Goal: Task Accomplishment & Management: Complete application form

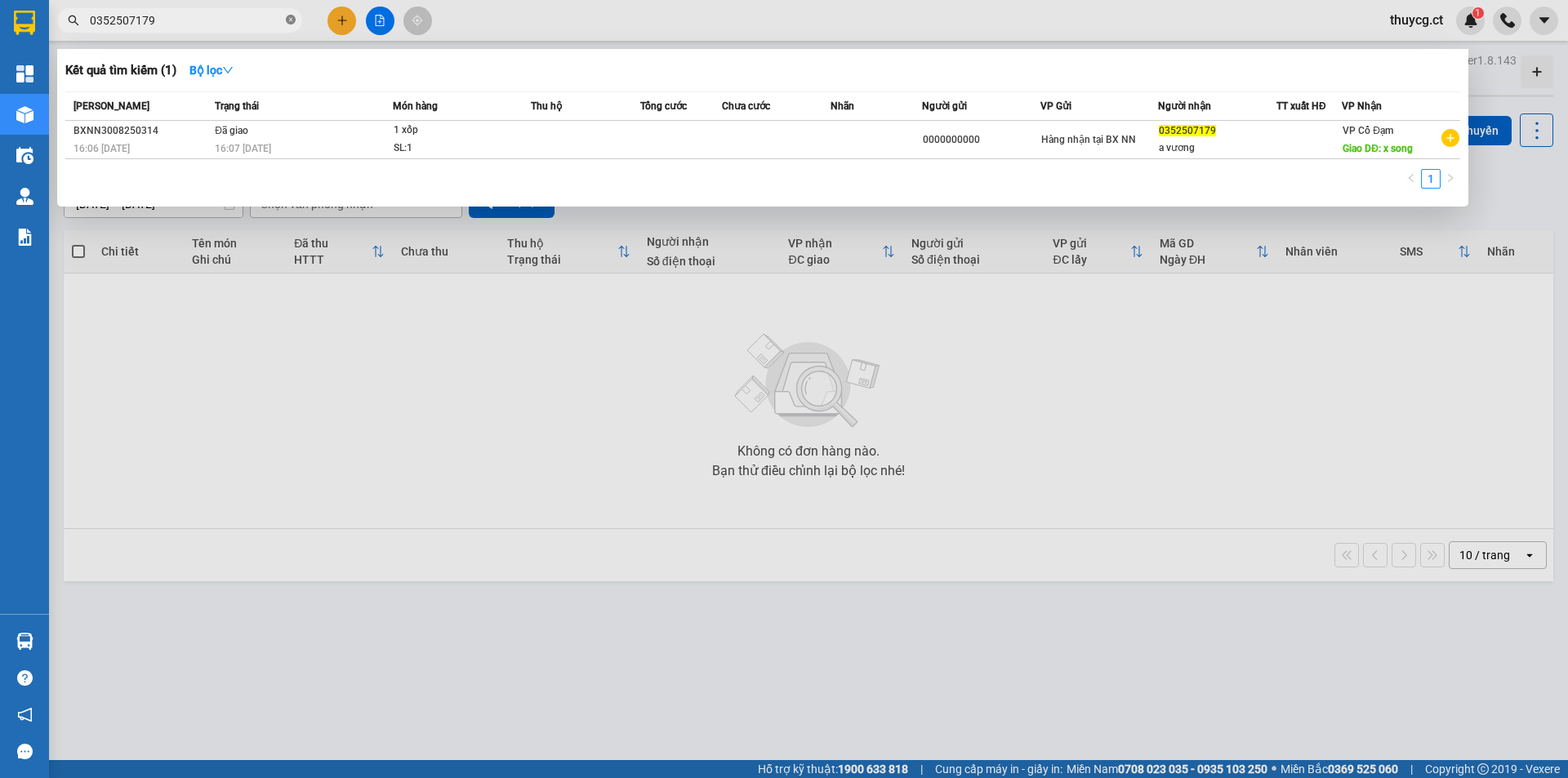
click at [293, 24] on icon "close-circle" at bounding box center [291, 20] width 10 height 10
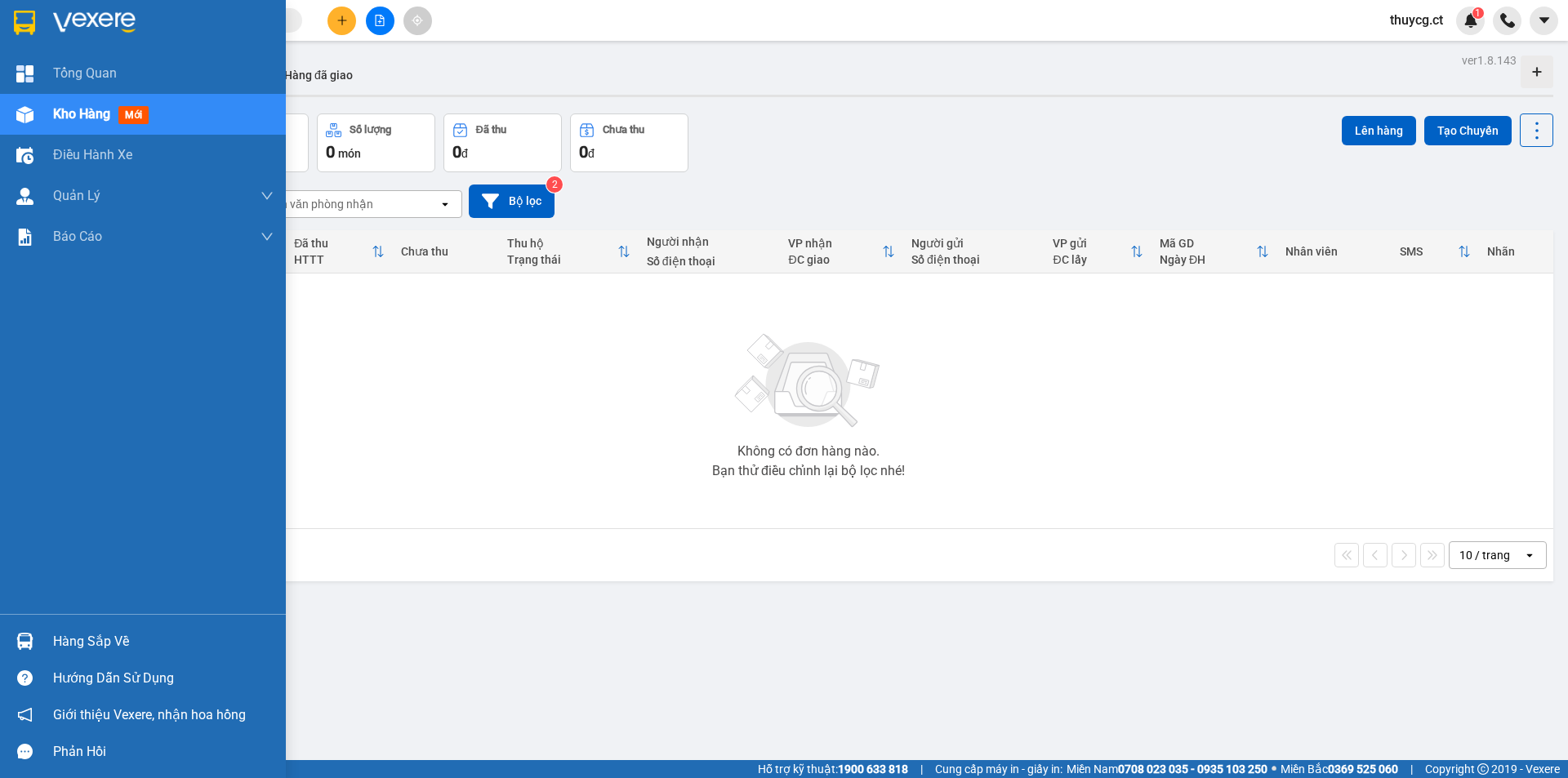
click at [77, 113] on span "Kho hàng" at bounding box center [82, 114] width 57 height 16
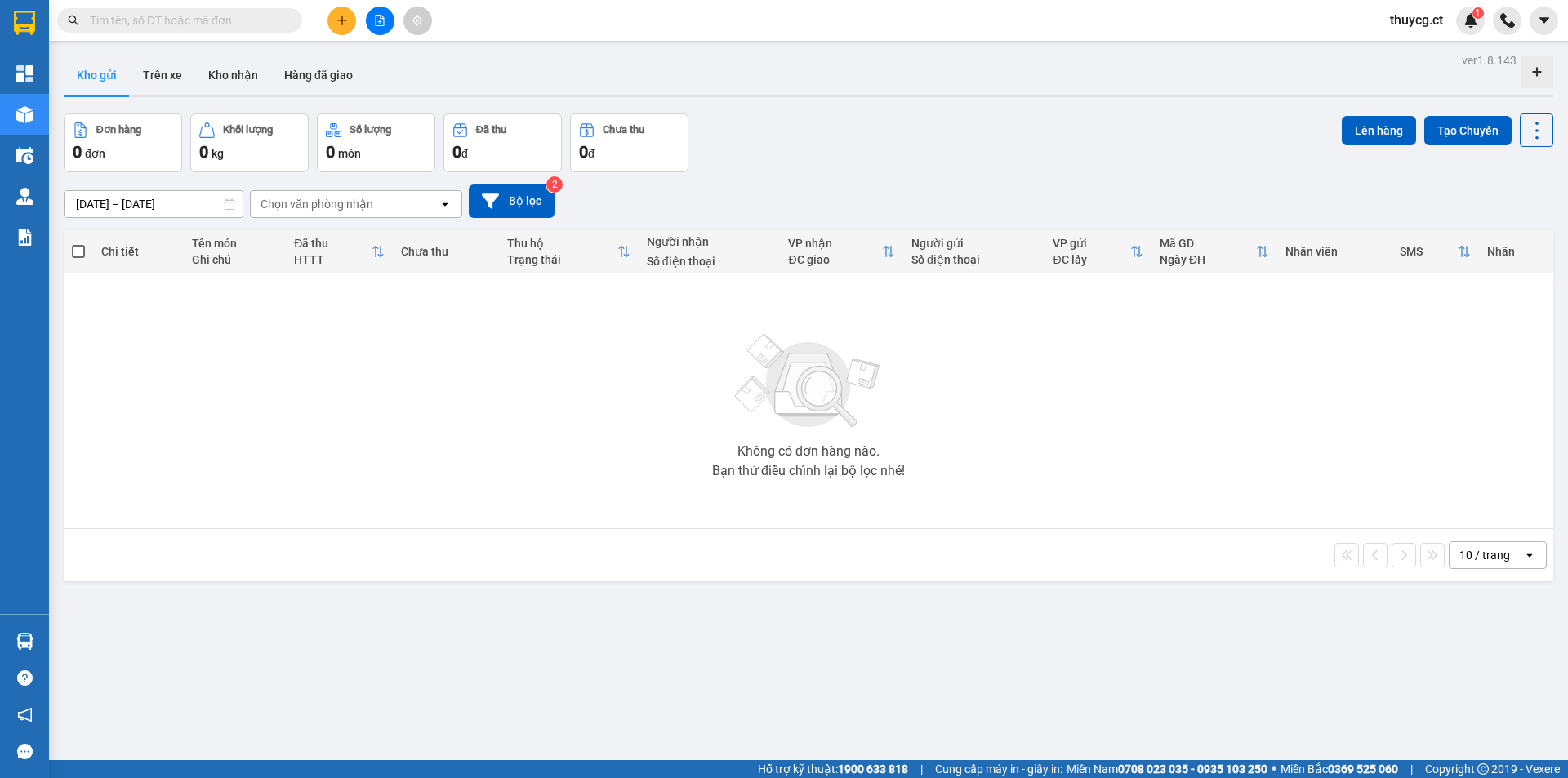
click at [136, 27] on input "text" at bounding box center [186, 20] width 193 height 18
click at [337, 16] on icon "plus" at bounding box center [343, 20] width 11 height 11
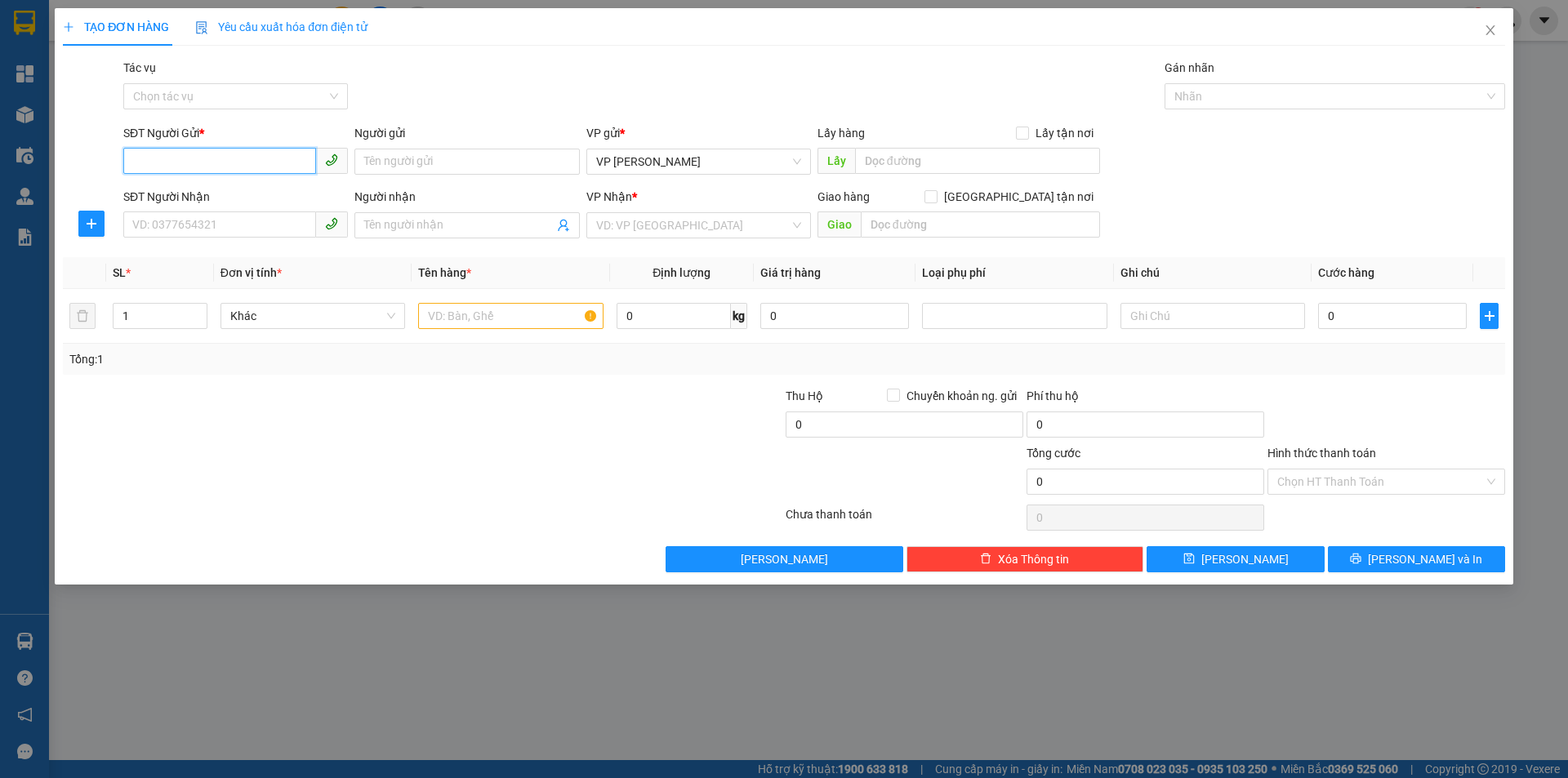
click at [163, 163] on input "SĐT Người Gửi *" at bounding box center [220, 161] width 193 height 26
click at [180, 154] on input "SĐT Người Gửi *" at bounding box center [220, 161] width 193 height 26
type input "0353392076"
click at [166, 193] on div "0353392076 - C ĐANG" at bounding box center [235, 194] width 205 height 18
type input "C ĐANG"
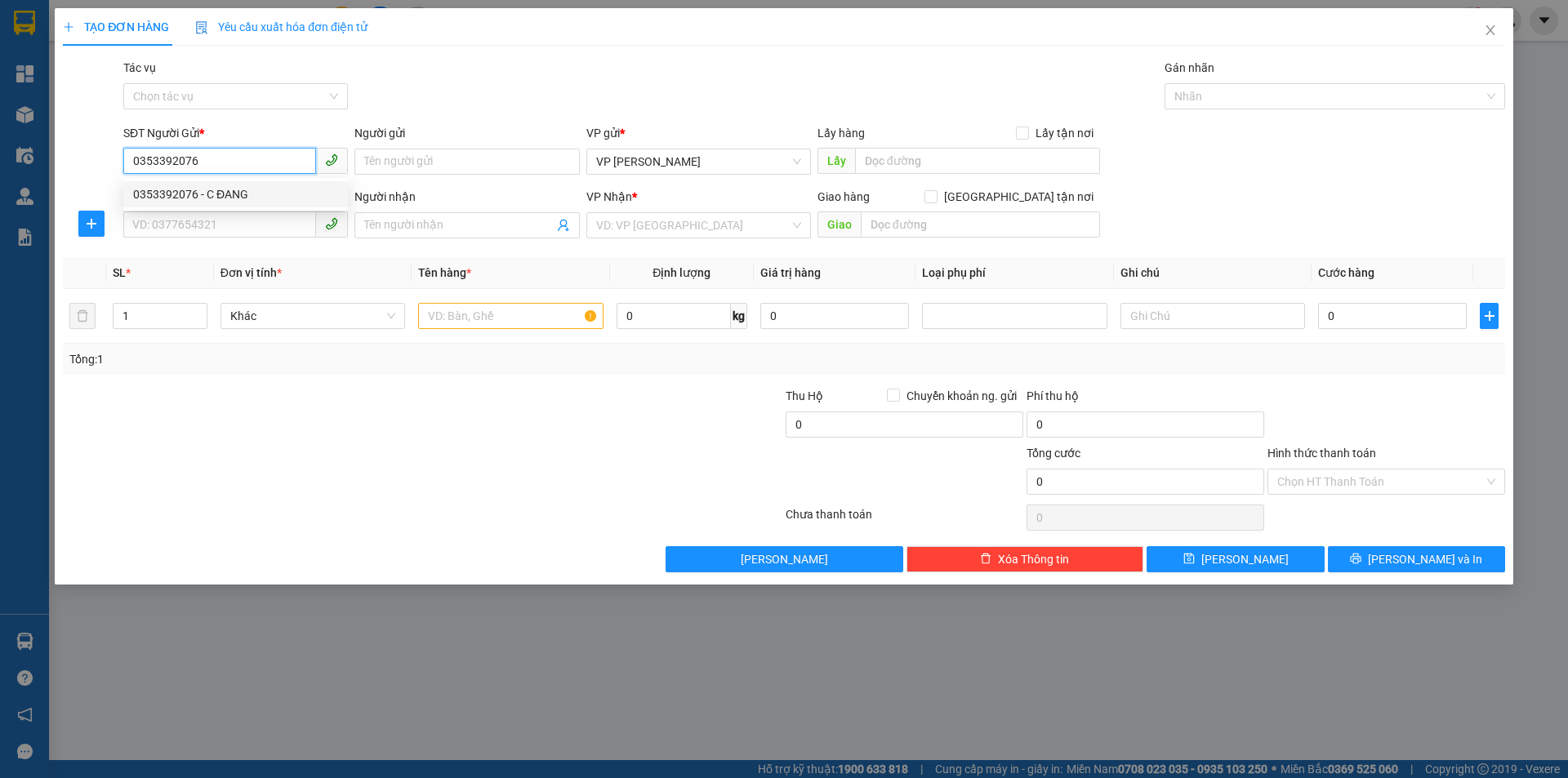
type input "0983925113"
type input "ok"
type input "80.000"
type input "0353392076"
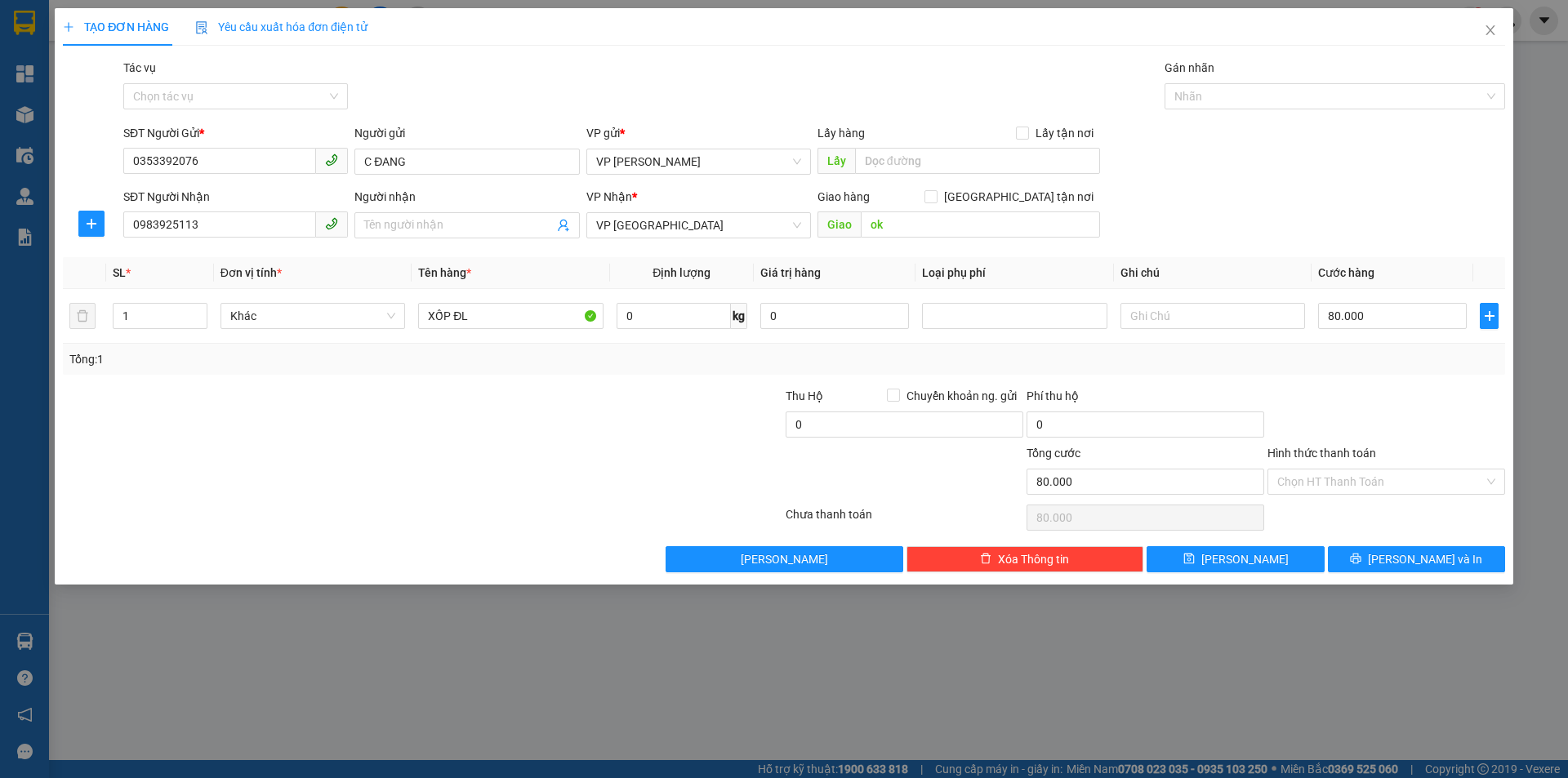
click at [289, 239] on div "SĐT Người Nhận 0983925113" at bounding box center [235, 217] width 225 height 57
click at [280, 226] on input "0983925113" at bounding box center [220, 225] width 193 height 26
drag, startPoint x: 226, startPoint y: 221, endPoint x: 156, endPoint y: 279, distance: 90.9
click at [4, 253] on div "TẠO ĐƠN HÀNG Yêu cầu xuất hóa đơn điện tử Transit Pickup Surcharge Ids Transit …" at bounding box center [784, 389] width 1568 height 778
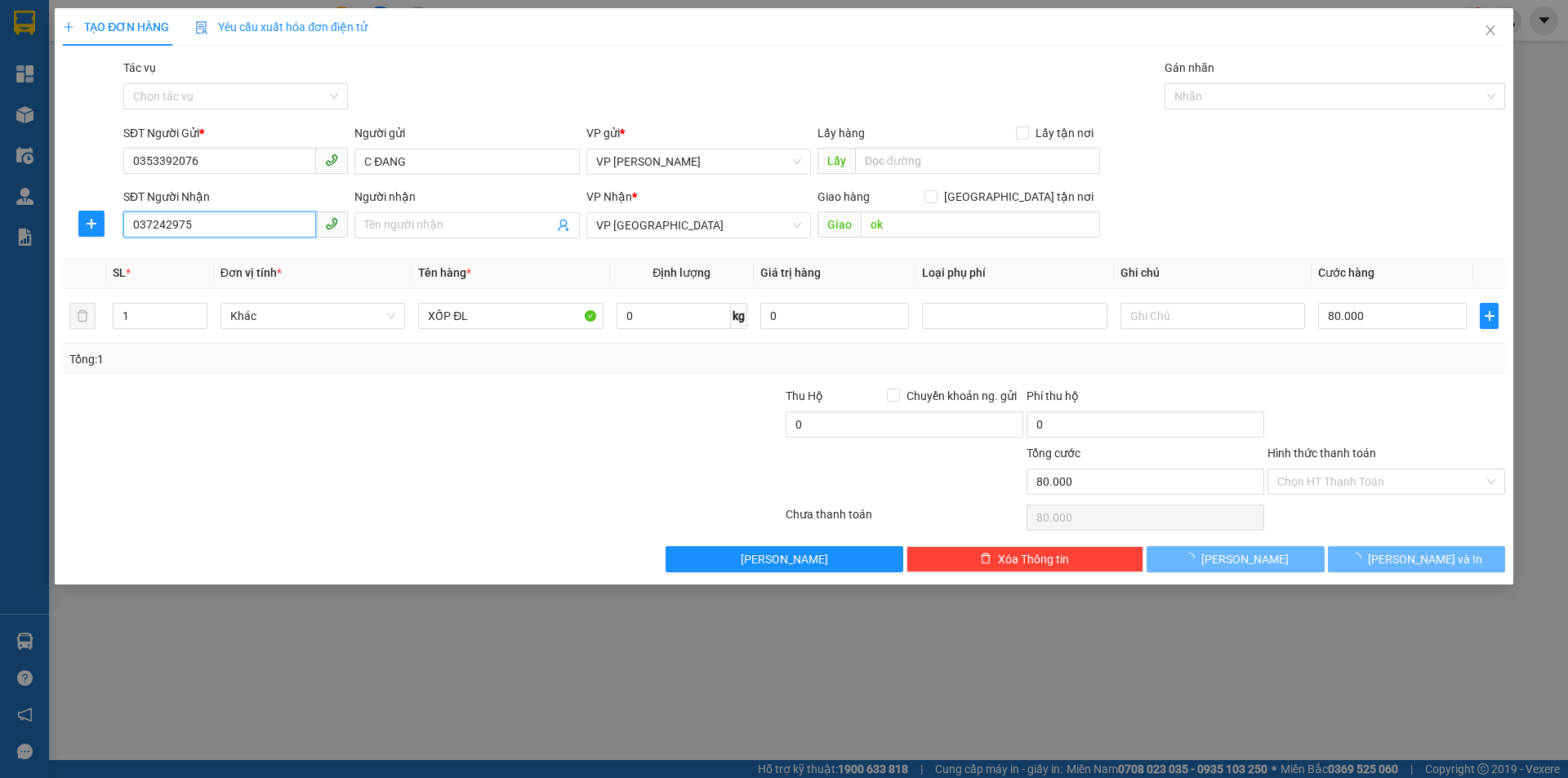
type input "0372429750"
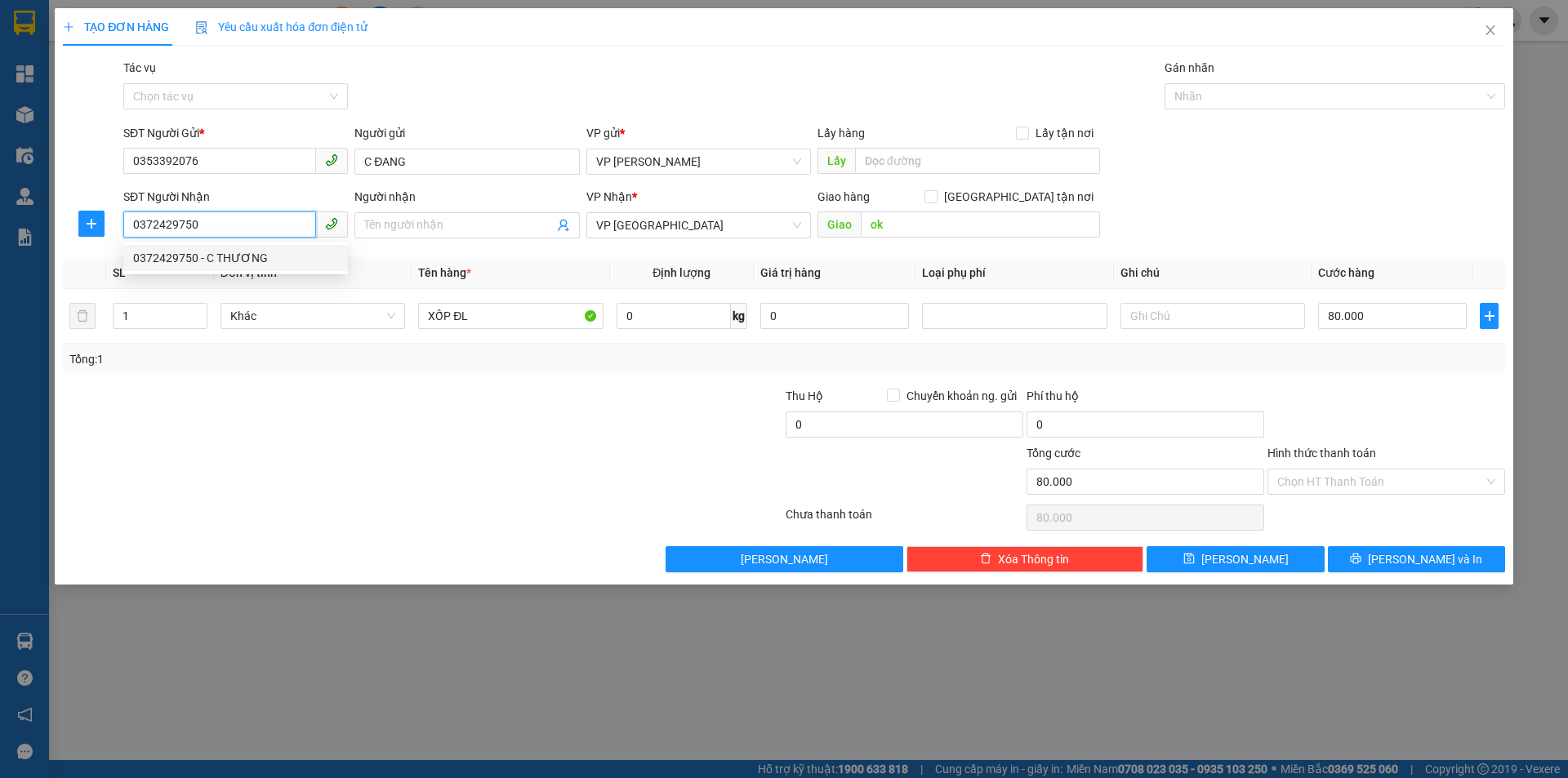
click at [146, 257] on div "0372429750 - C THƯƠNG" at bounding box center [235, 258] width 205 height 18
type input "C THƯƠNG"
type input "30.000"
type input "0372429750"
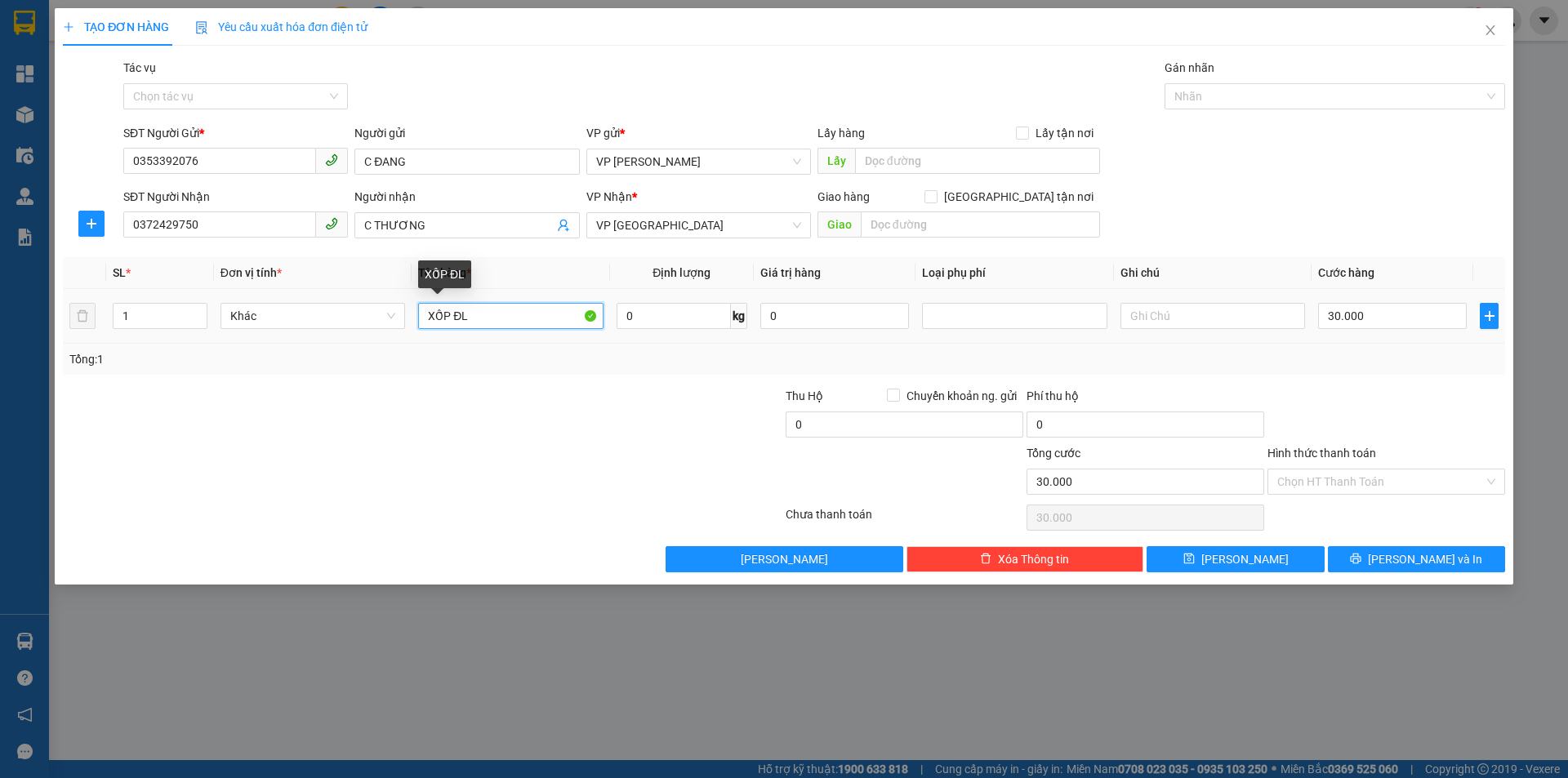
click at [521, 316] on input "XỐP ĐL" at bounding box center [510, 316] width 185 height 26
click at [1404, 318] on input "30.000" at bounding box center [1392, 316] width 149 height 26
type input "4"
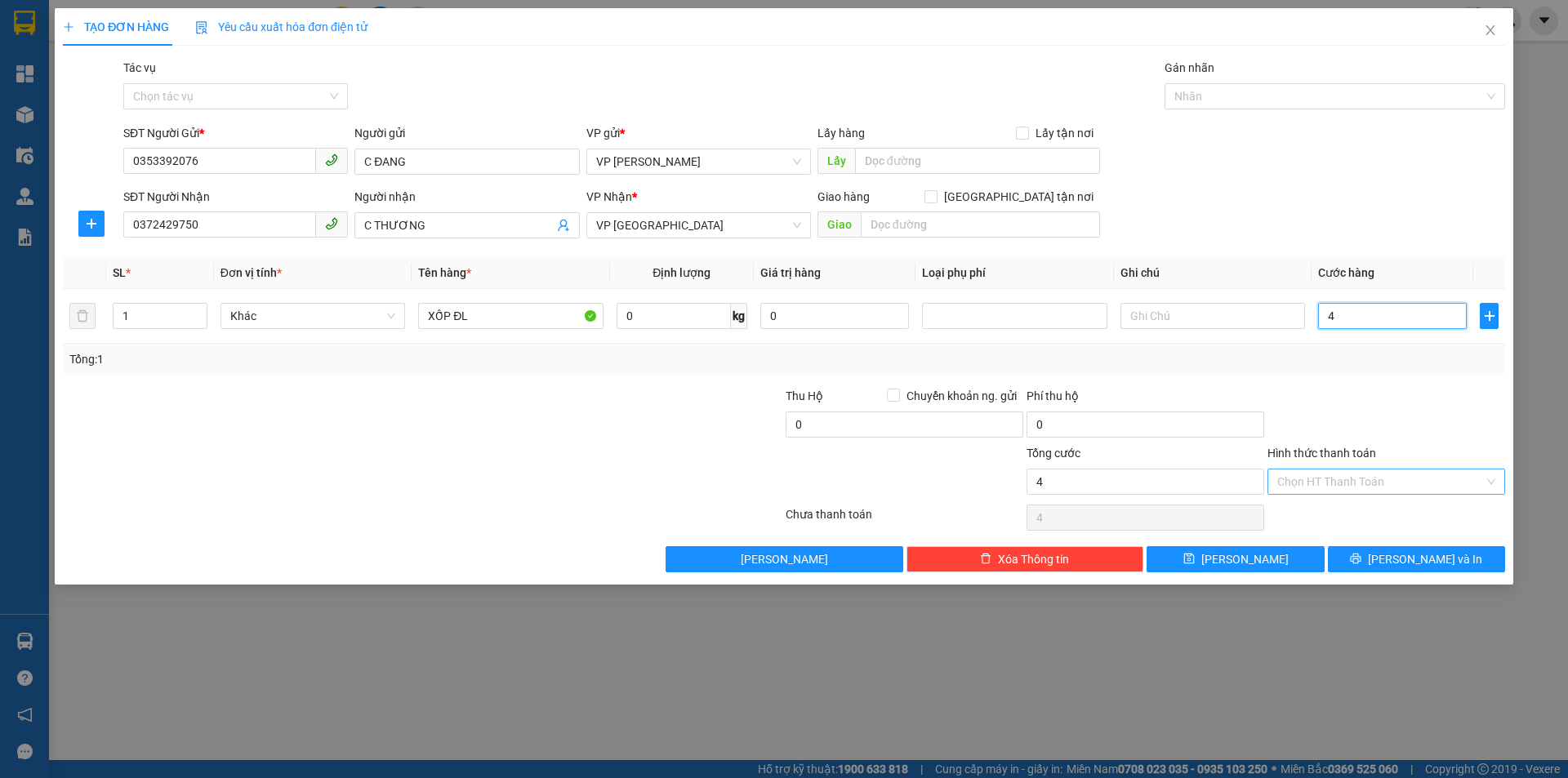
type input "40"
type input "400"
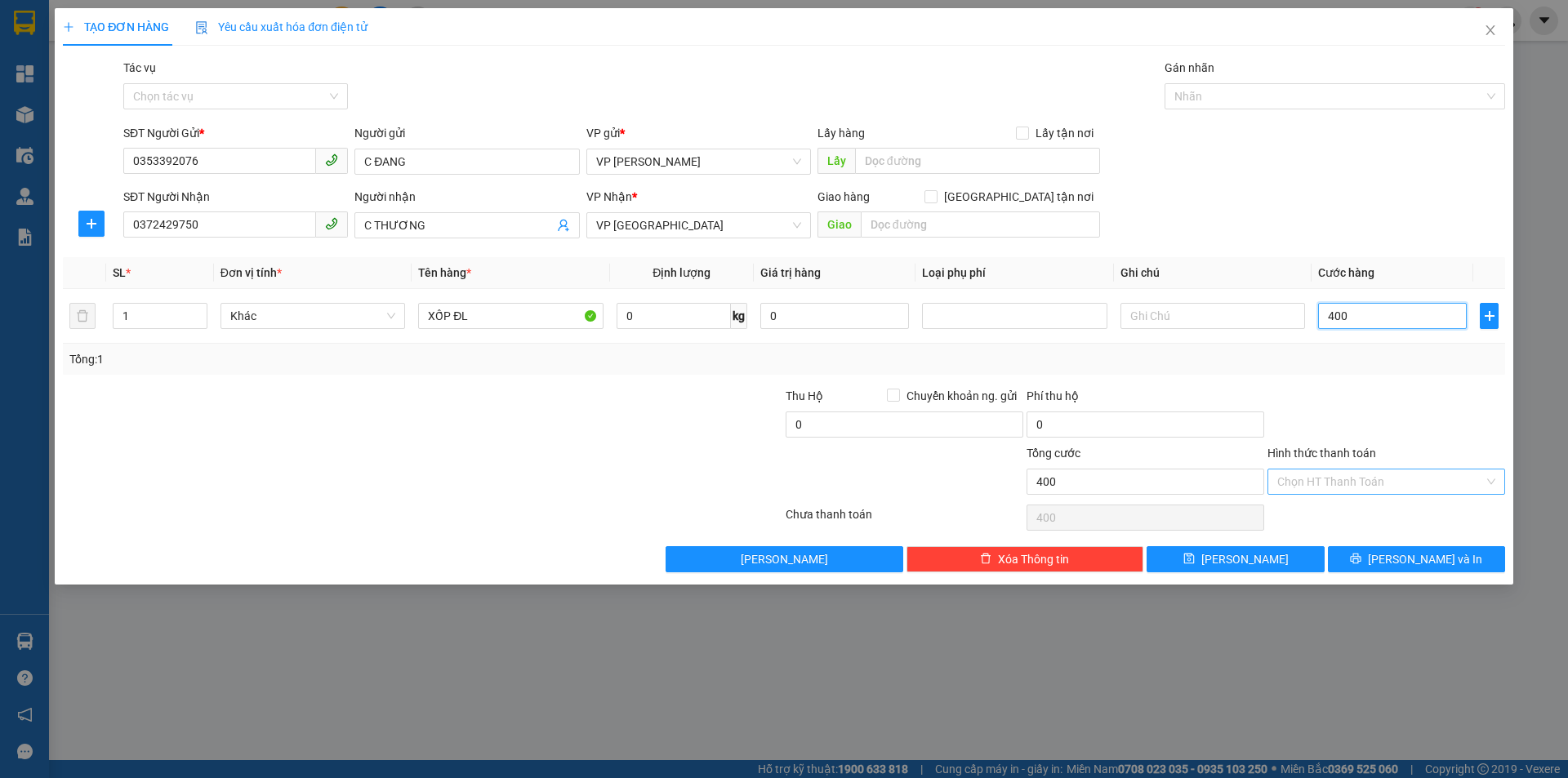
type input "4.000"
type input "40.000"
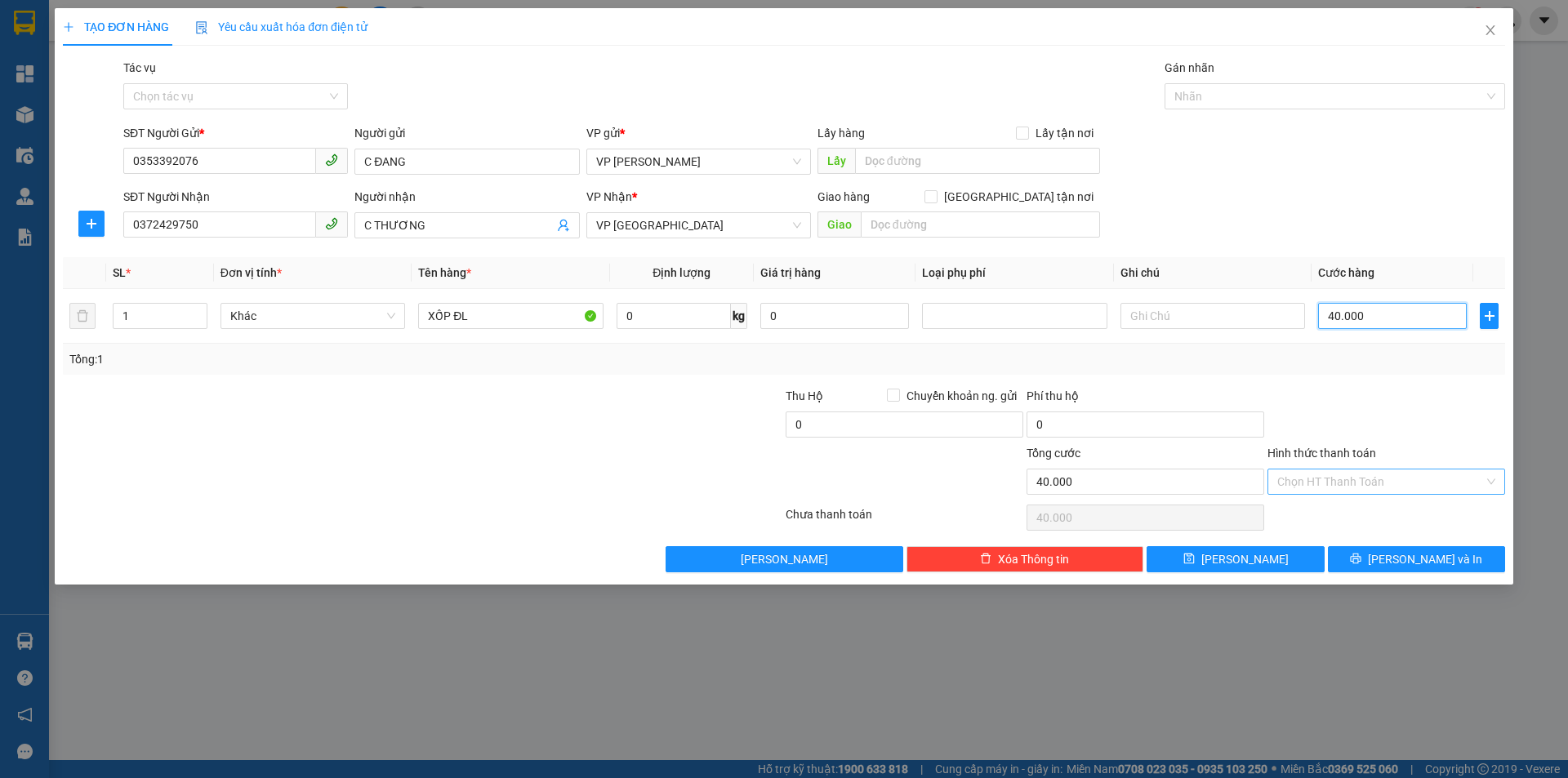
type input "40.000"
click at [1319, 489] on input "Hình thức thanh toán" at bounding box center [1380, 481] width 207 height 25
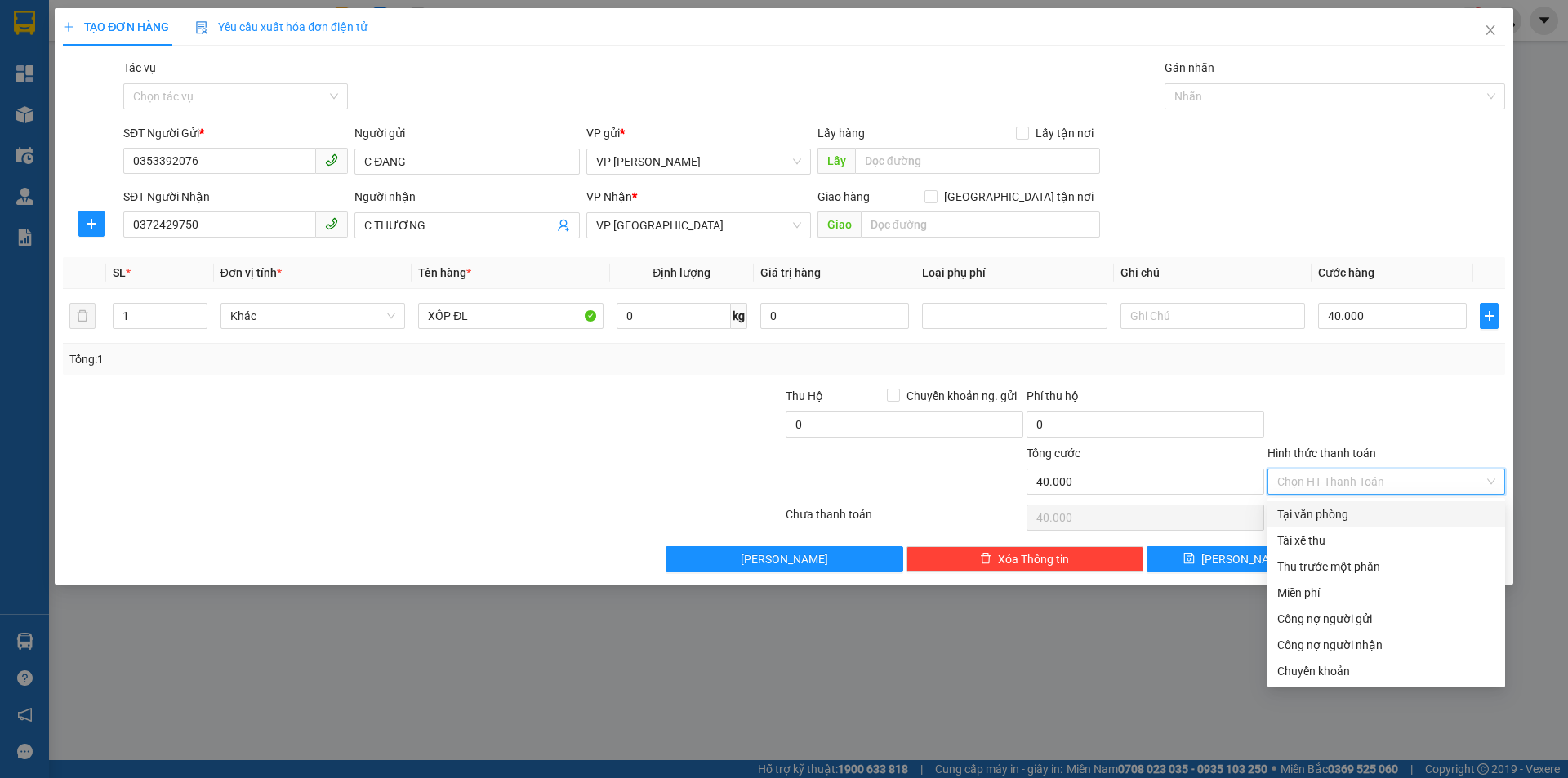
click at [1320, 515] on div "Tại văn phòng" at bounding box center [1386, 514] width 218 height 18
type input "0"
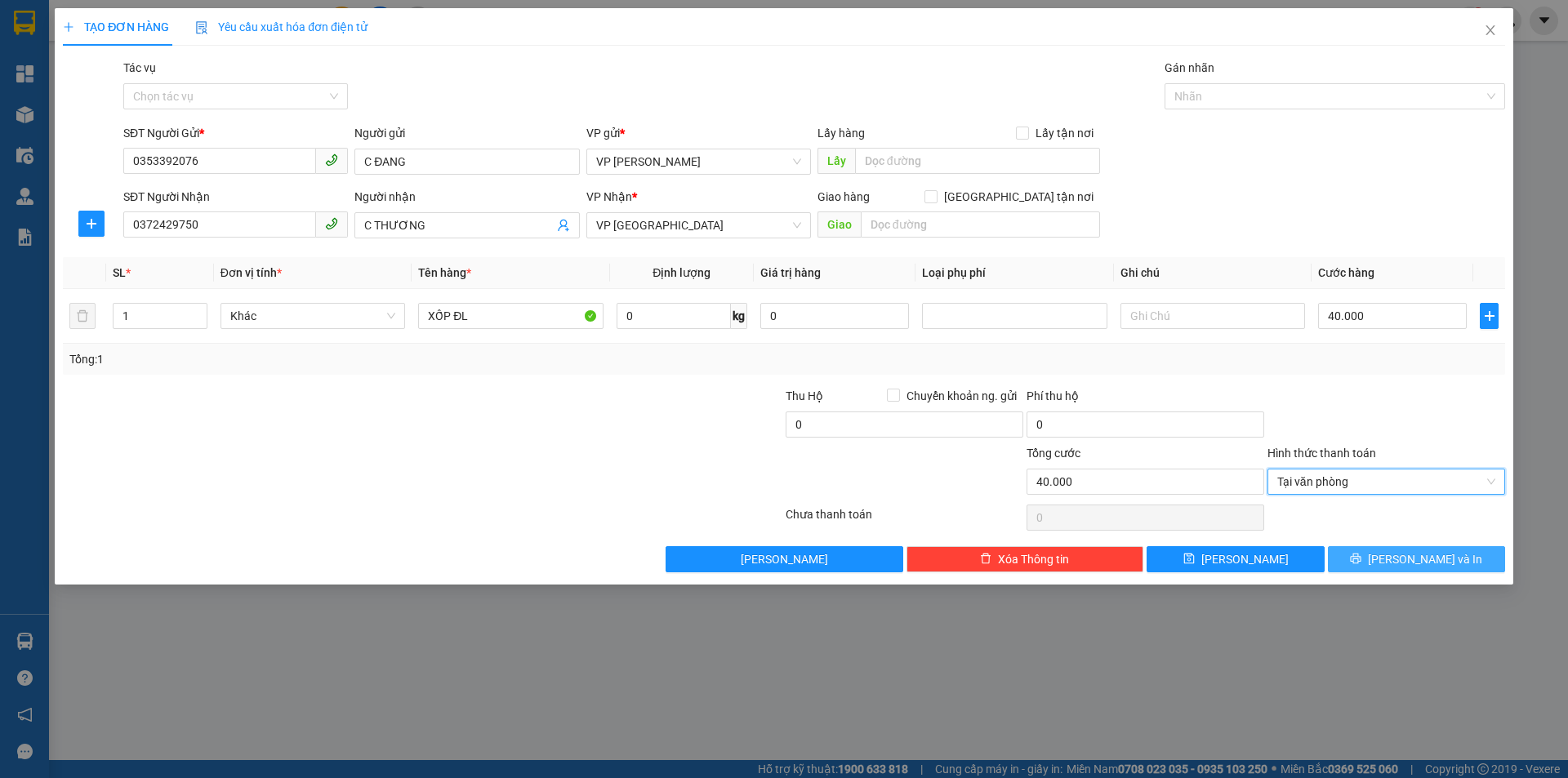
click at [1409, 562] on span "[PERSON_NAME] và In" at bounding box center [1425, 559] width 114 height 18
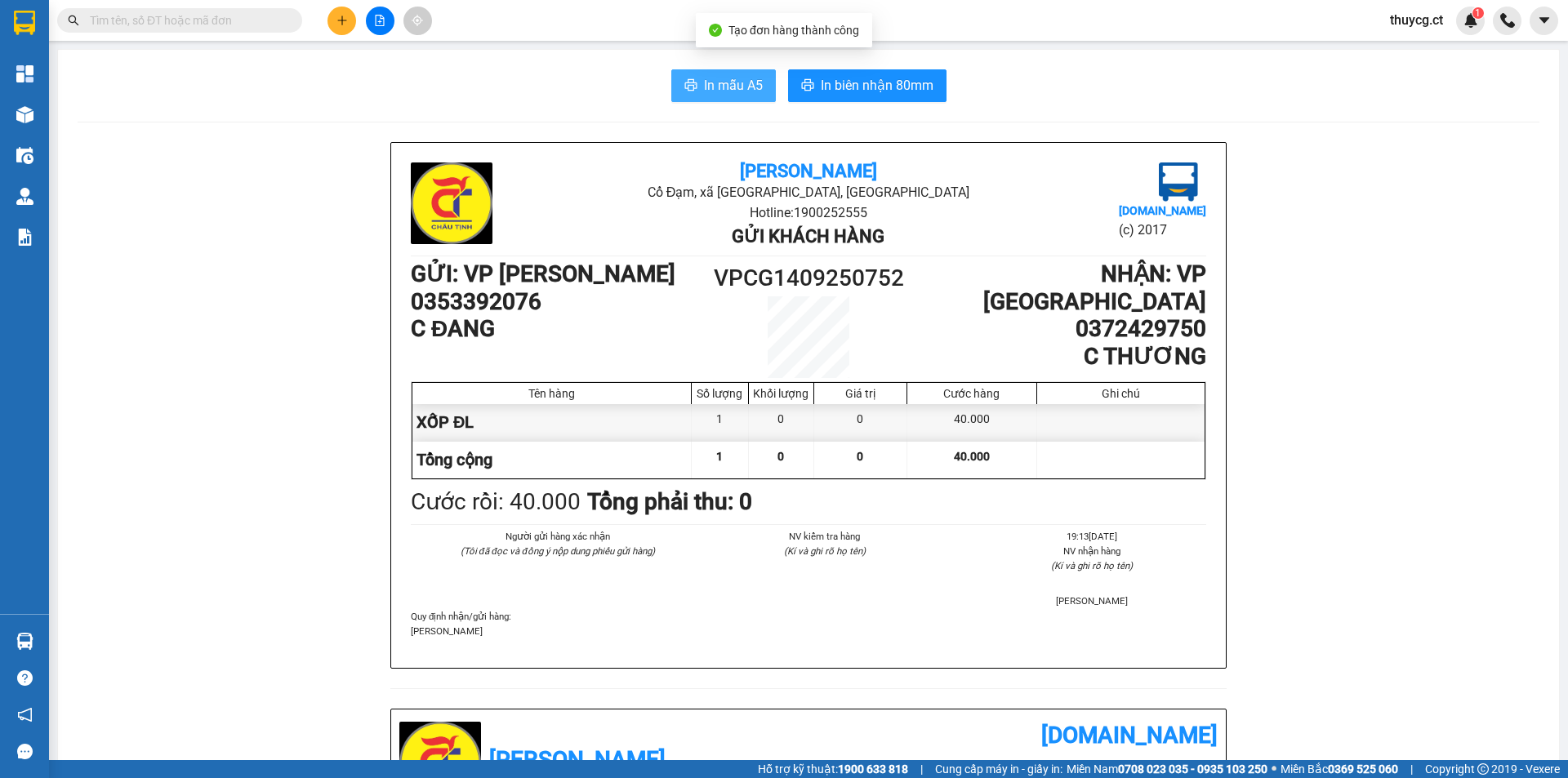
click at [726, 77] on span "In mẫu A5" at bounding box center [733, 85] width 59 height 20
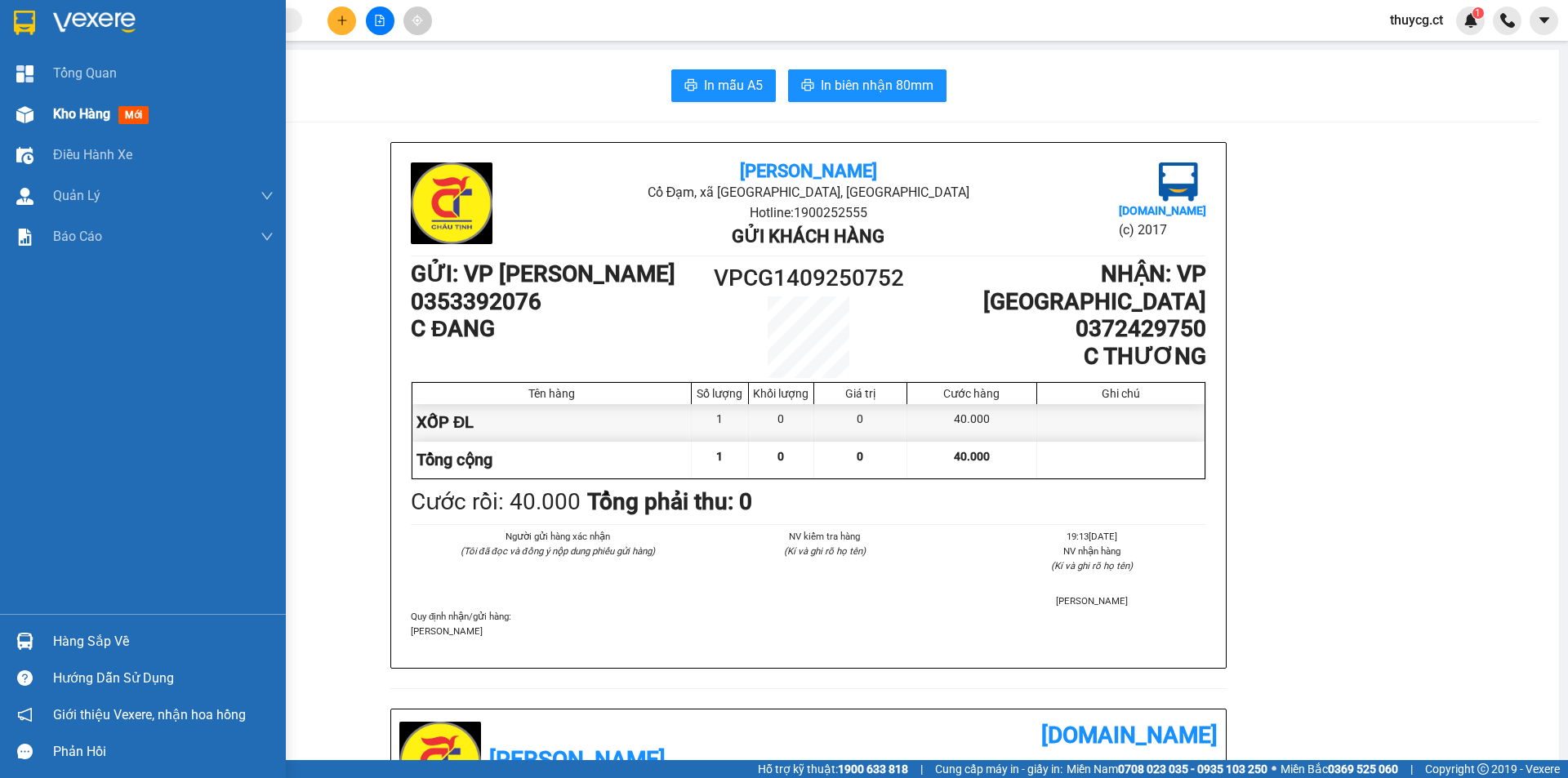
click at [88, 116] on span "Kho hàng" at bounding box center [82, 114] width 57 height 16
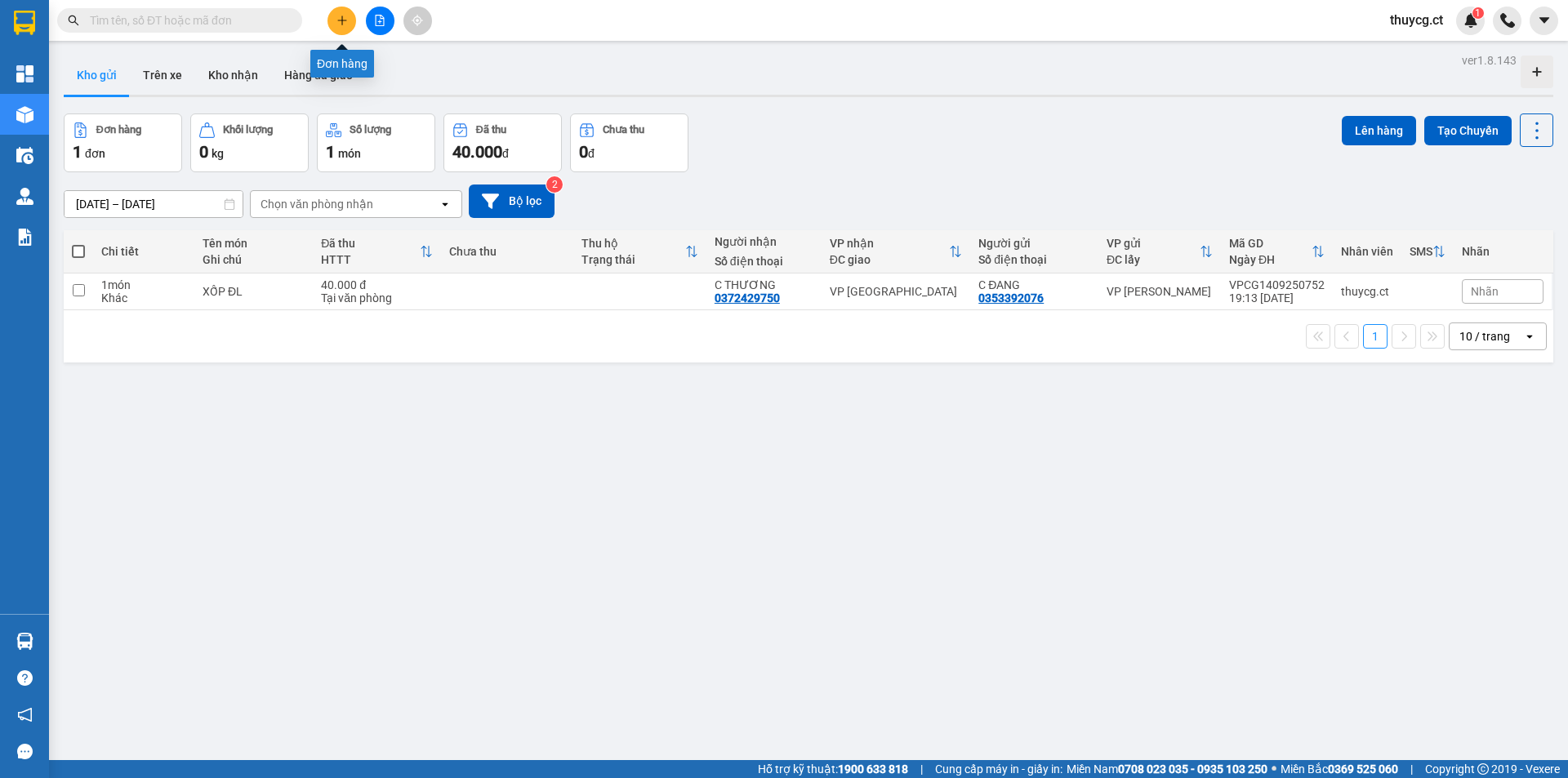
click at [341, 20] on icon "plus" at bounding box center [342, 20] width 9 height 1
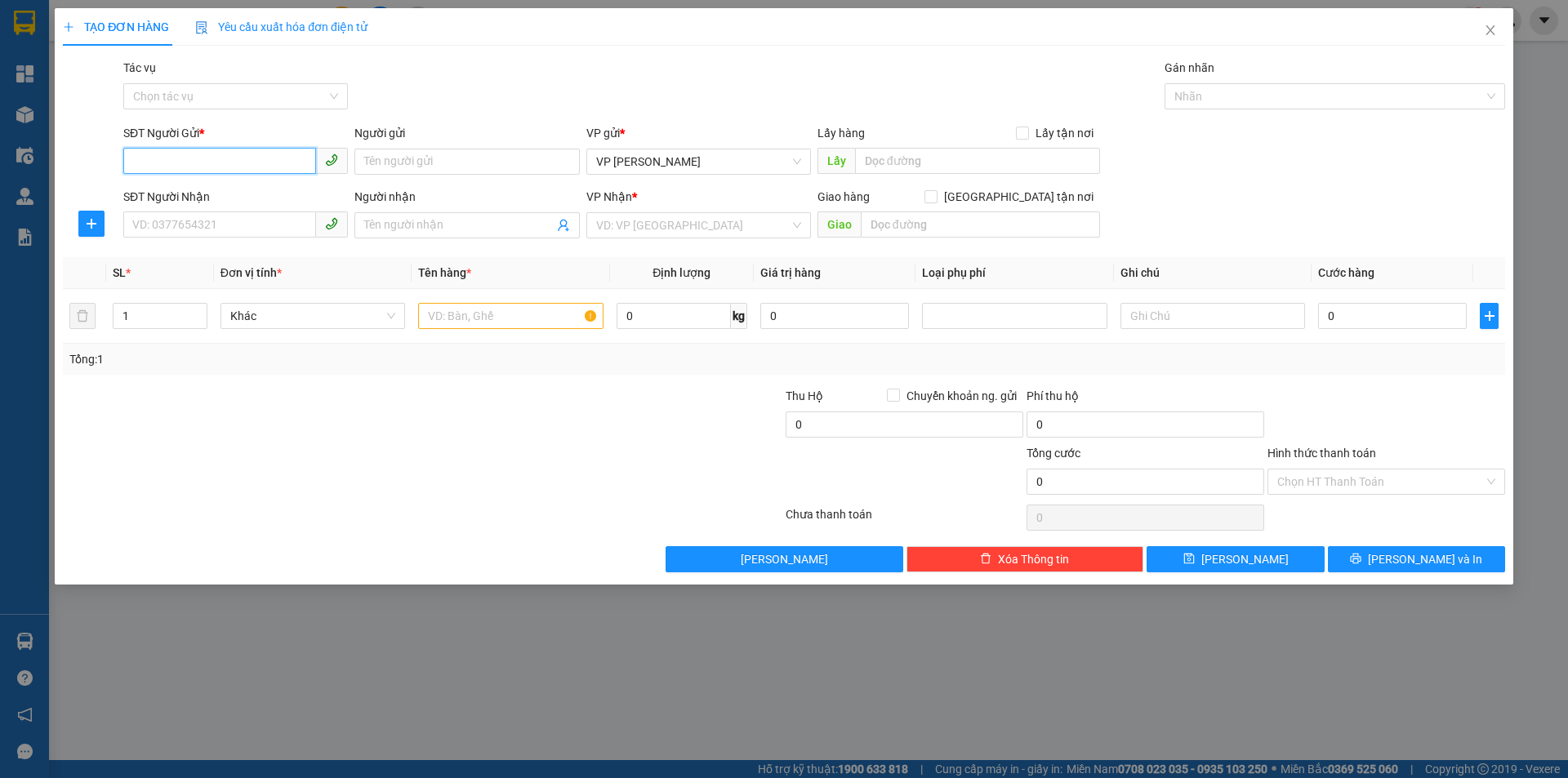
click at [214, 161] on input "SĐT Người Gửi *" at bounding box center [220, 161] width 193 height 26
drag, startPoint x: 224, startPoint y: 168, endPoint x: 102, endPoint y: 165, distance: 122.0
click at [102, 165] on div "SĐT Người Gửi * 0354424770 0354424770 Người gửi Tên người gửi VP gửi * VP [PERS…" at bounding box center [784, 153] width 1445 height 57
click at [195, 160] on input "0354424770" at bounding box center [220, 161] width 193 height 26
click at [178, 159] on input "0354424770" at bounding box center [220, 161] width 193 height 26
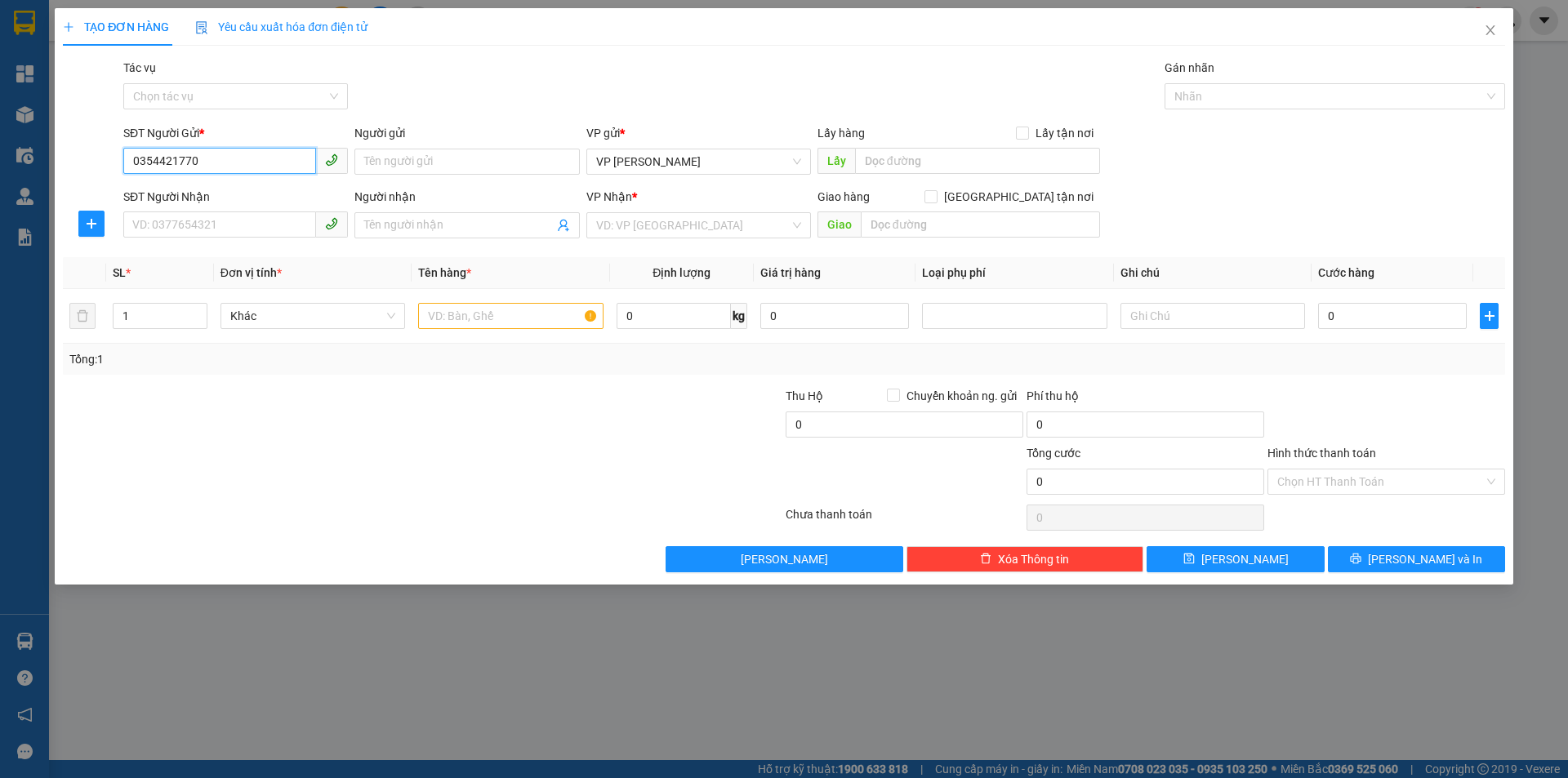
drag, startPoint x: 222, startPoint y: 161, endPoint x: 70, endPoint y: 153, distance: 152.2
click at [70, 153] on div "SĐT Người Gửi * 0354421770 0354421770 Người gửi Tên người gửi VP gửi * VP [PERS…" at bounding box center [784, 153] width 1445 height 57
click at [223, 154] on input "0354421770" at bounding box center [220, 161] width 193 height 26
type input "0354421770"
click at [460, 164] on input "Người gửi" at bounding box center [467, 162] width 225 height 26
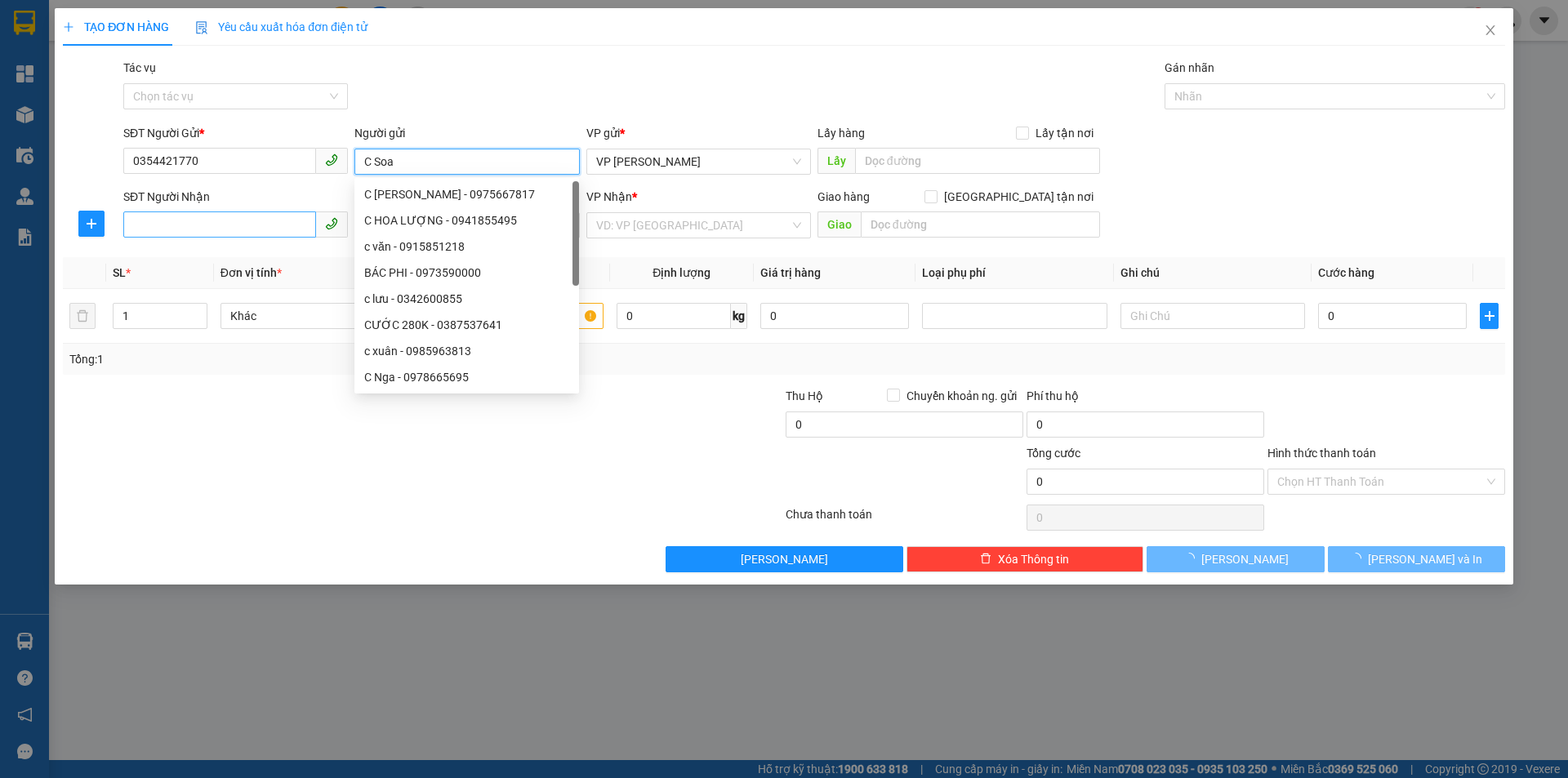
type input "C Soa"
click at [171, 227] on input "SĐT Người Nhận" at bounding box center [220, 225] width 193 height 26
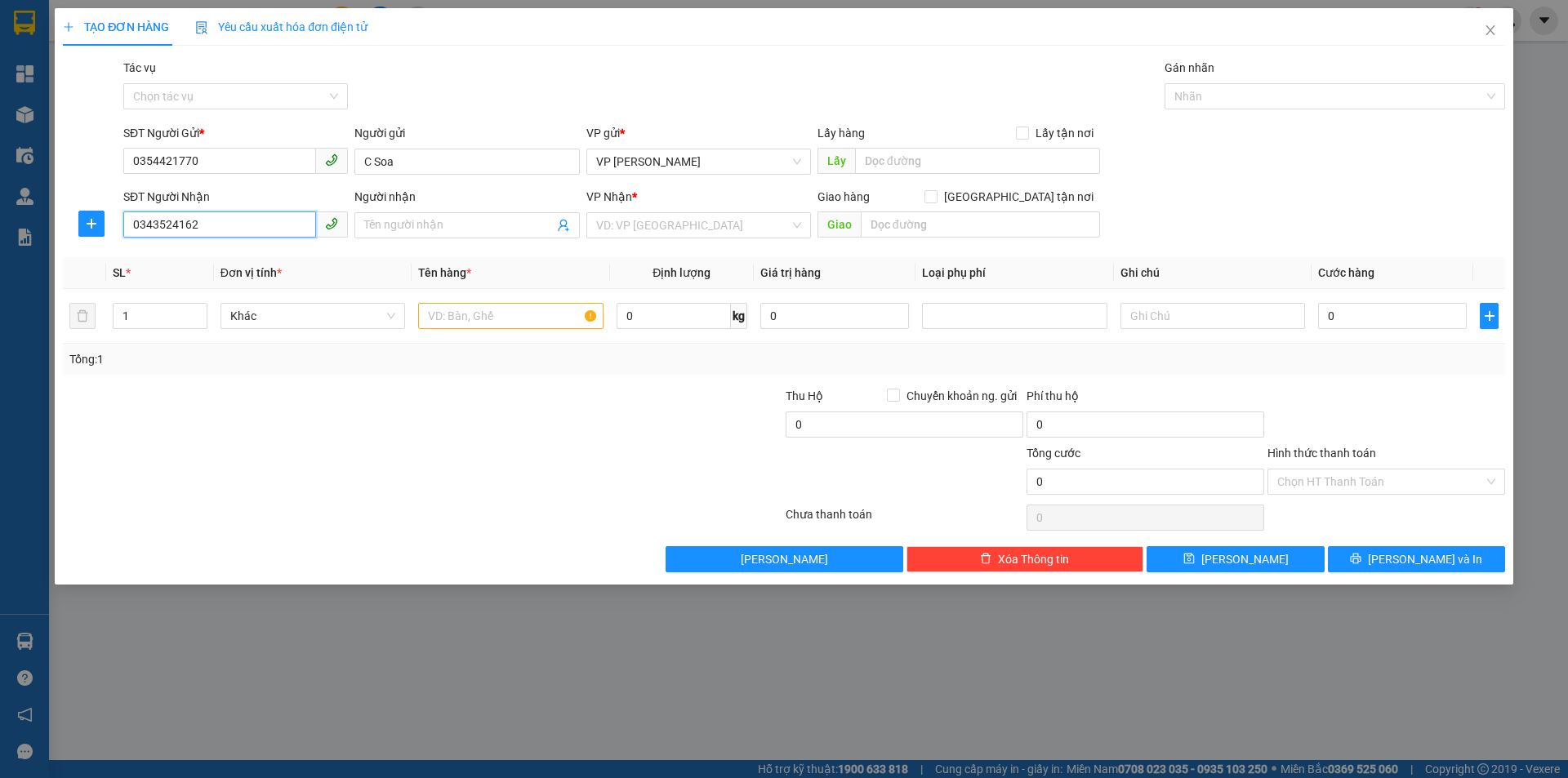
drag, startPoint x: 222, startPoint y: 231, endPoint x: 114, endPoint y: 235, distance: 108.1
click at [114, 235] on div "SĐT Người Nhận 0343524162 0343524162 Người nhận Tên người nhận VP Nhận * VD: VP…" at bounding box center [784, 217] width 1445 height 57
type input "0343524162"
click at [437, 231] on input "Người nhận" at bounding box center [459, 226] width 189 height 18
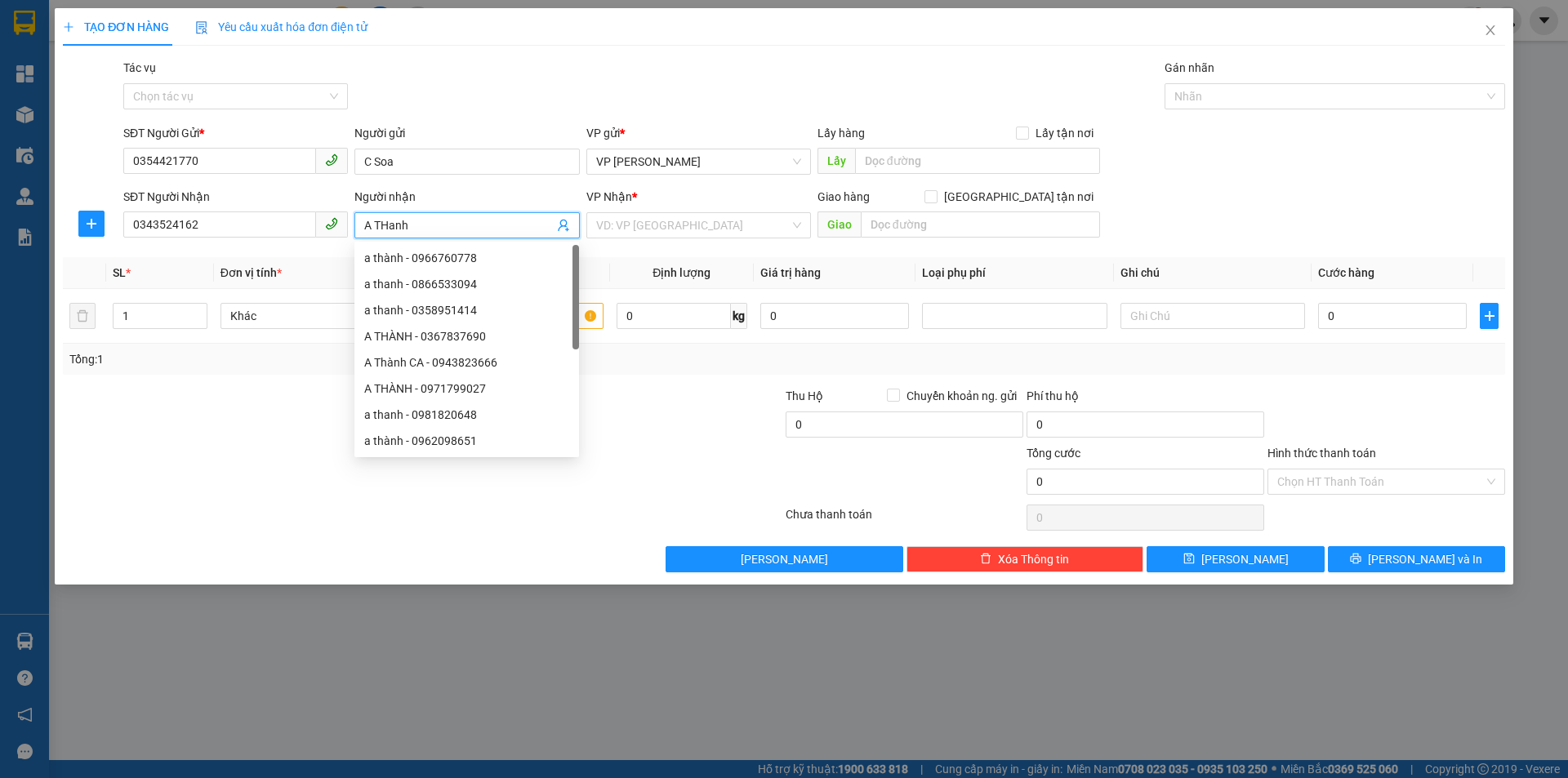
click at [388, 220] on input "A THanh" at bounding box center [459, 226] width 189 height 18
type input "A Thanh"
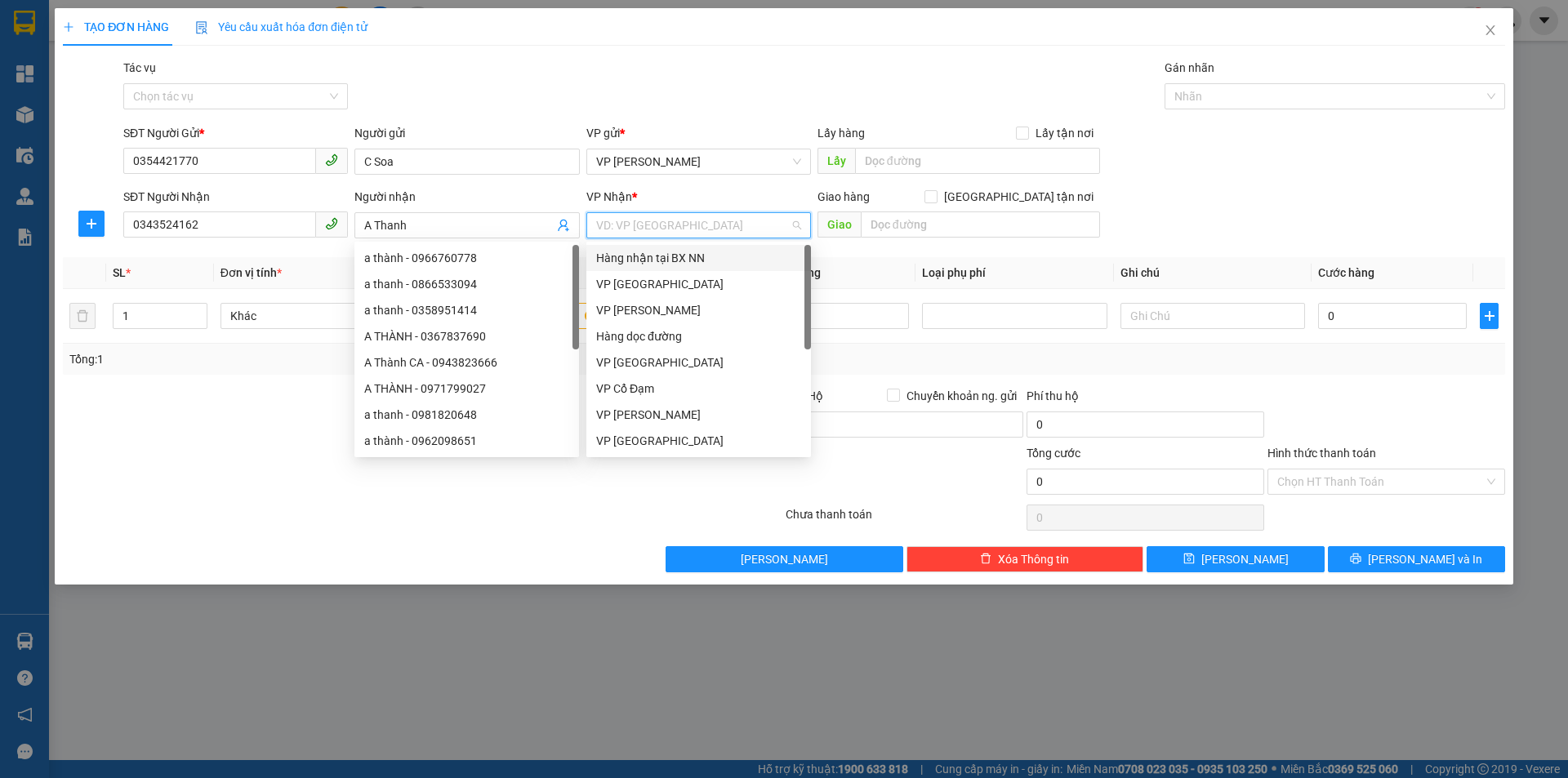
click at [643, 228] on input "search" at bounding box center [692, 226] width 194 height 25
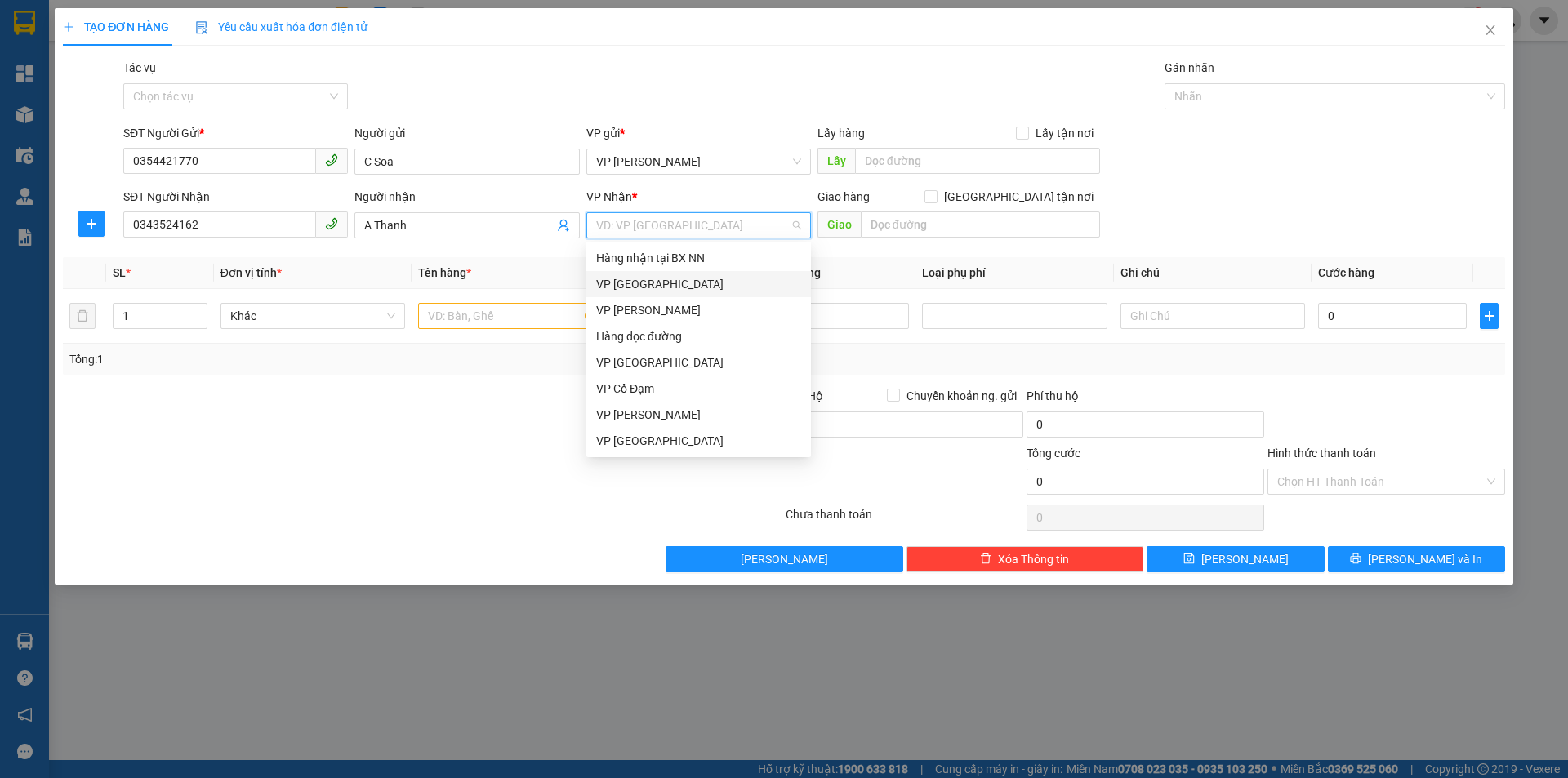
click at [643, 284] on div "VP [GEOGRAPHIC_DATA]" at bounding box center [698, 284] width 205 height 18
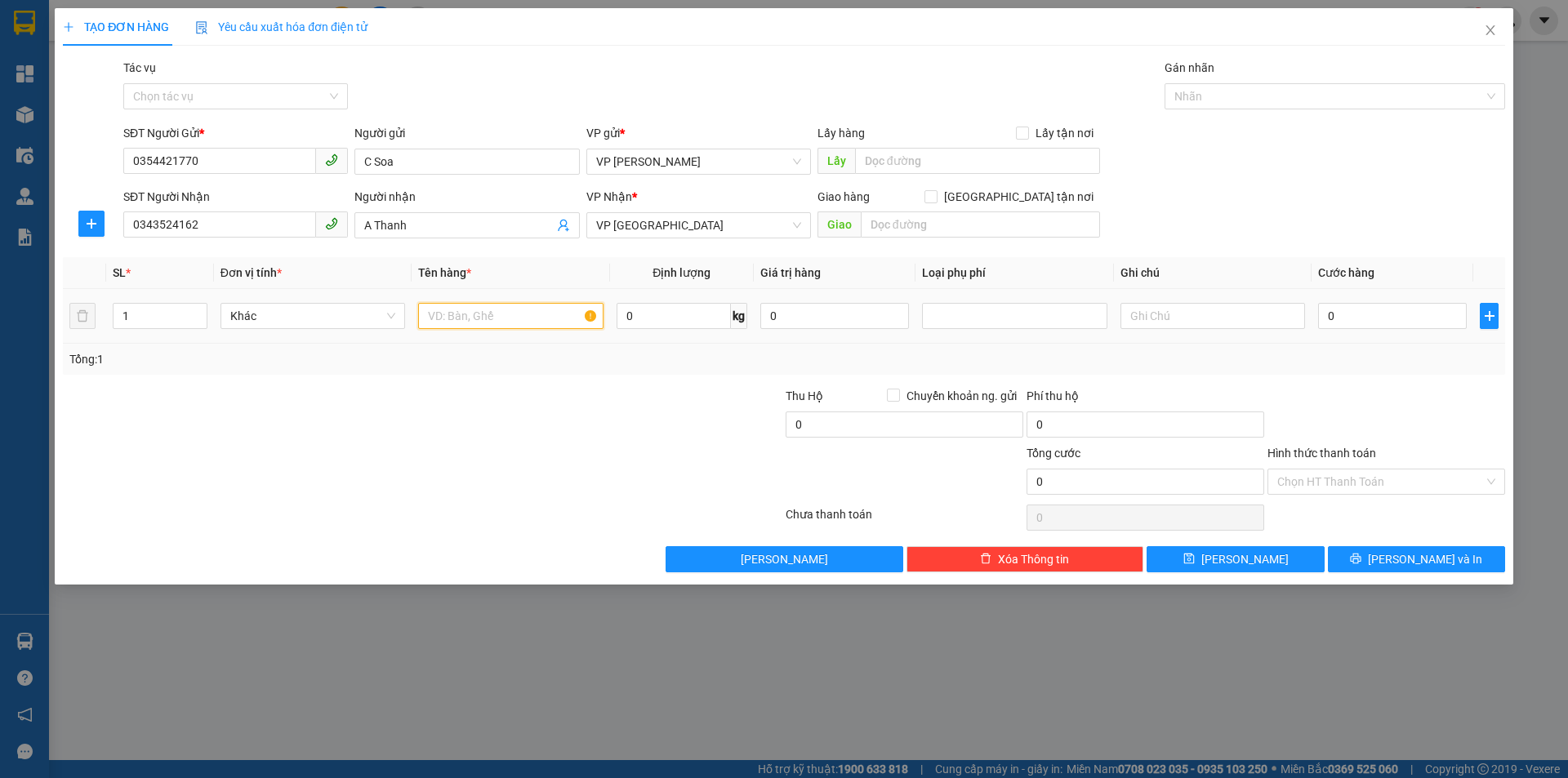
click at [482, 315] on input "text" at bounding box center [510, 316] width 185 height 26
type input "1 xốp thức ăn"
click at [1360, 302] on div "0" at bounding box center [1392, 316] width 149 height 33
click at [1360, 321] on input "0" at bounding box center [1392, 316] width 149 height 26
type input "3"
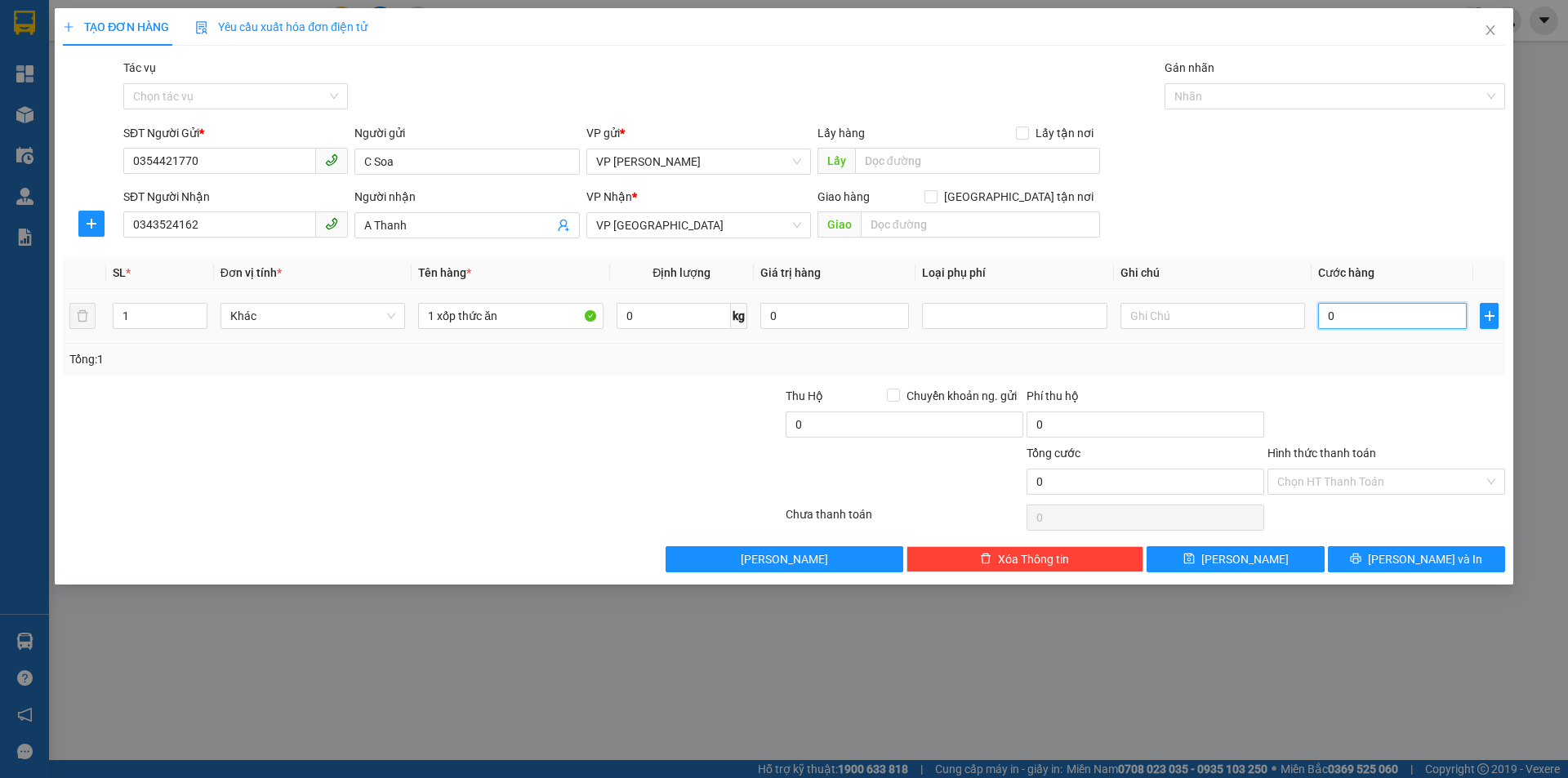
type input "3"
type input "30"
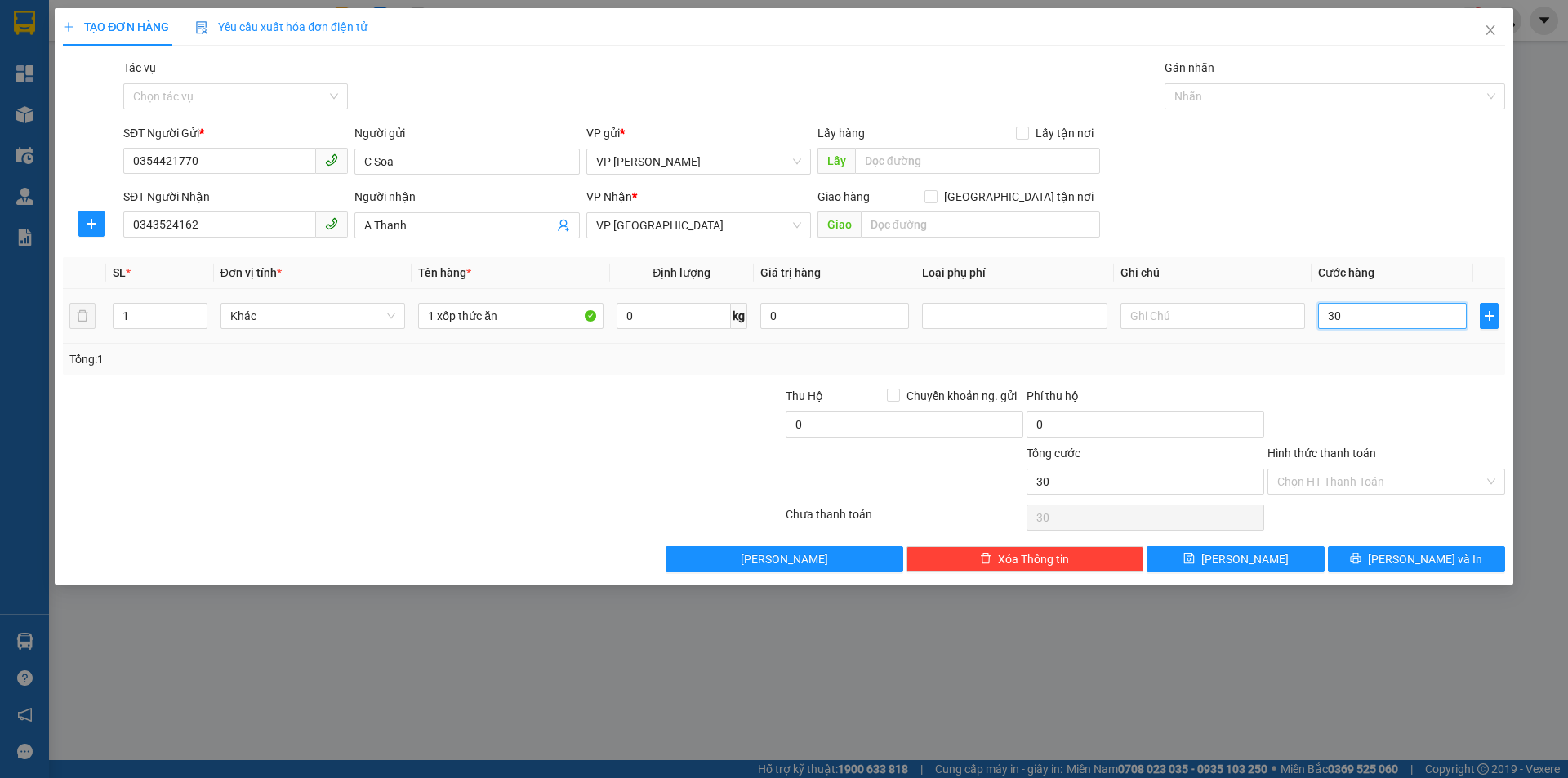
type input "300"
type input "3.000"
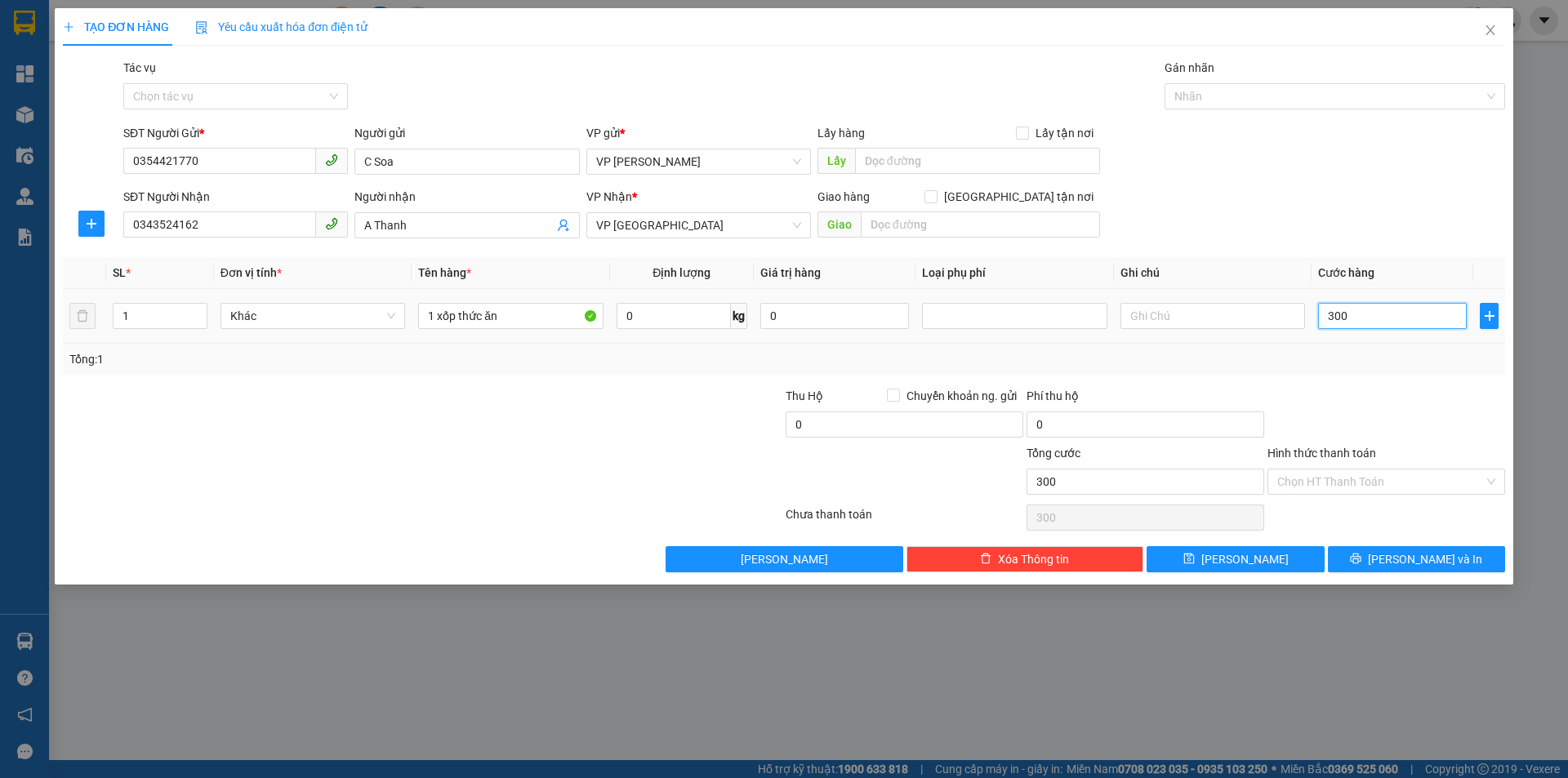
type input "3.000"
type input "30.000"
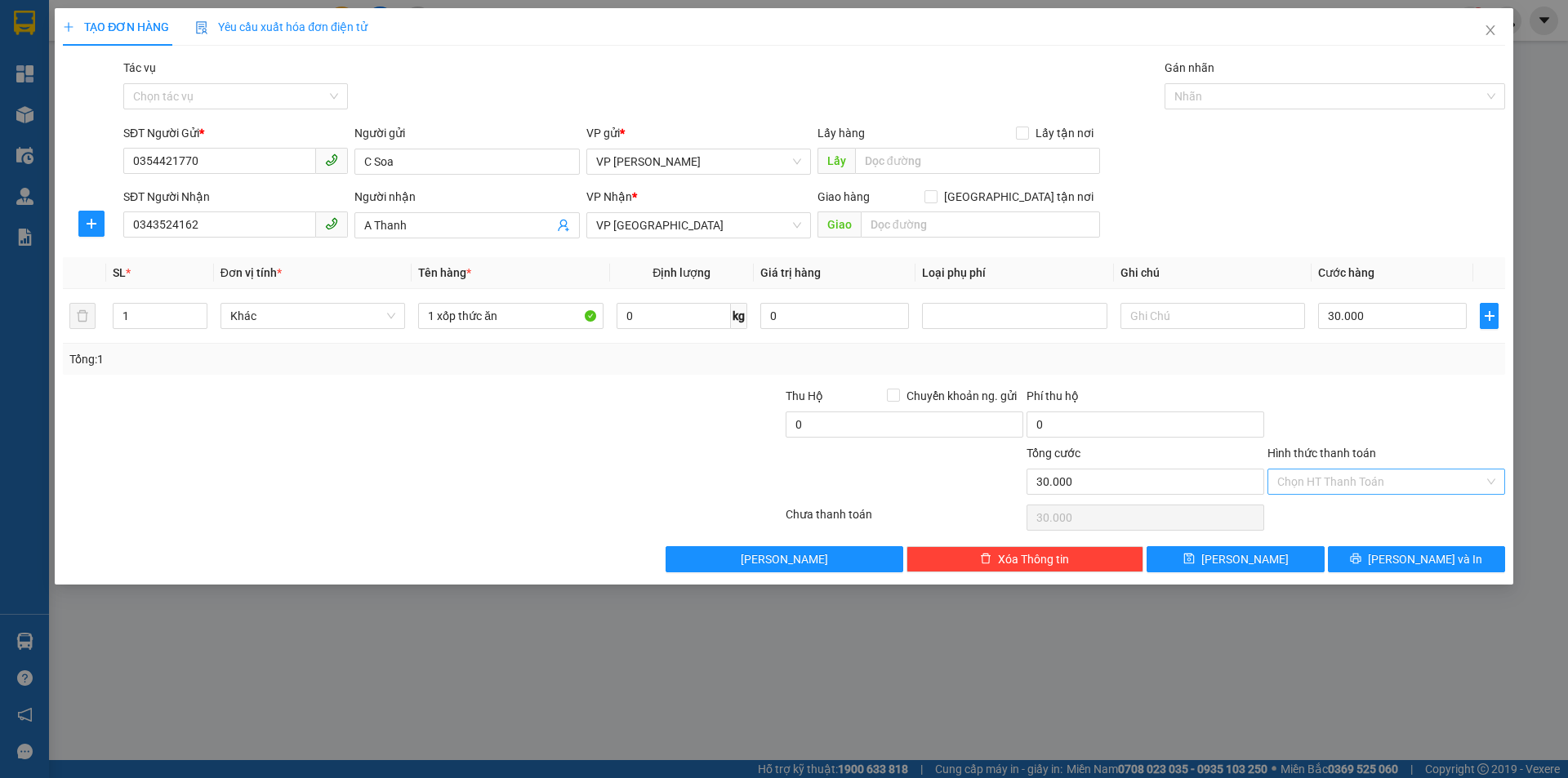
click at [1301, 479] on input "Hình thức thanh toán" at bounding box center [1380, 481] width 207 height 25
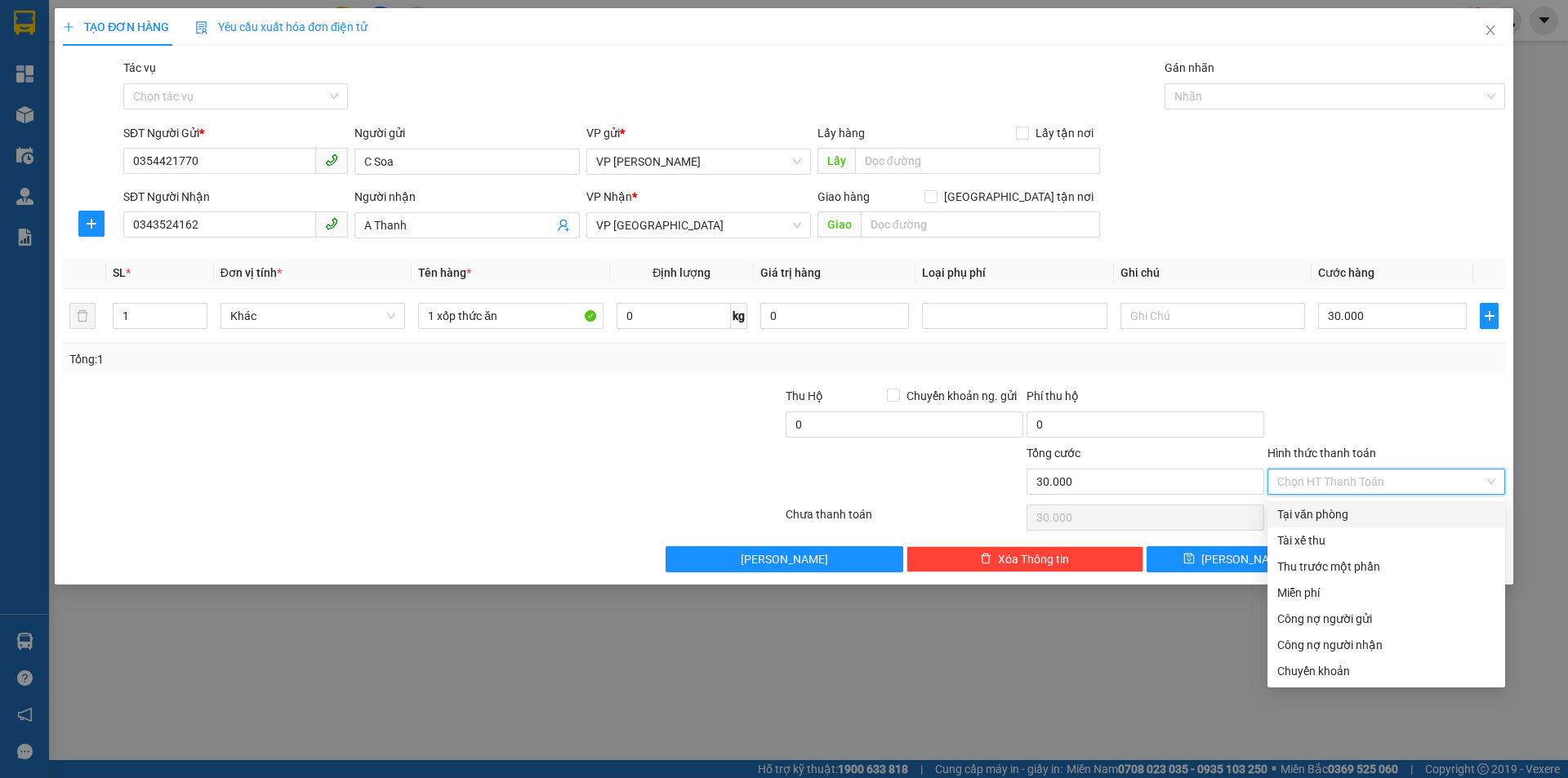
click at [1321, 510] on div "Tại văn phòng" at bounding box center [1386, 514] width 218 height 18
type input "0"
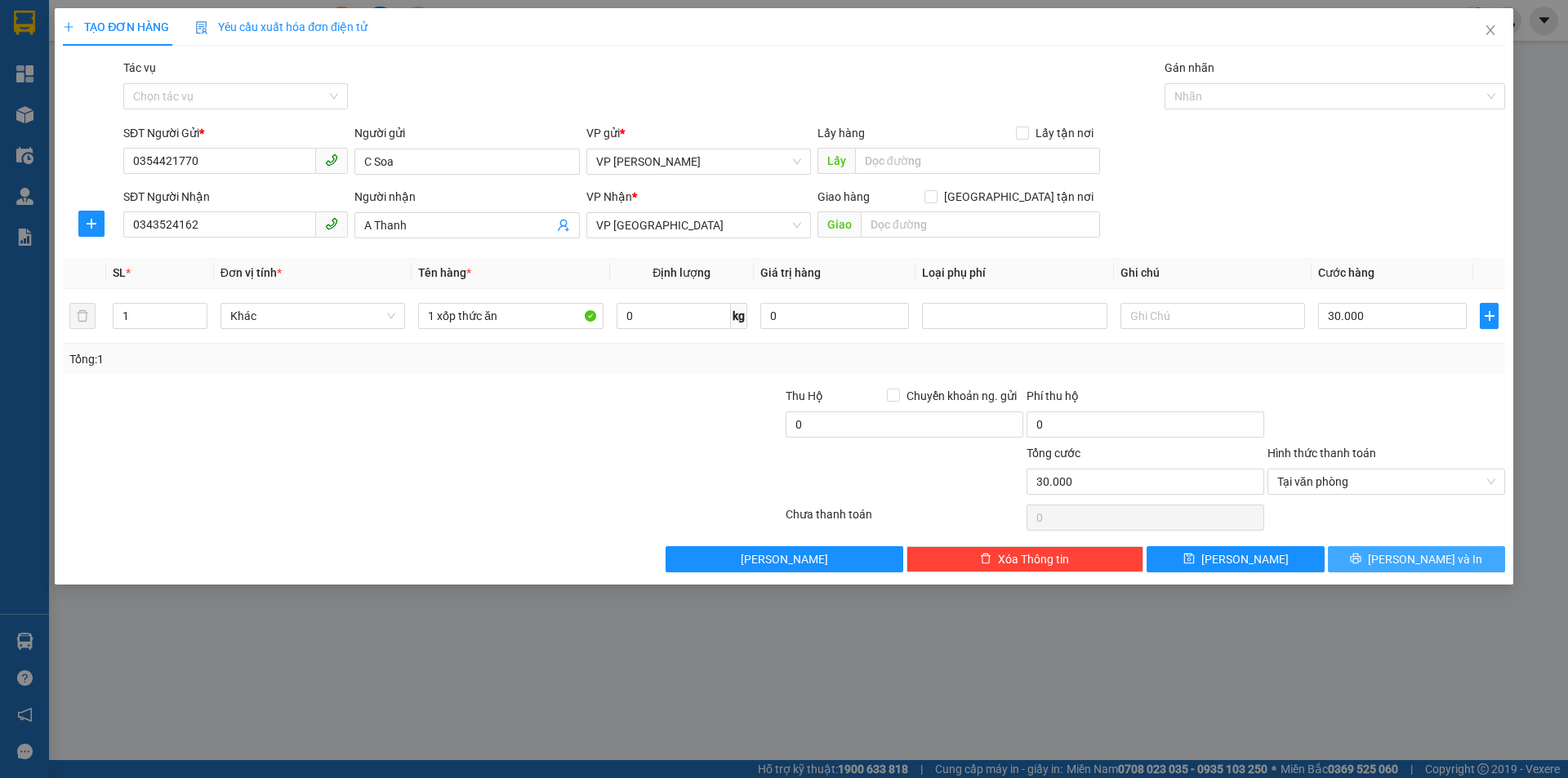
click at [1425, 570] on button "[PERSON_NAME] và In" at bounding box center [1416, 559] width 177 height 26
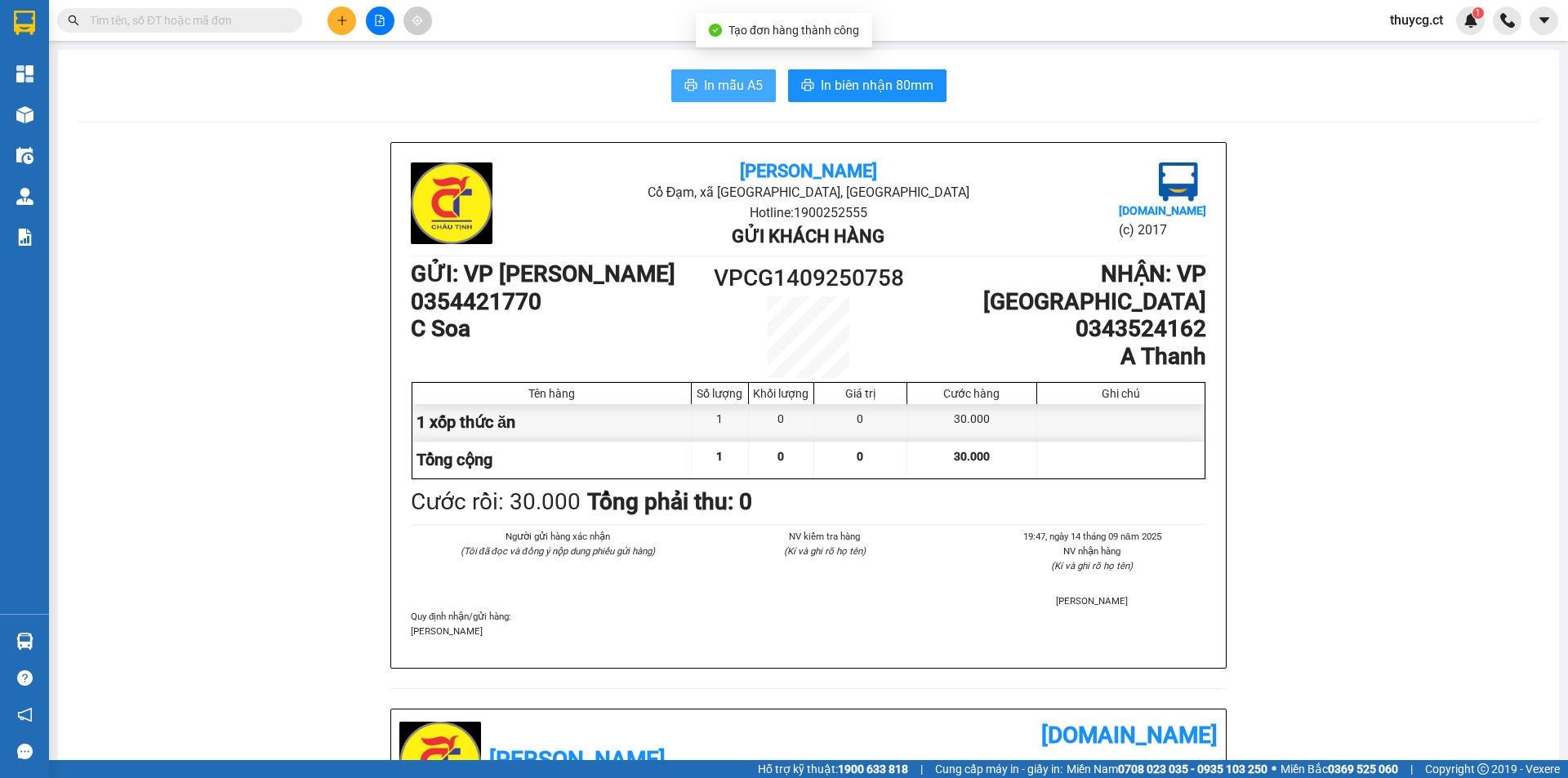
click at [731, 77] on span "In mẫu A5" at bounding box center [733, 85] width 59 height 20
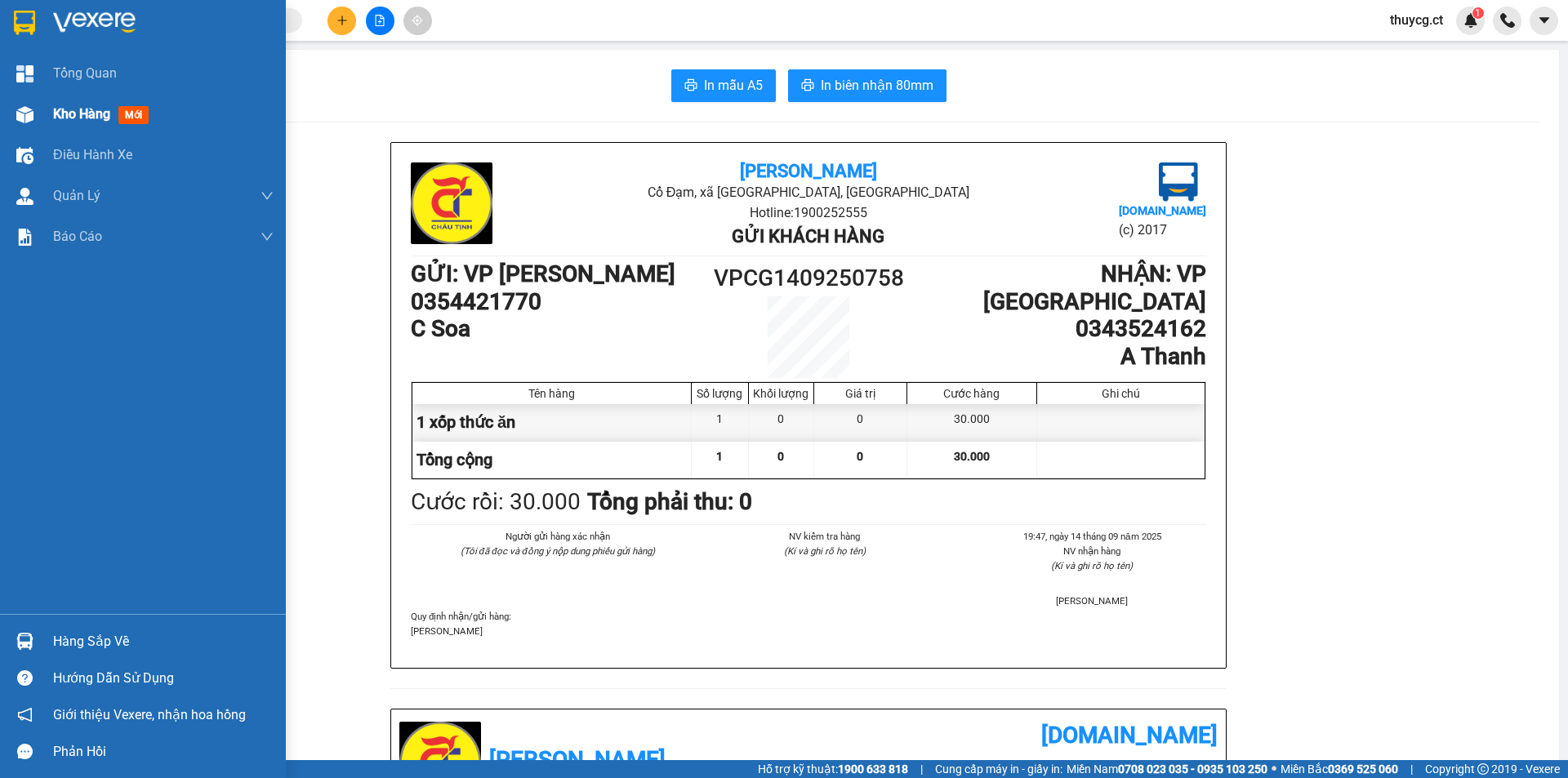
click at [34, 114] on div at bounding box center [25, 114] width 29 height 29
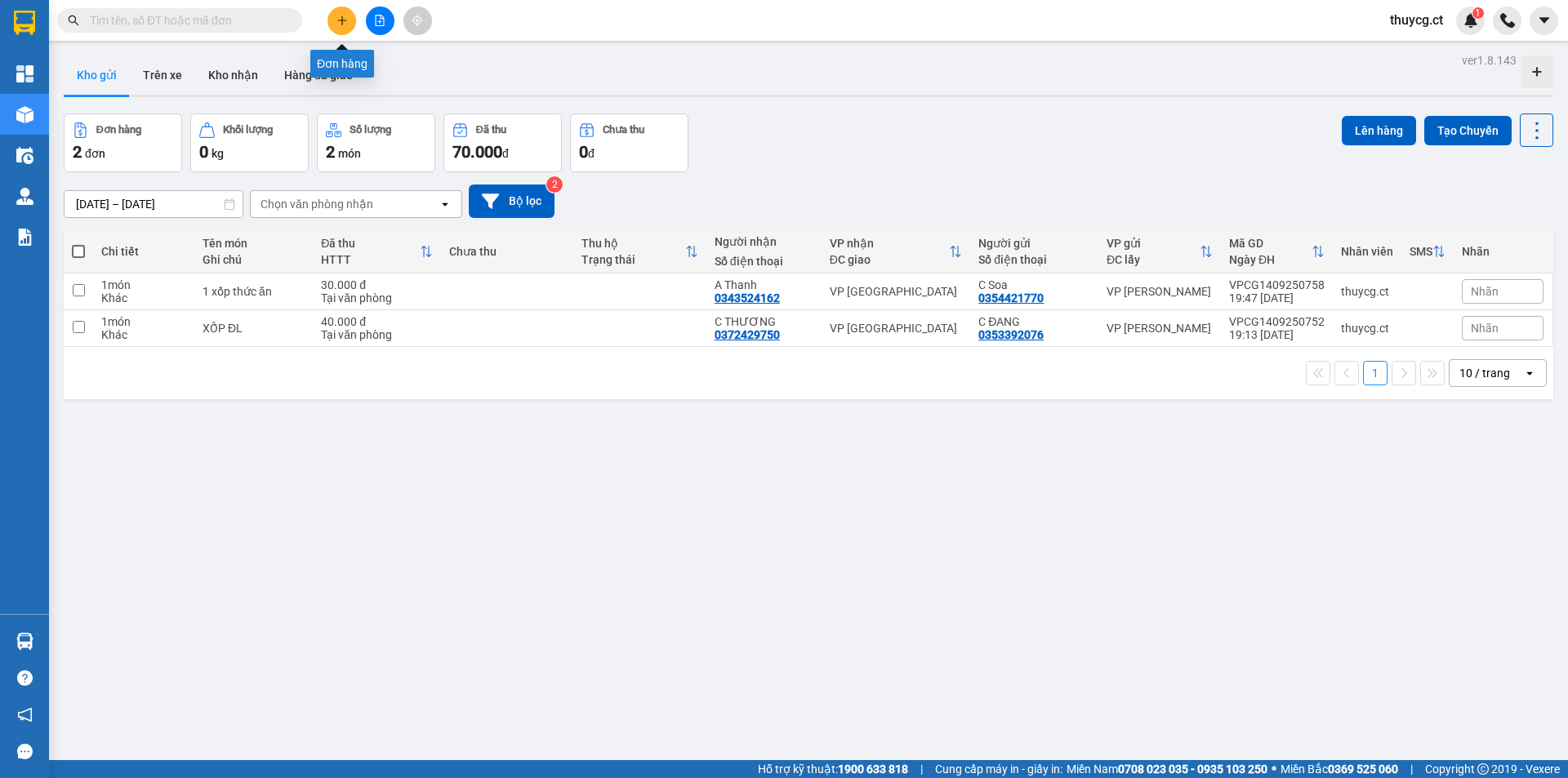
click at [345, 21] on icon "plus" at bounding box center [343, 20] width 11 height 11
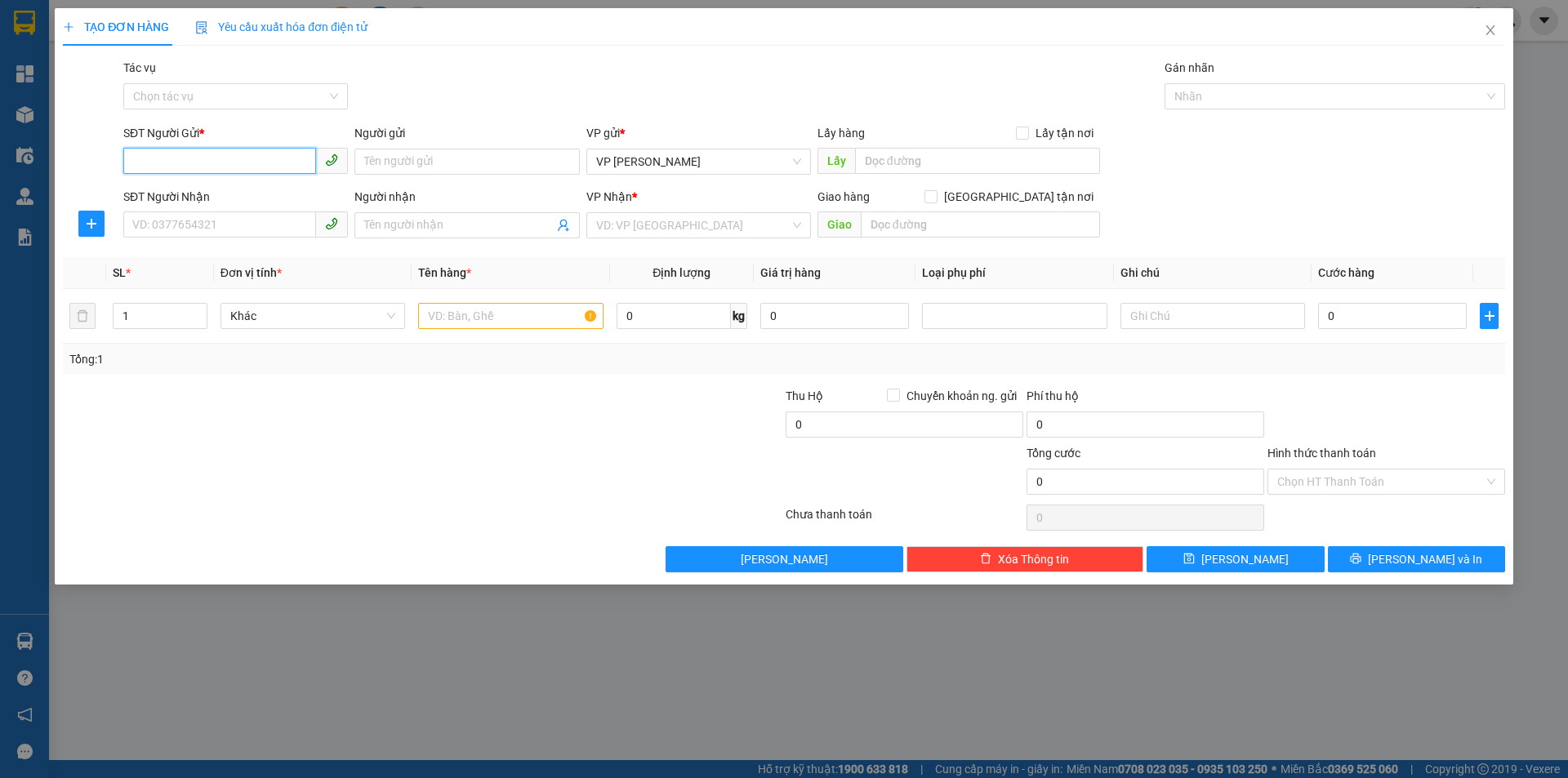
click at [191, 162] on input "SĐT Người Gửi *" at bounding box center [220, 161] width 193 height 26
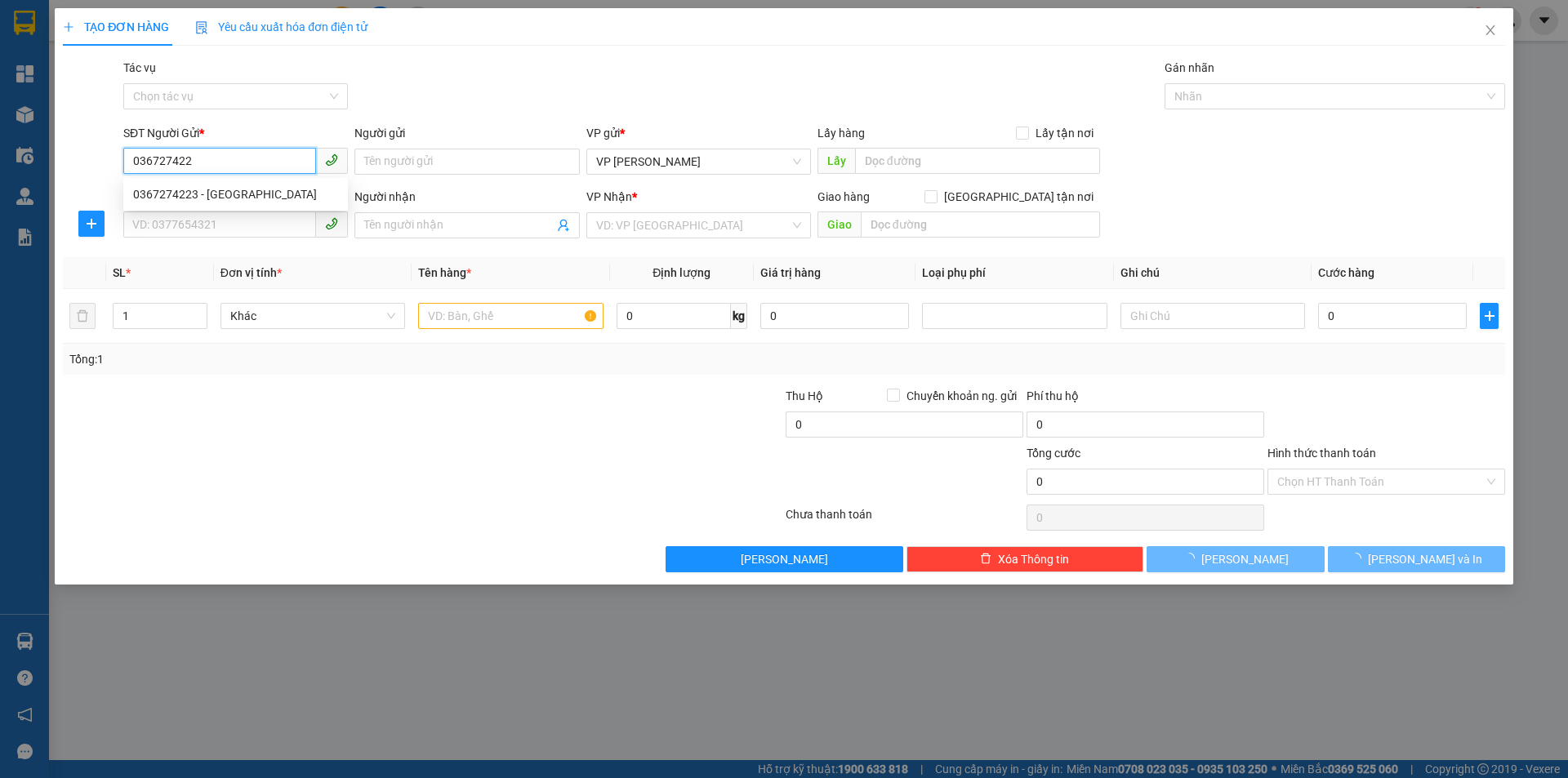
type input "0367274223"
click at [190, 193] on div "0367274223 - [GEOGRAPHIC_DATA]" at bounding box center [235, 194] width 205 height 18
type input "bác thọ"
type input "0977478886"
type input "70.000"
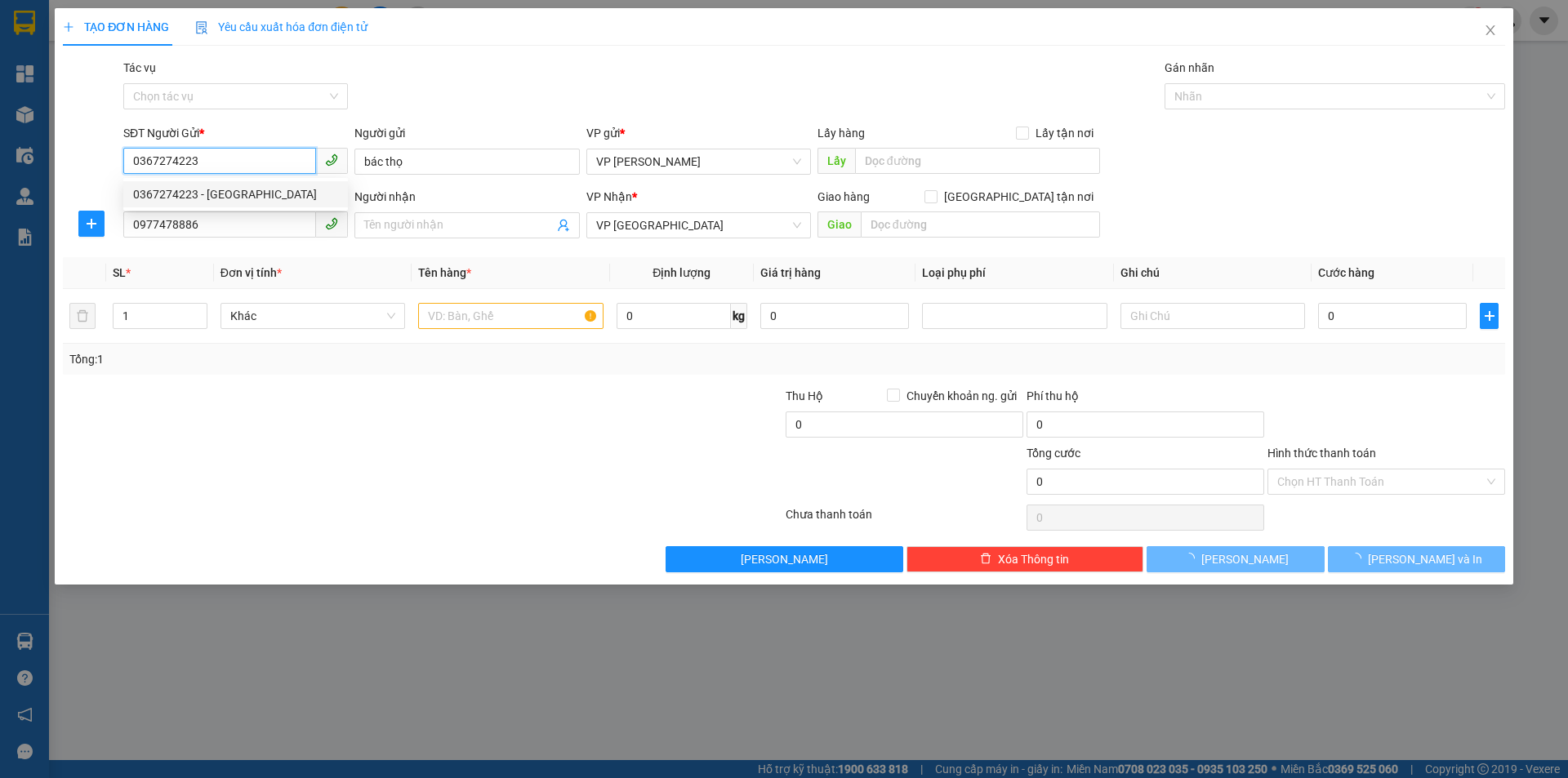
type input "70.000"
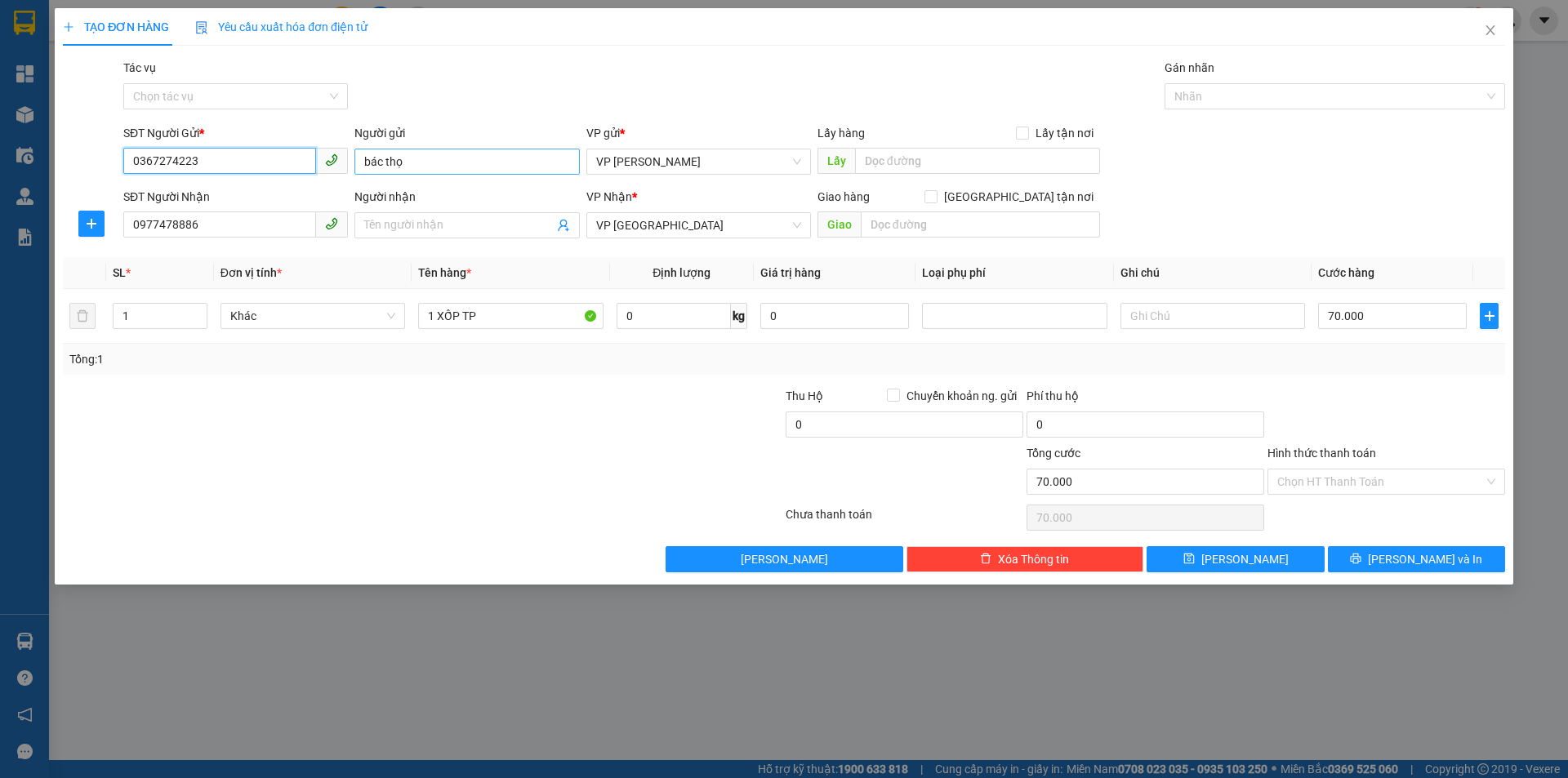
type input "0367274223"
click at [421, 163] on input "bác thọ" at bounding box center [467, 162] width 225 height 26
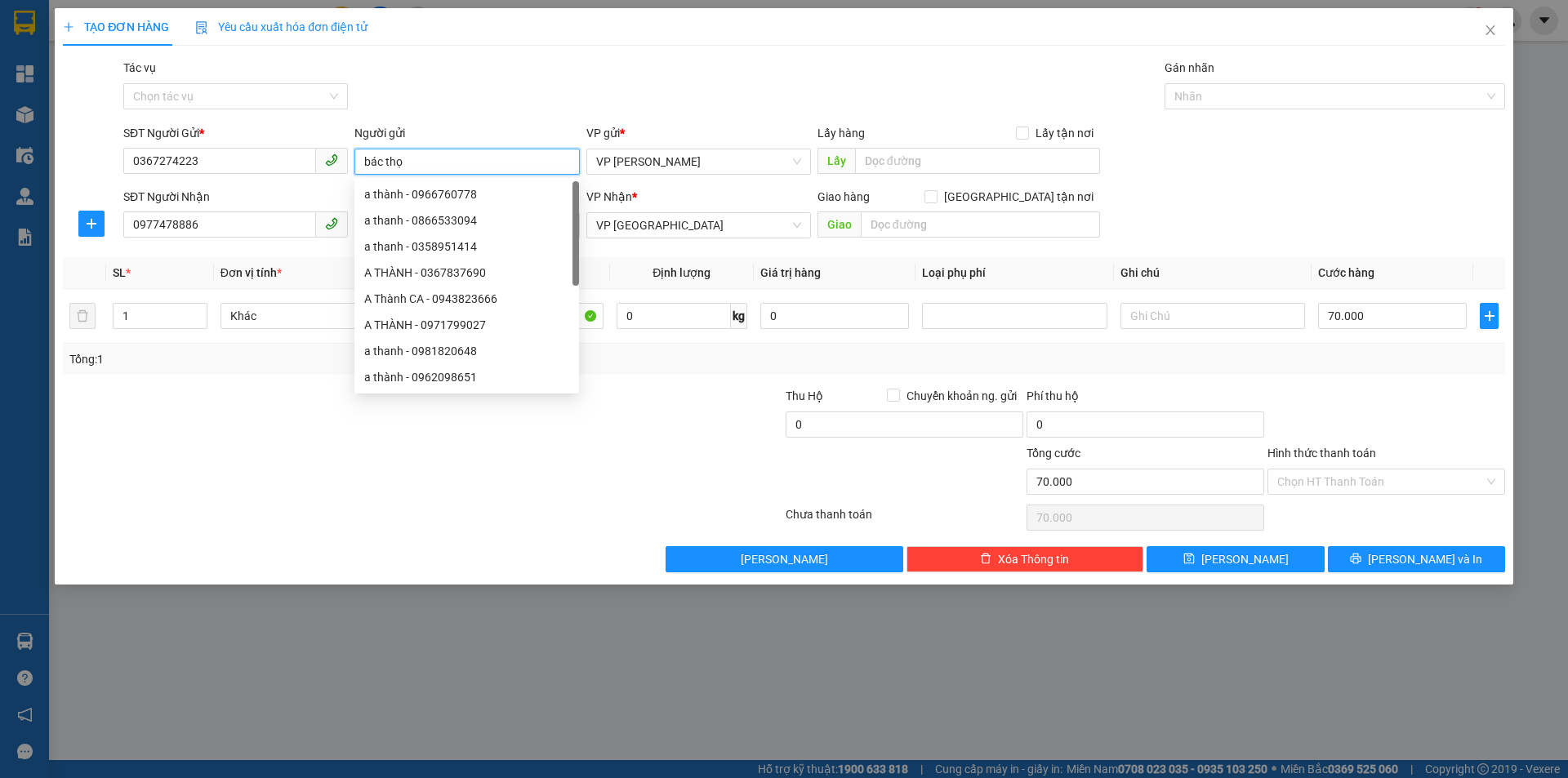
click at [388, 162] on input "bác thọ" at bounding box center [467, 162] width 225 height 26
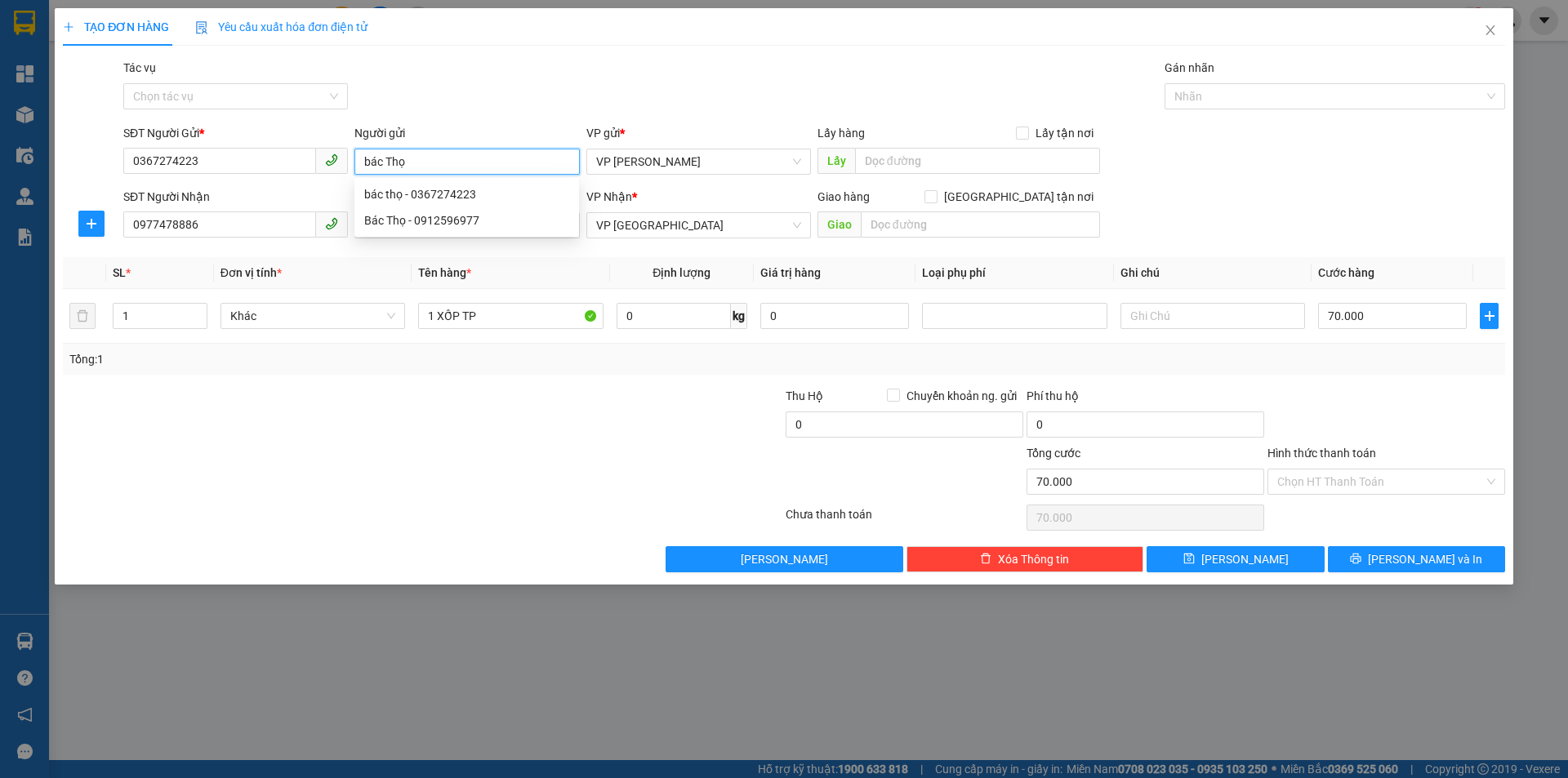
click at [370, 163] on input "bác Thọ" at bounding box center [467, 162] width 225 height 26
type input "Bác Thọ"
click at [227, 226] on input "0977478886" at bounding box center [220, 225] width 193 height 26
click at [479, 162] on input "Bác Thọ" at bounding box center [467, 162] width 225 height 26
click at [262, 228] on input "0977478886" at bounding box center [220, 225] width 193 height 26
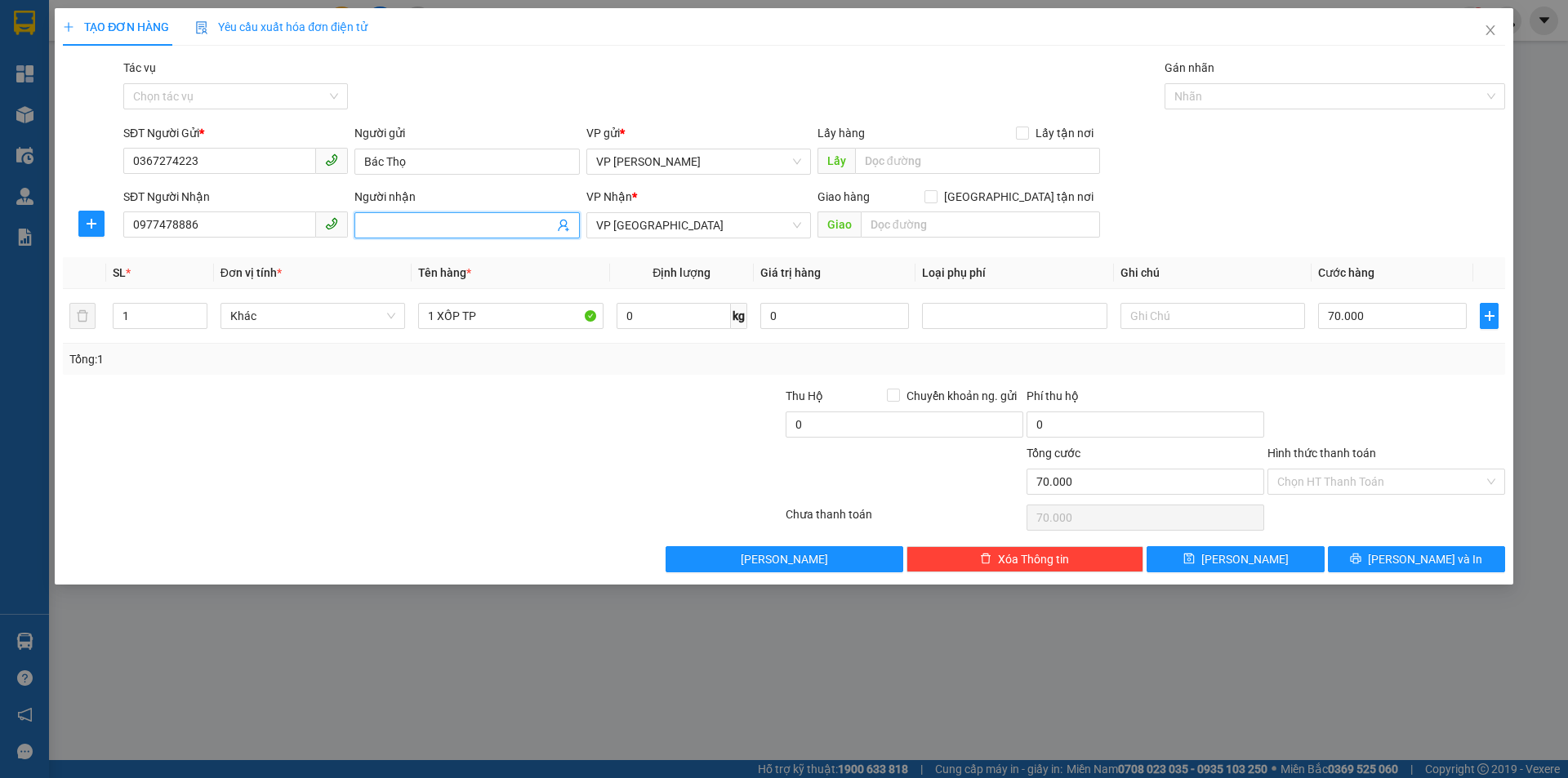
click at [475, 228] on input "Người nhận" at bounding box center [459, 226] width 189 height 18
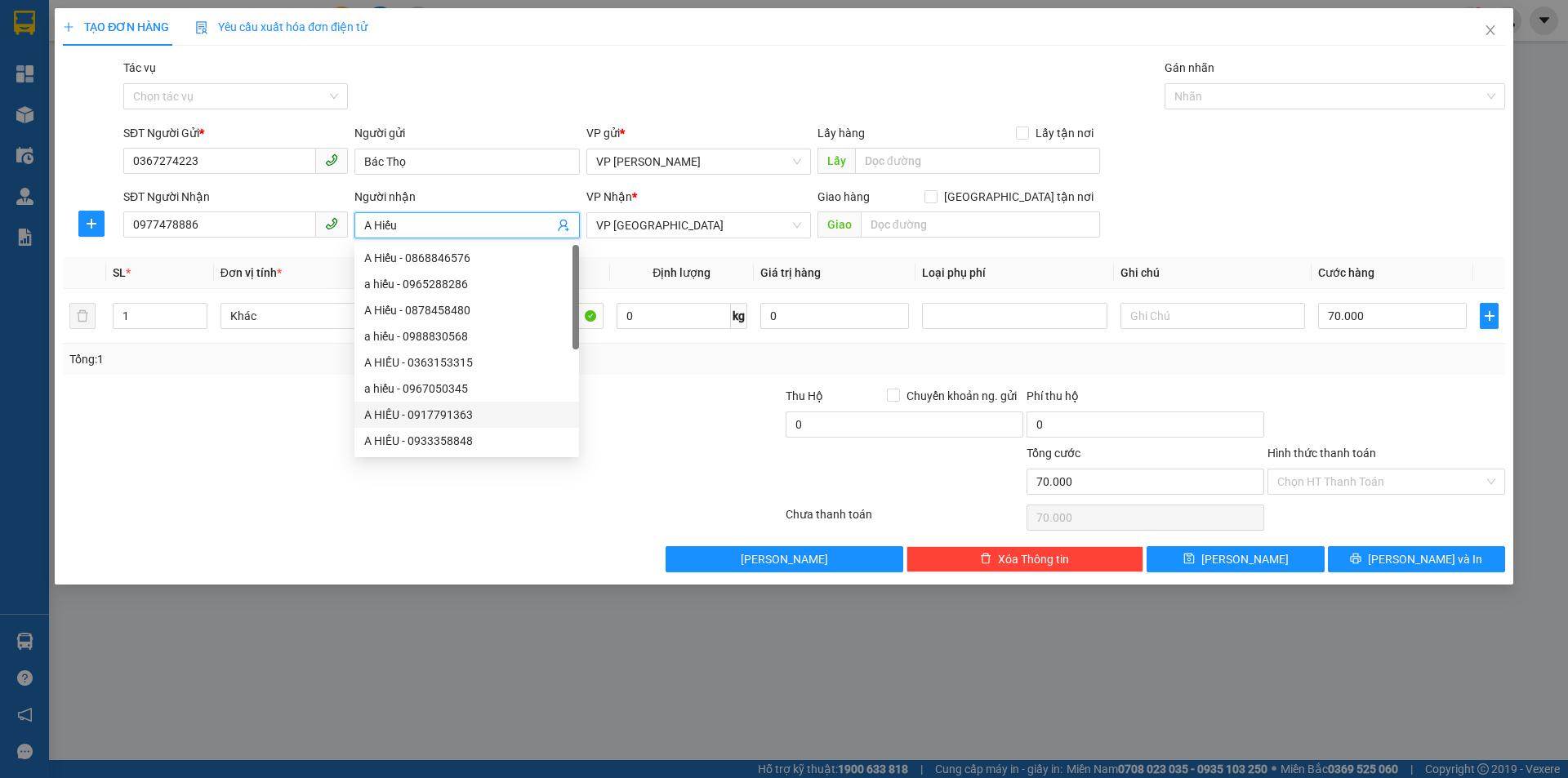
type input "A Hiếu"
drag, startPoint x: 222, startPoint y: 375, endPoint x: 472, endPoint y: 321, distance: 255.8
click at [226, 375] on div "Transit Pickup Surcharge Ids Transit Deliver Surcharge Ids Transit Deliver Surc…" at bounding box center [784, 315] width 1442 height 513
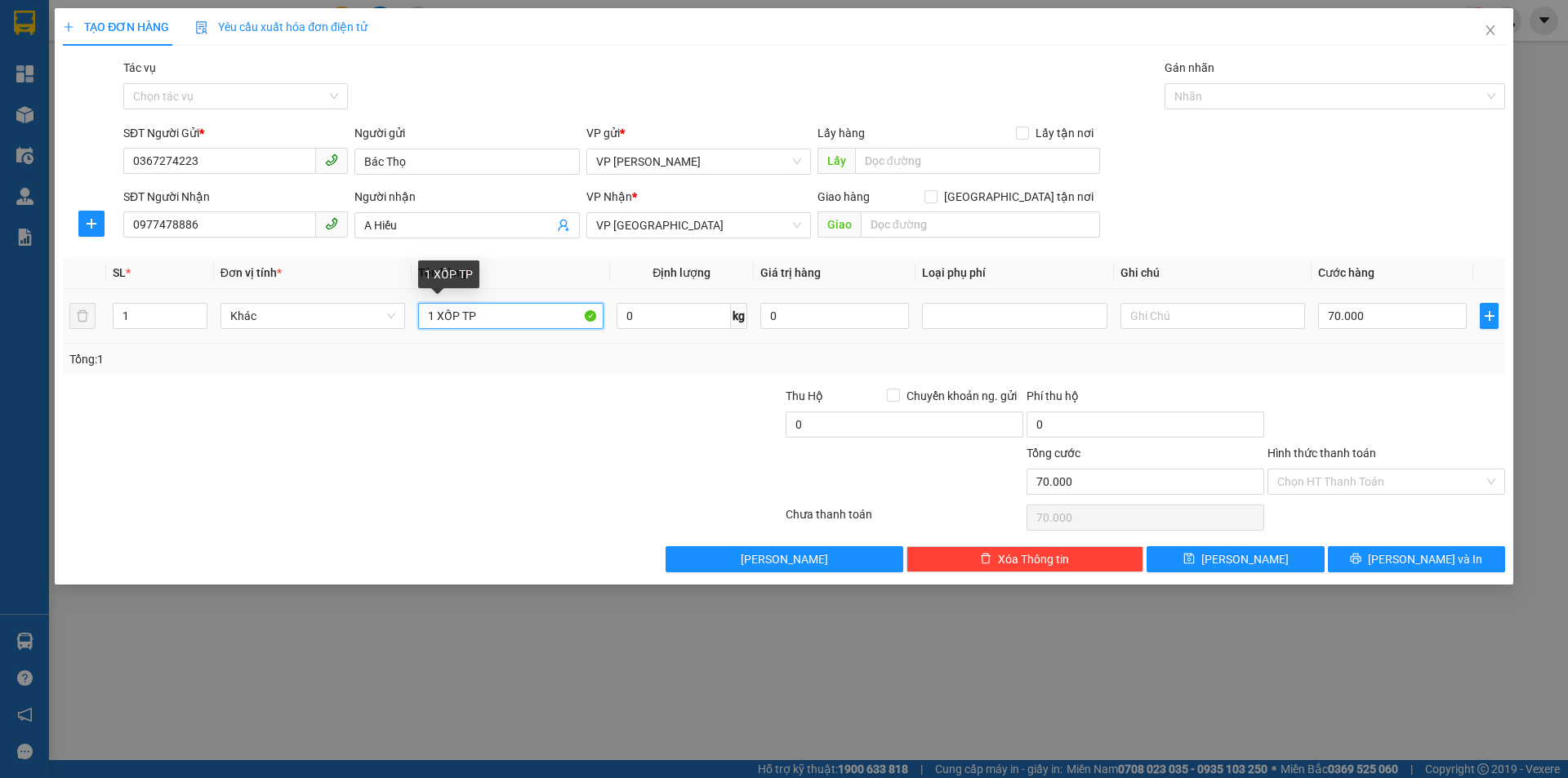
click at [483, 318] on input "1 XỐP TP" at bounding box center [510, 316] width 185 height 26
click at [1377, 313] on input "70.000" at bounding box center [1392, 316] width 149 height 26
type input "4"
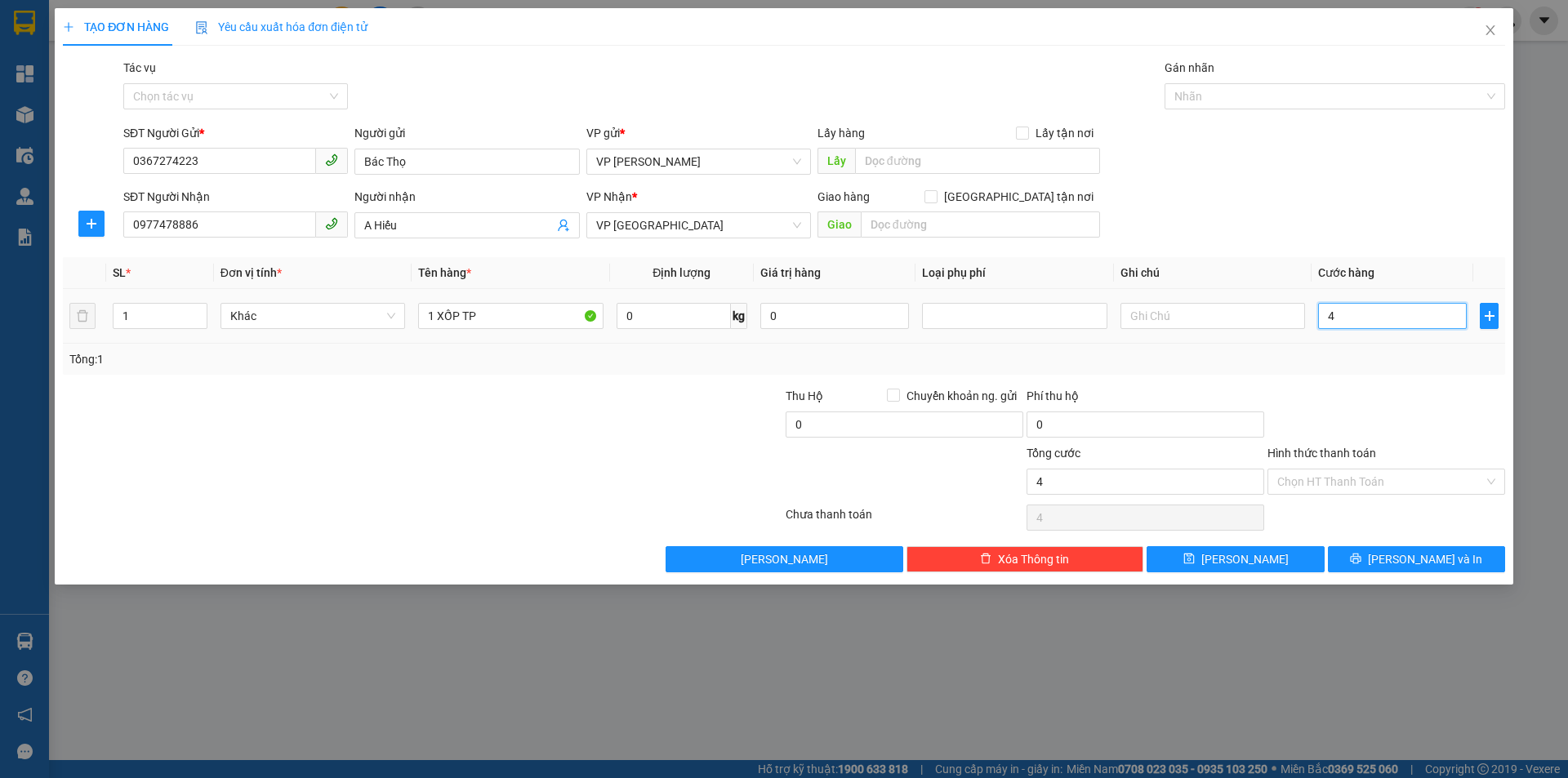
type input "40"
type input "400"
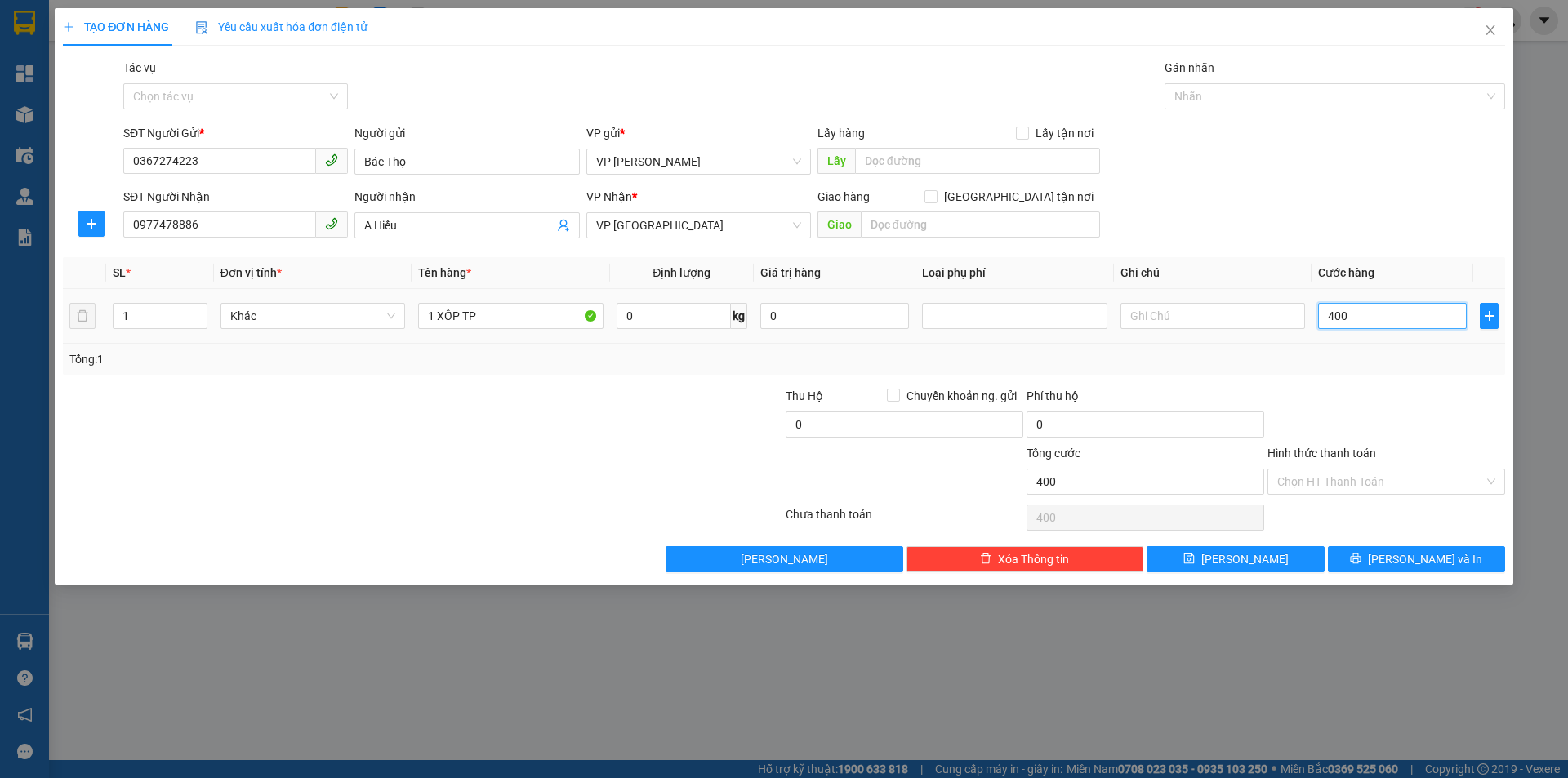
type input "4.000"
type input "40.000"
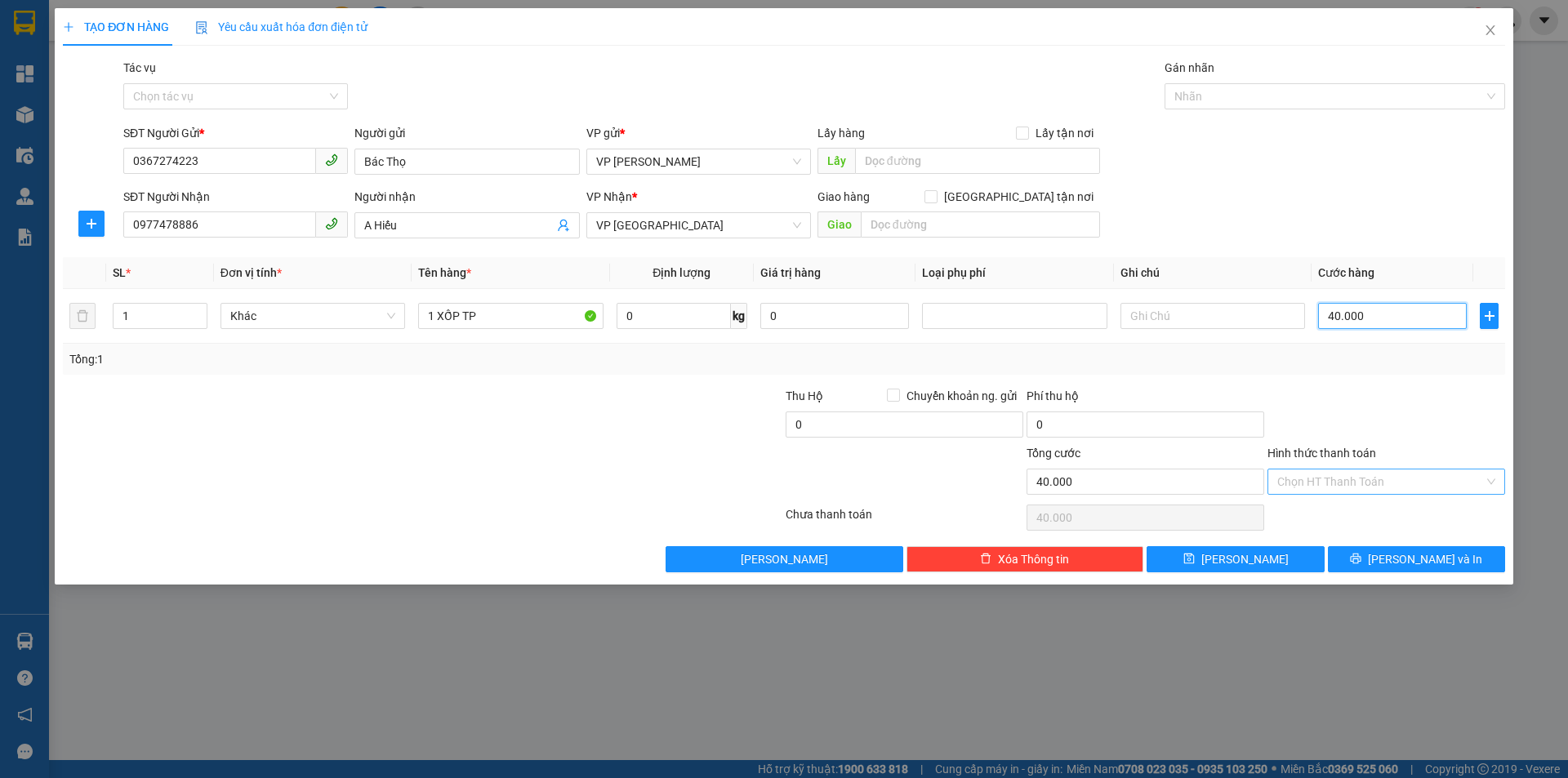
type input "40.000"
click at [1328, 481] on input "Hình thức thanh toán" at bounding box center [1380, 481] width 207 height 25
click at [1287, 374] on div "Transit Pickup Surcharge Ids Transit Deliver Surcharge Ids Transit Deliver Surc…" at bounding box center [784, 315] width 1442 height 513
click at [1438, 557] on span "[PERSON_NAME] và In" at bounding box center [1425, 559] width 114 height 18
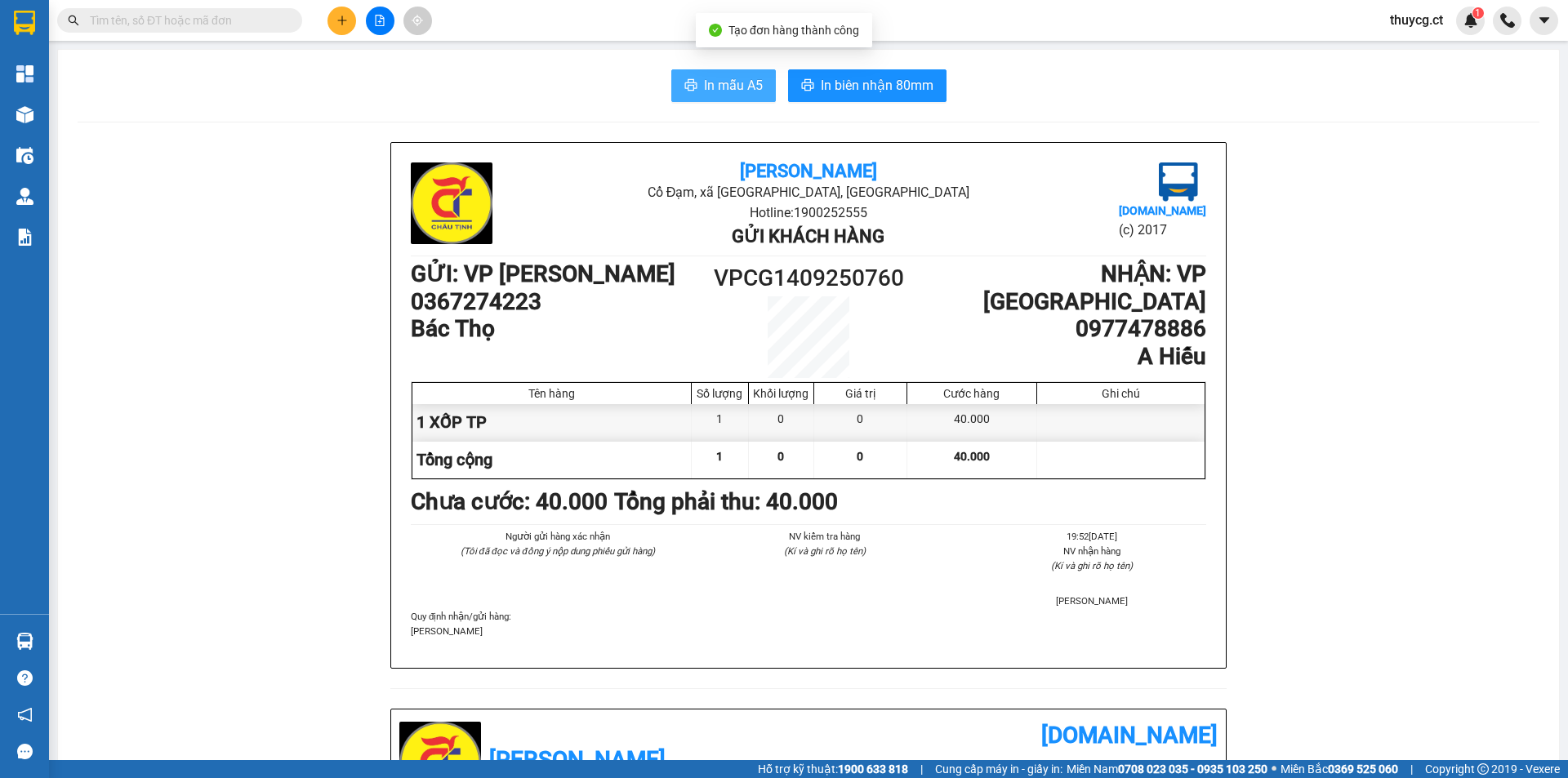
click at [706, 83] on span "In mẫu A5" at bounding box center [733, 85] width 59 height 20
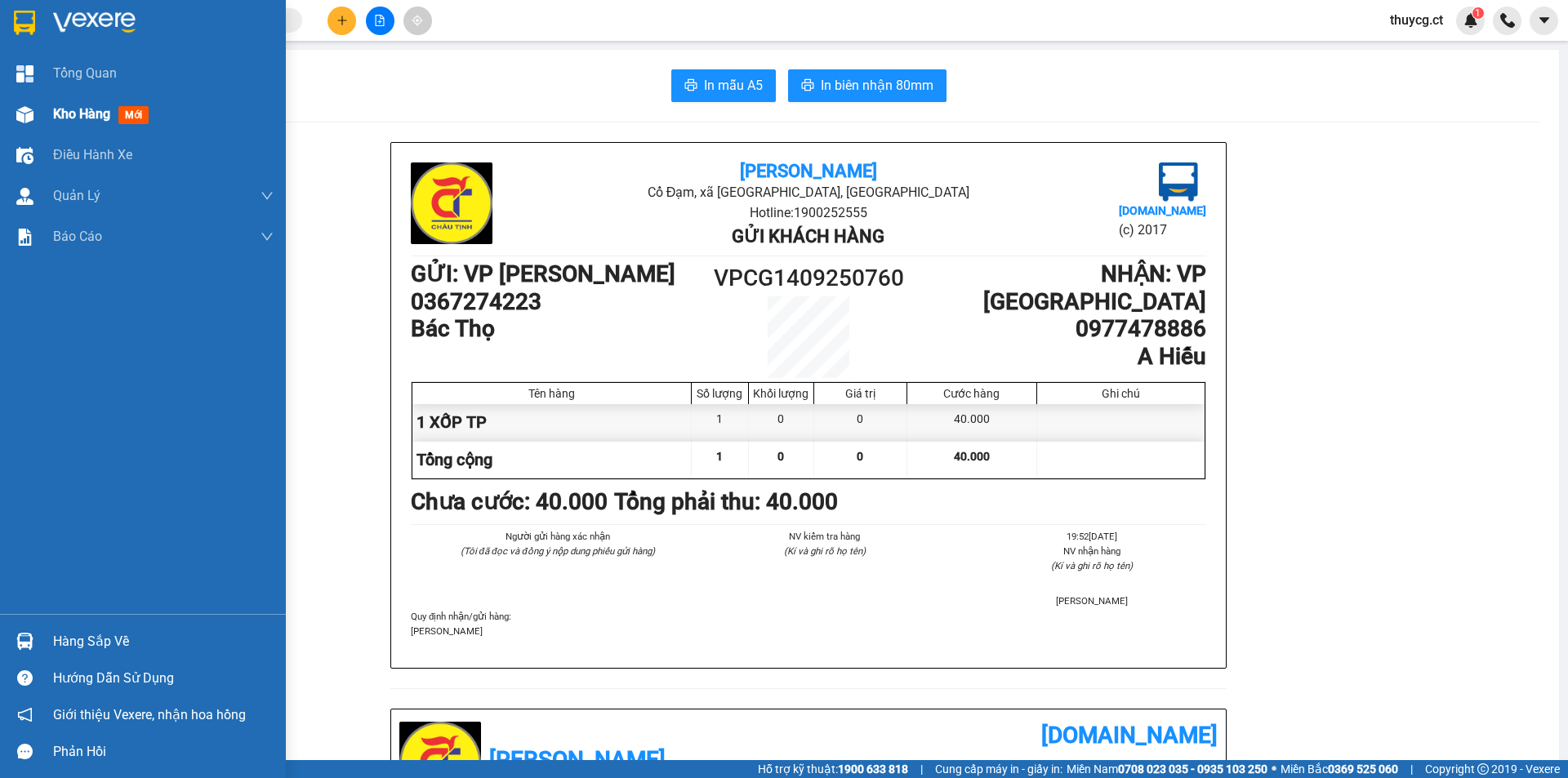
click at [21, 106] on img at bounding box center [25, 114] width 17 height 17
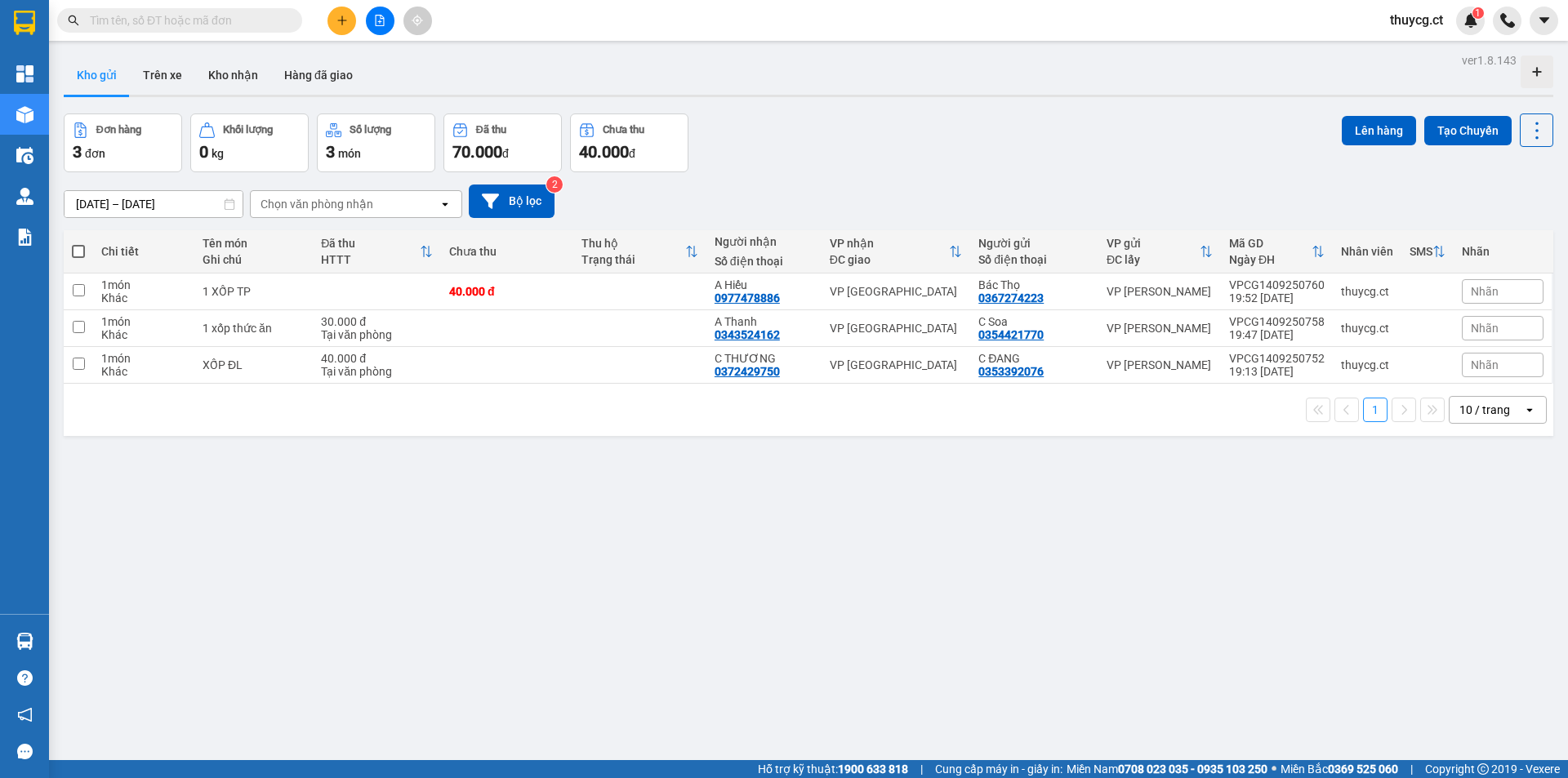
click at [334, 21] on button at bounding box center [342, 20] width 29 height 29
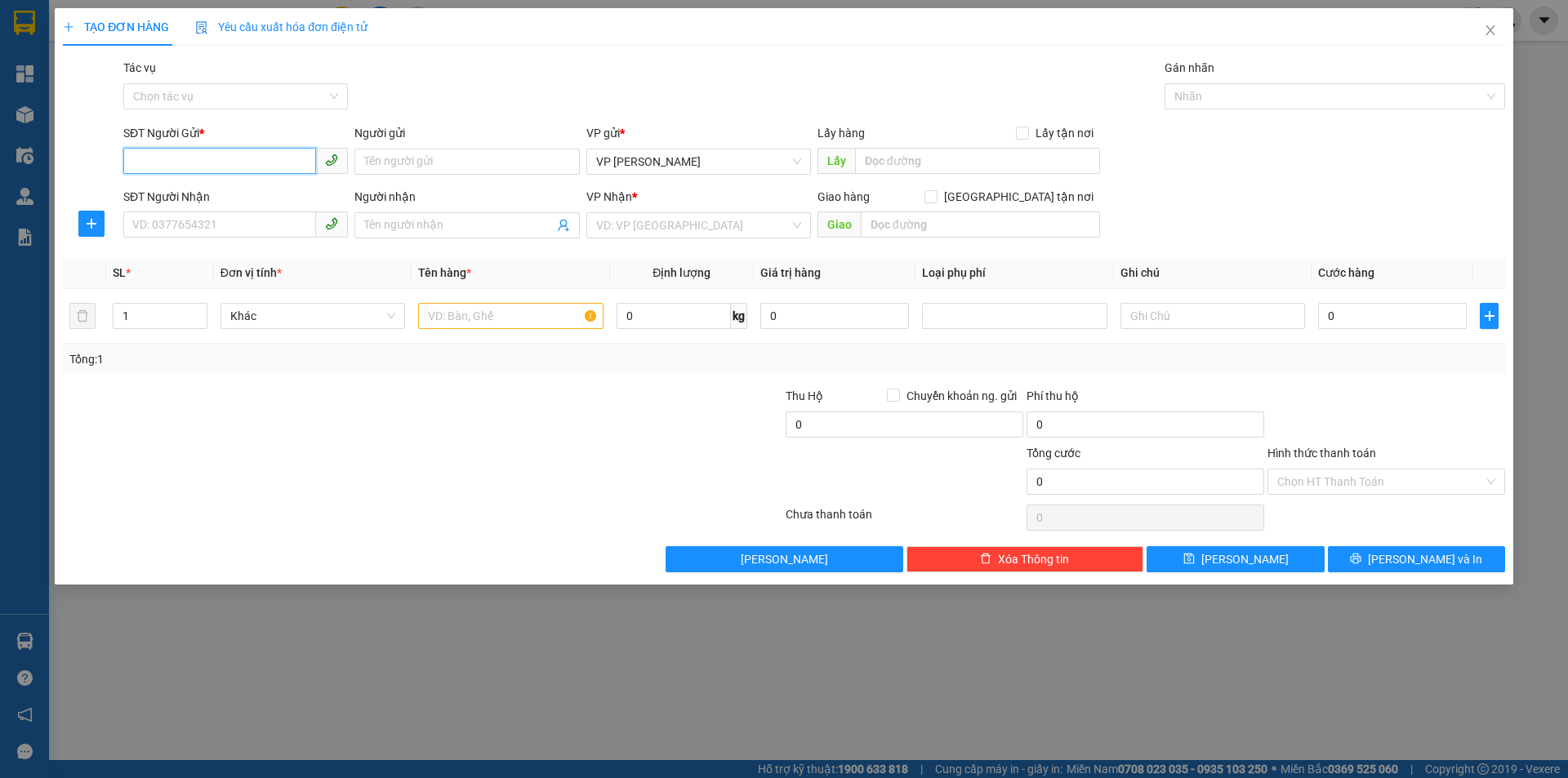
click at [169, 154] on input "SĐT Người Gửi *" at bounding box center [220, 161] width 193 height 26
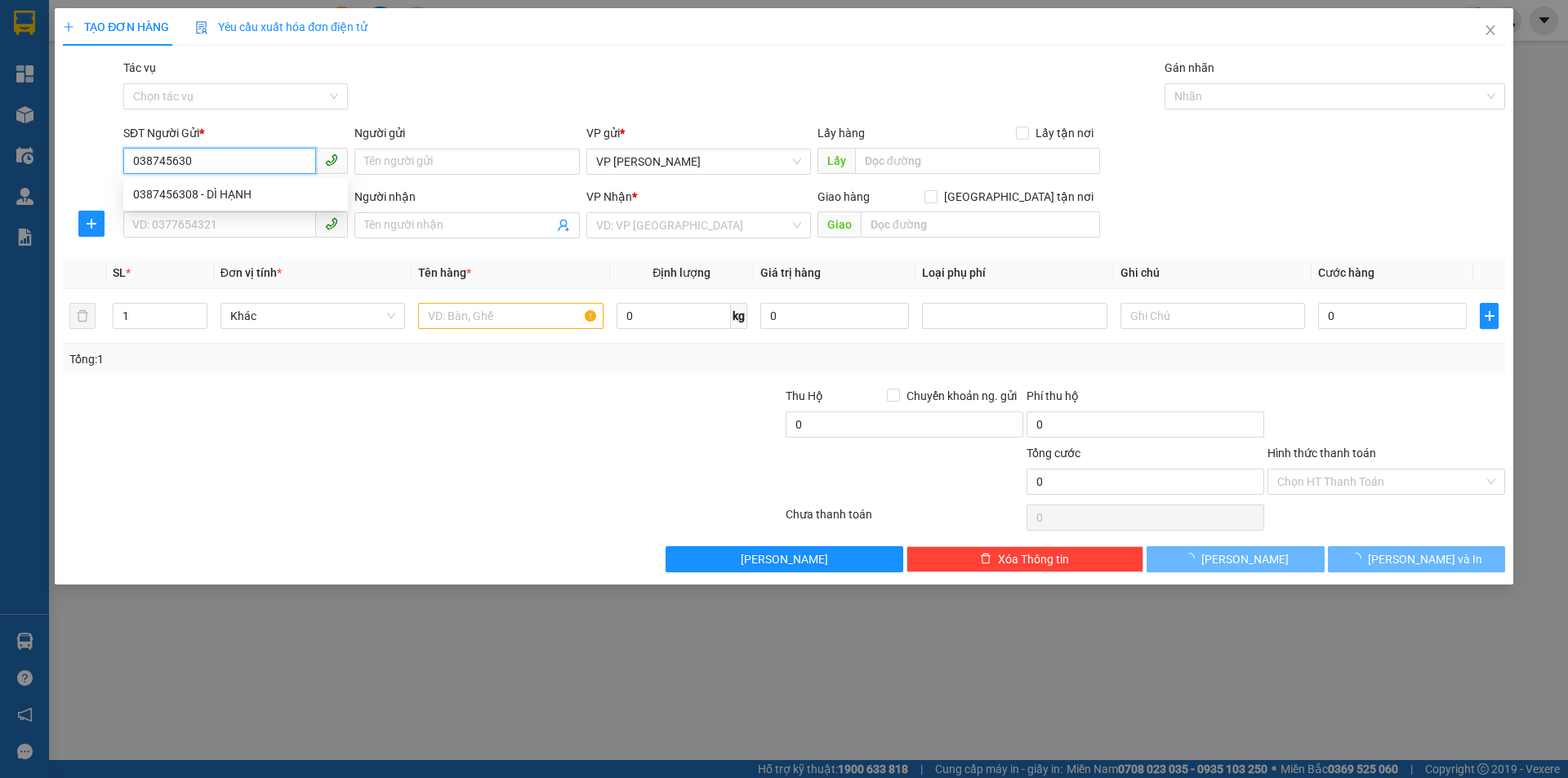
type input "0387456308"
click at [205, 195] on div "0387456308 - DÌ HẠNH" at bounding box center [235, 194] width 205 height 18
type input "DÌ HẠNH"
type input "0342387690"
type input "anh phúc( xe 449 boc)"
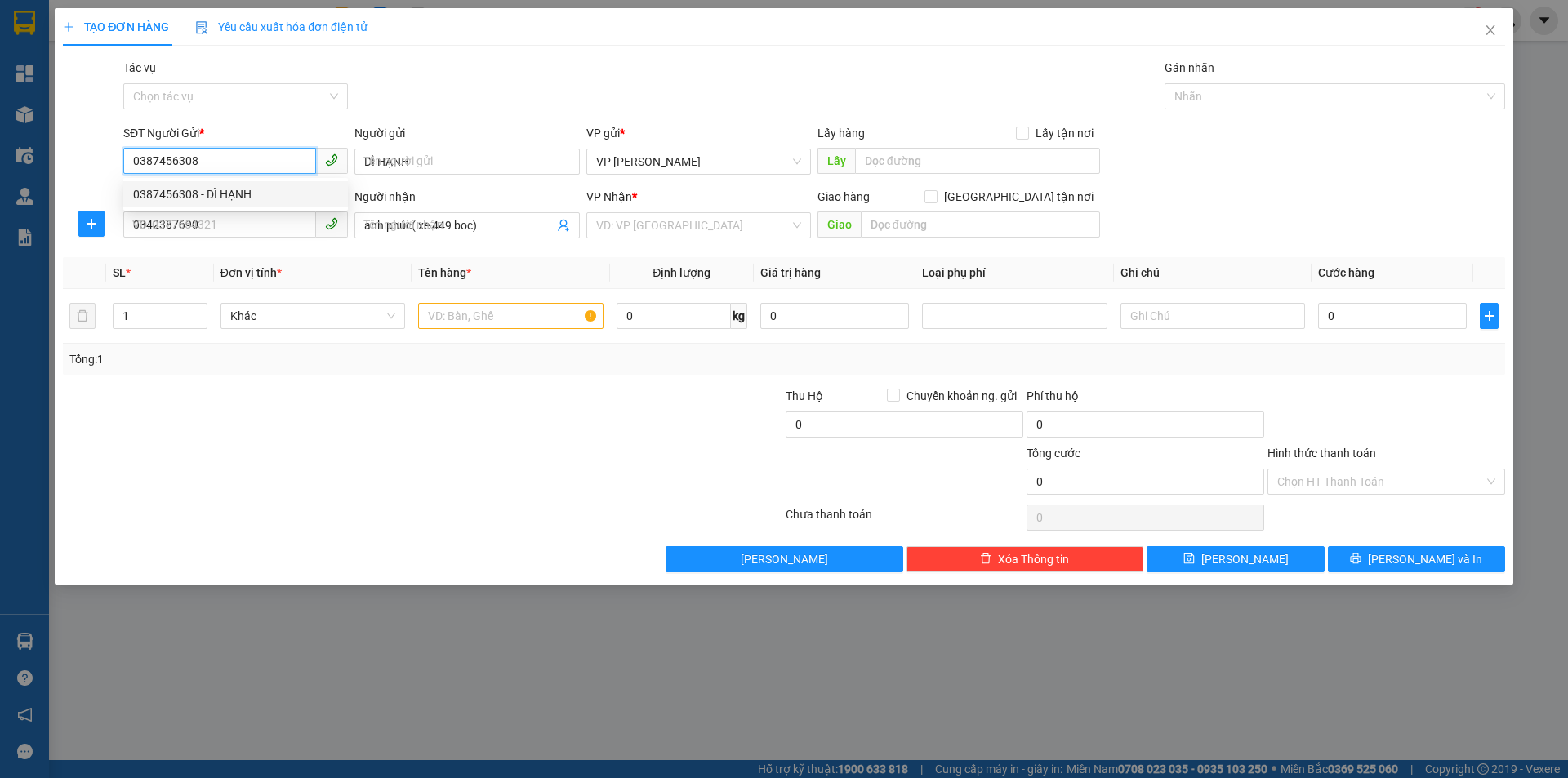
type input "30.000"
type input "0387456308"
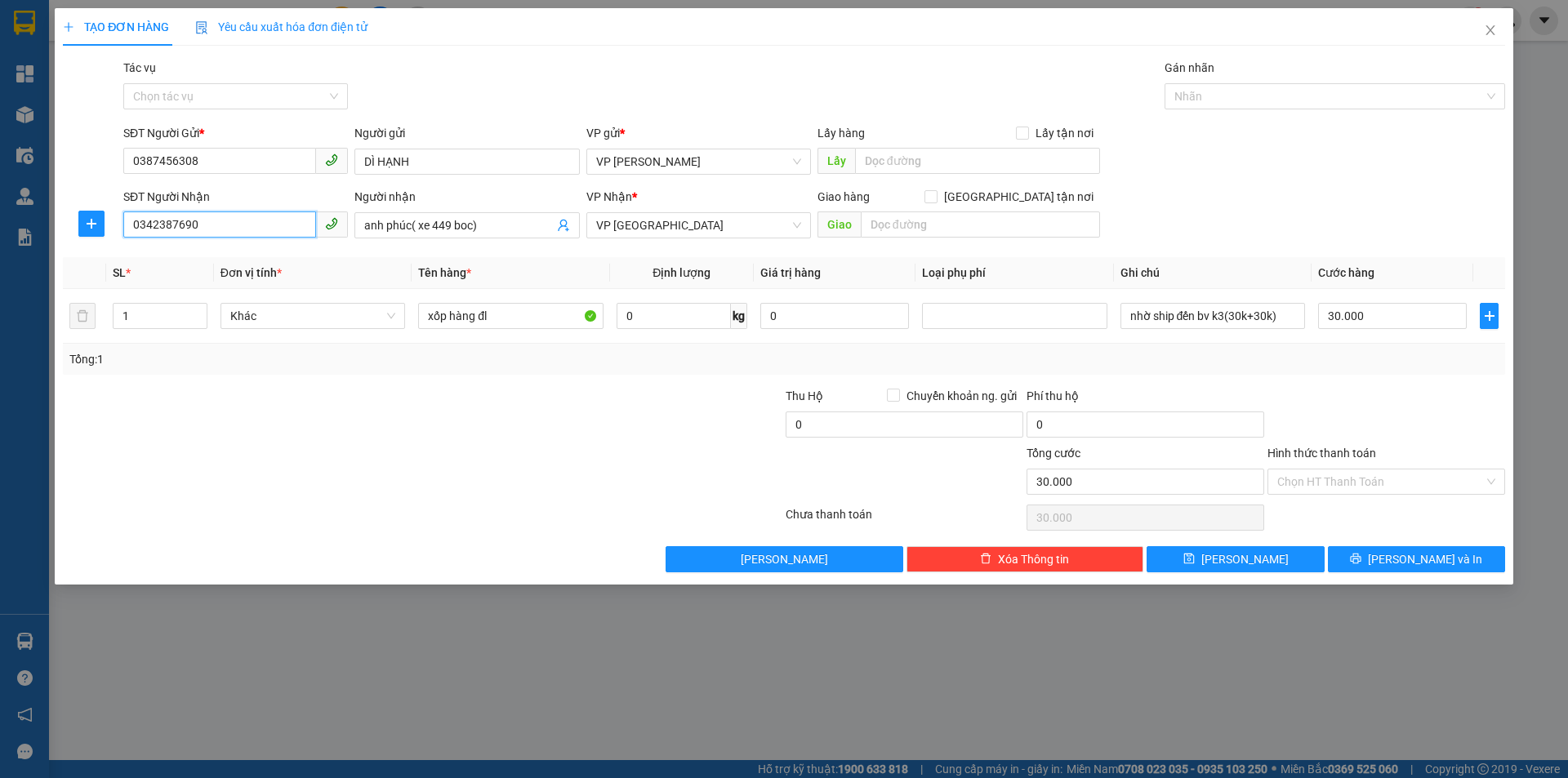
click at [232, 226] on input "0342387690" at bounding box center [220, 225] width 193 height 26
drag, startPoint x: 518, startPoint y: 228, endPoint x: 210, endPoint y: 228, distance: 308.0
click at [210, 228] on div "SĐT Người Nhận 0342387690 Người nhận anh phúc( xe 449 boc) VP Nhận * VP Mỹ Đình…" at bounding box center [814, 217] width 1388 height 57
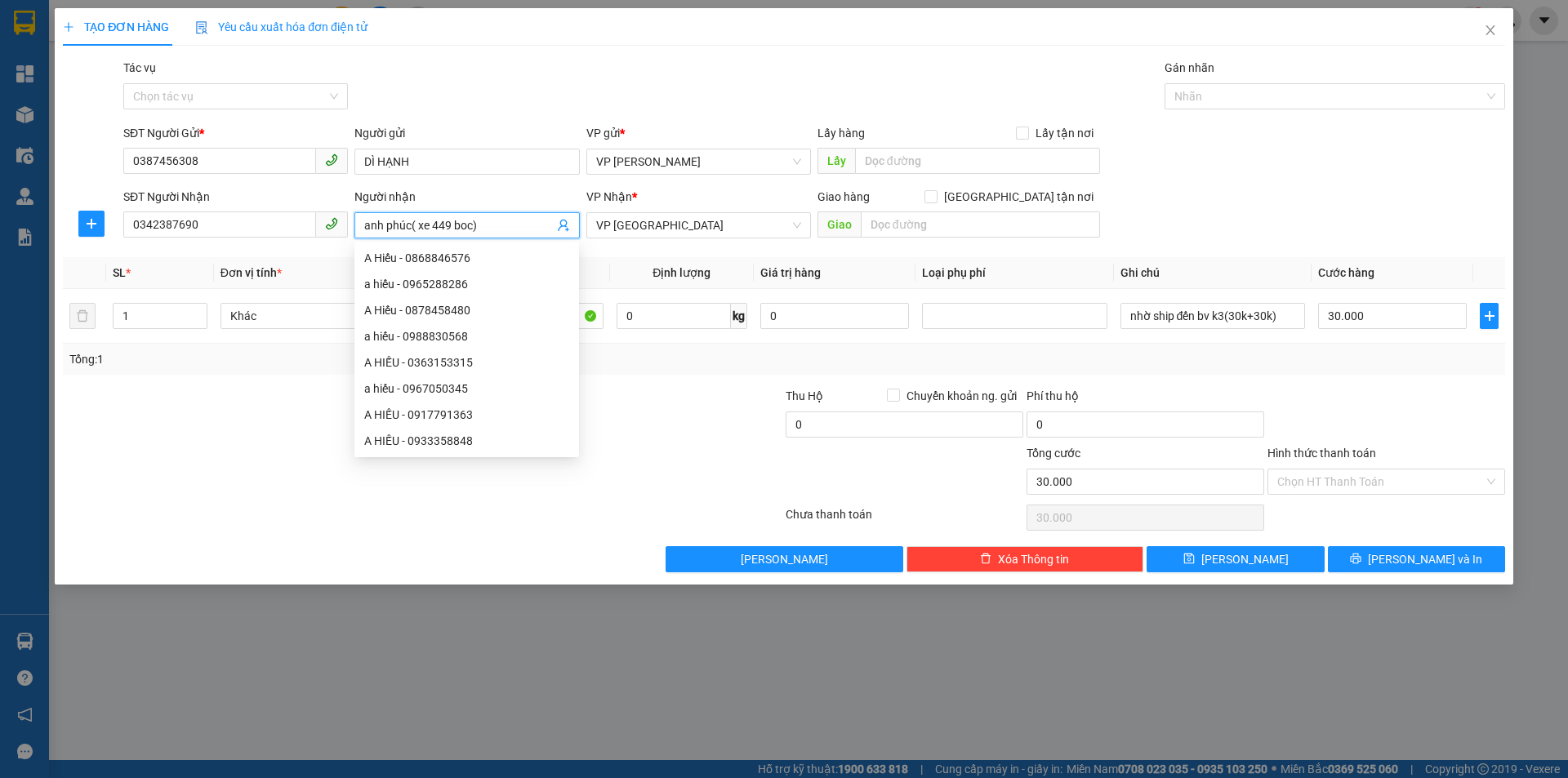
click at [503, 218] on input "anh phúc( xe 449 boc)" at bounding box center [459, 226] width 189 height 18
drag, startPoint x: 490, startPoint y: 226, endPoint x: 414, endPoint y: 215, distance: 76.8
click at [414, 215] on span "anh phúc( xe 449 boc)" at bounding box center [467, 226] width 225 height 26
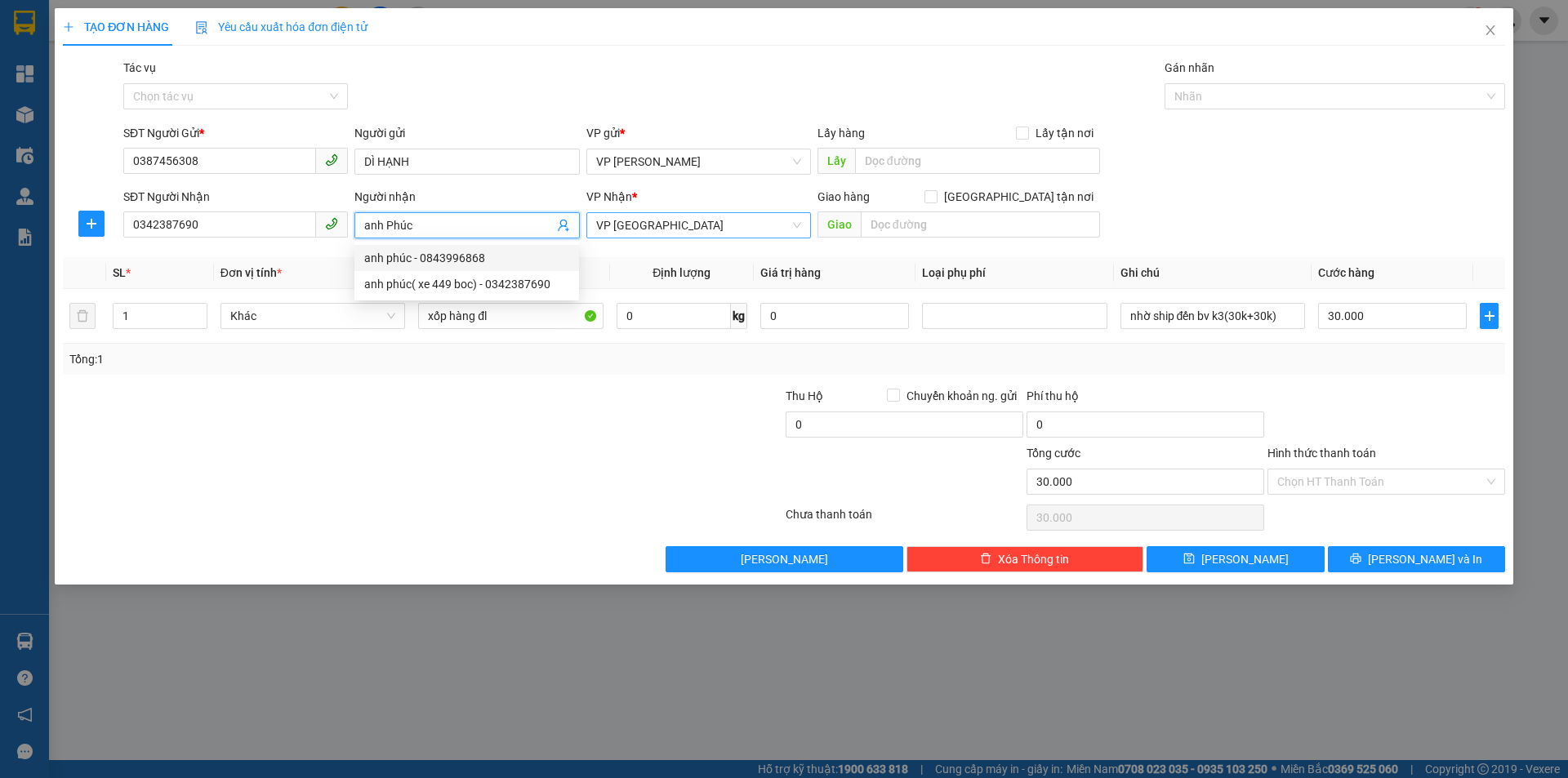
click at [687, 224] on span "VP [GEOGRAPHIC_DATA]" at bounding box center [698, 226] width 205 height 25
type input "anh Phúc"
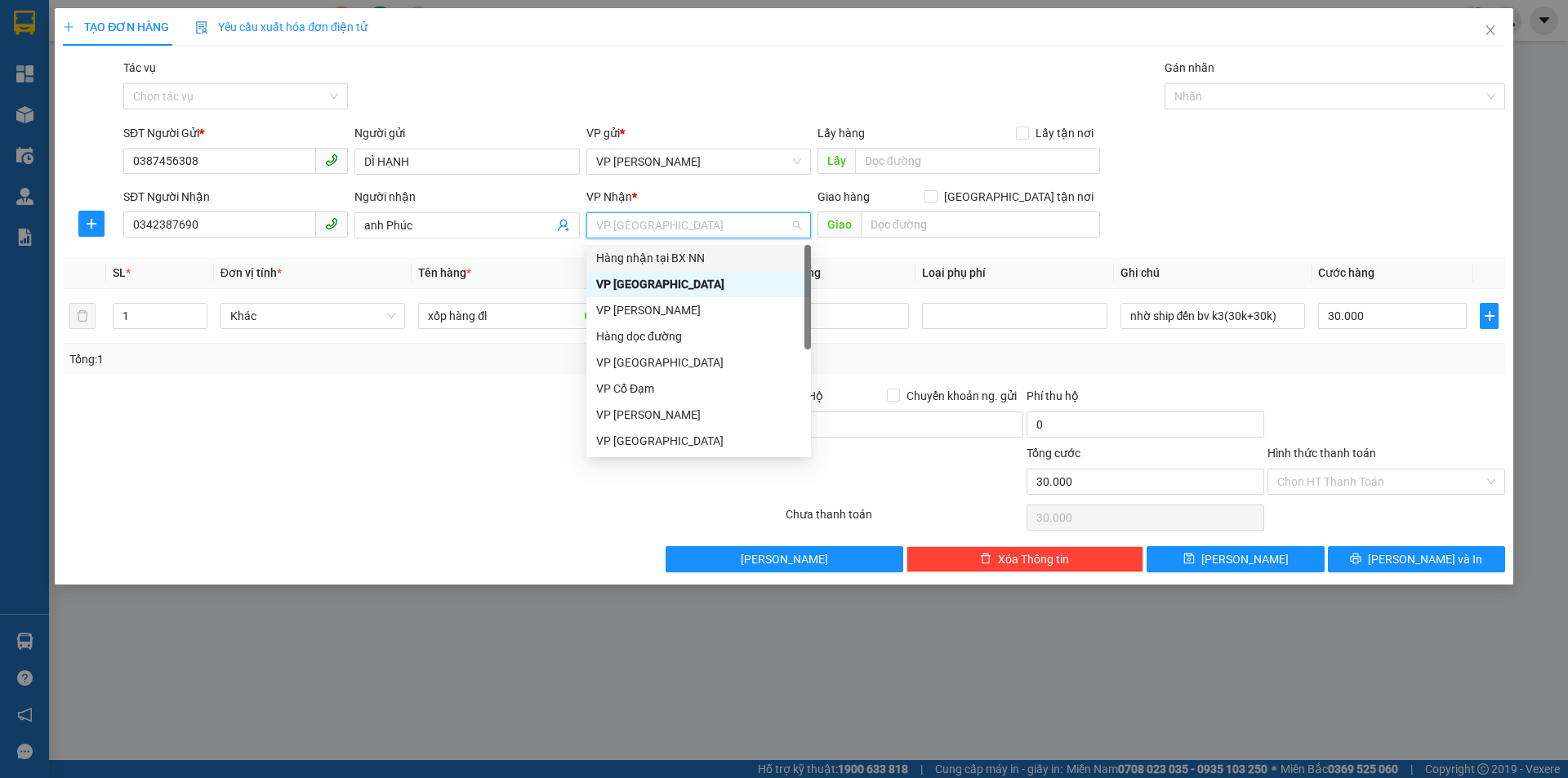
drag, startPoint x: 694, startPoint y: 226, endPoint x: 594, endPoint y: 229, distance: 100.0
click at [458, 263] on div "Transit Pickup Surcharge Ids Transit Deliver Surcharge Ids Transit Deliver Surc…" at bounding box center [784, 315] width 1442 height 513
type input "VP"
click at [650, 311] on div "VP [GEOGRAPHIC_DATA]" at bounding box center [698, 311] width 205 height 18
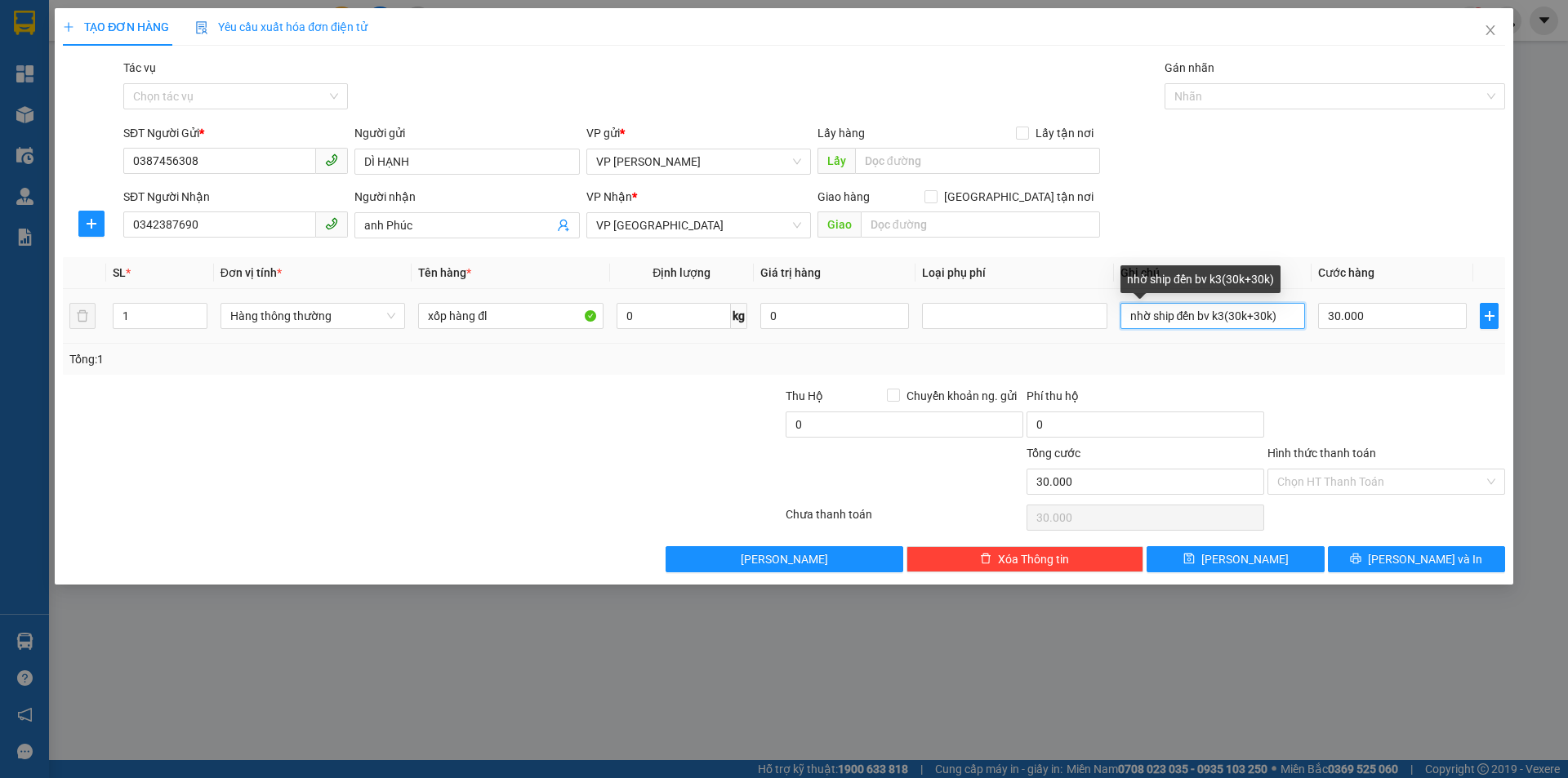
click at [1248, 318] on input "nhờ ship đến bv k3(30k+30k)" at bounding box center [1212, 316] width 185 height 26
click at [1238, 315] on input "nhờ ship đến bv k3(30k+30k)" at bounding box center [1212, 316] width 185 height 26
click at [1138, 317] on input "nhờ ship đến bv k3(40k+30k)" at bounding box center [1212, 316] width 185 height 26
type input "Nhờ ship đến bv k3(40k+30k)"
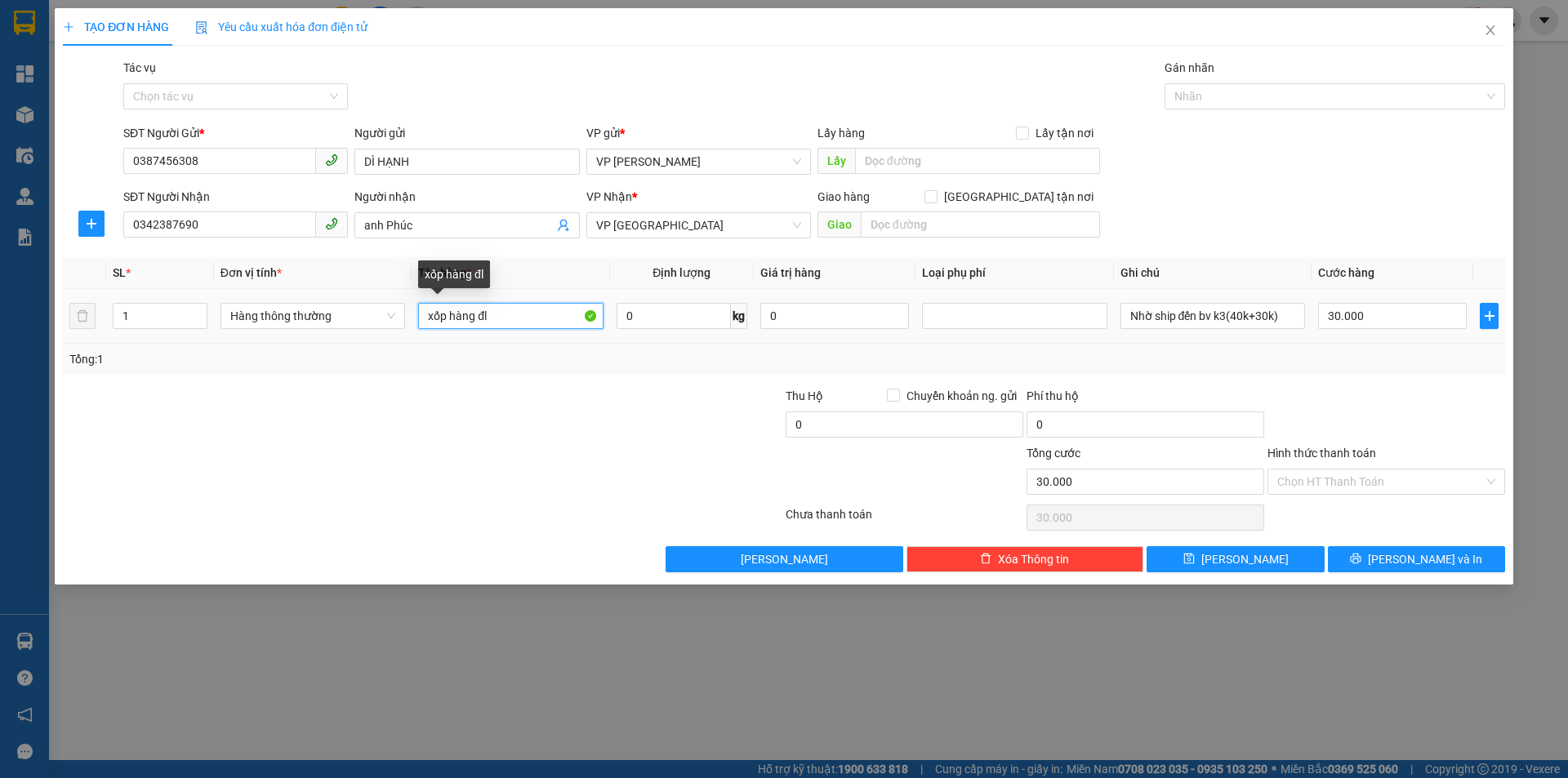
click at [517, 314] on input "xốp hàng đl" at bounding box center [510, 316] width 185 height 26
click at [1380, 318] on input "30.000" at bounding box center [1392, 316] width 149 height 26
type input "4"
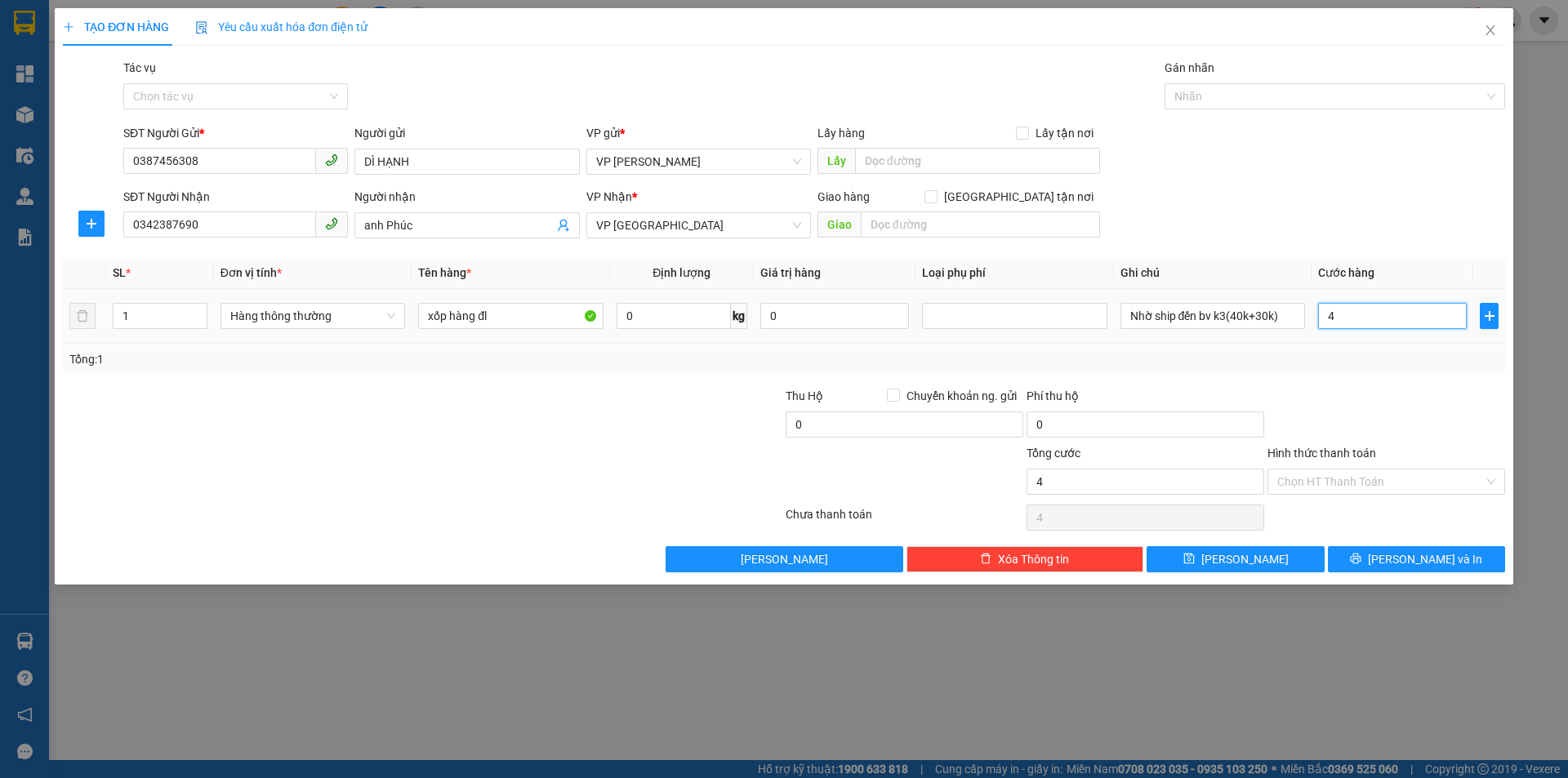
type input "40"
type input "400"
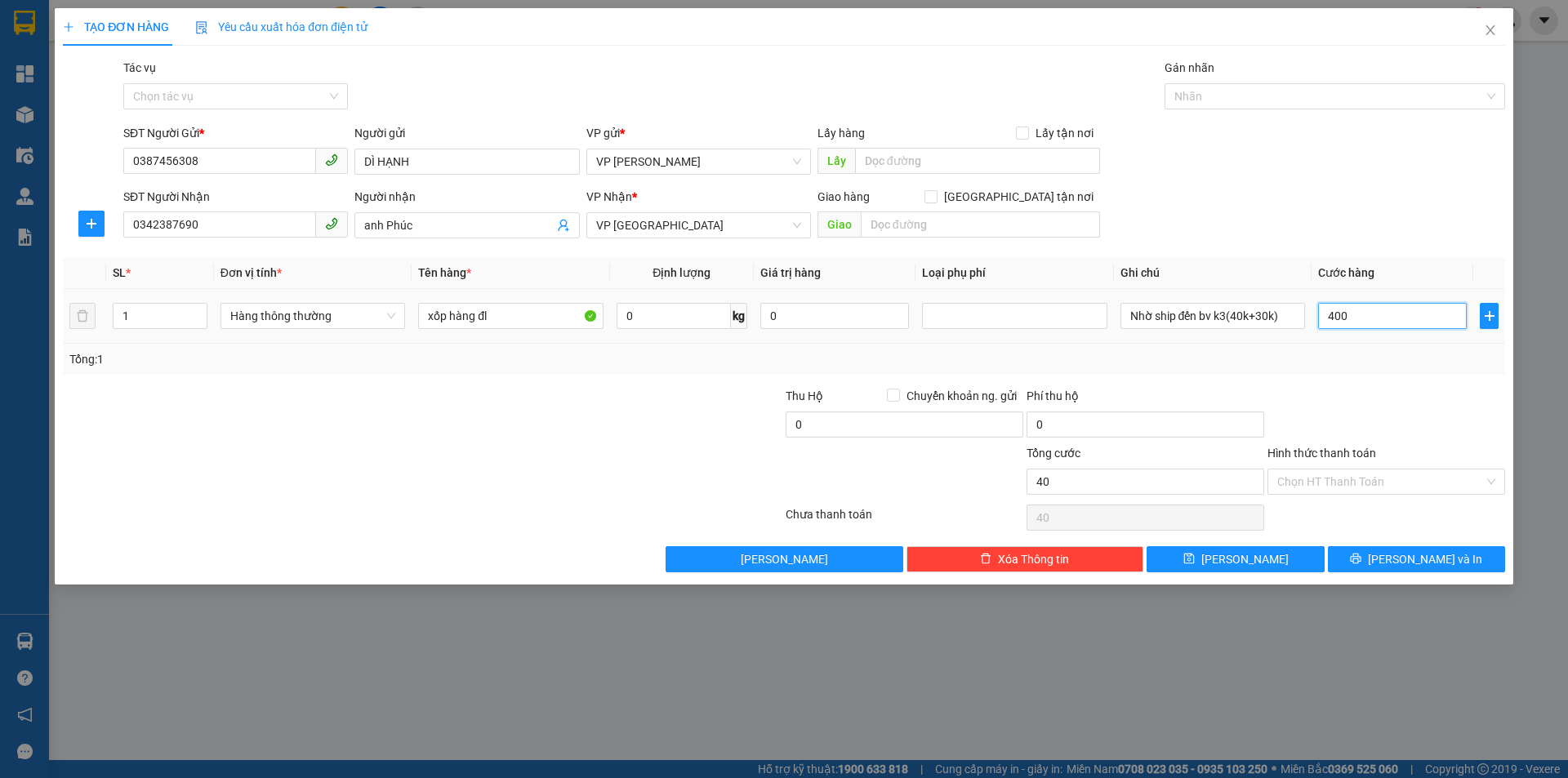
type input "400"
type input "4.000"
type input "40.000"
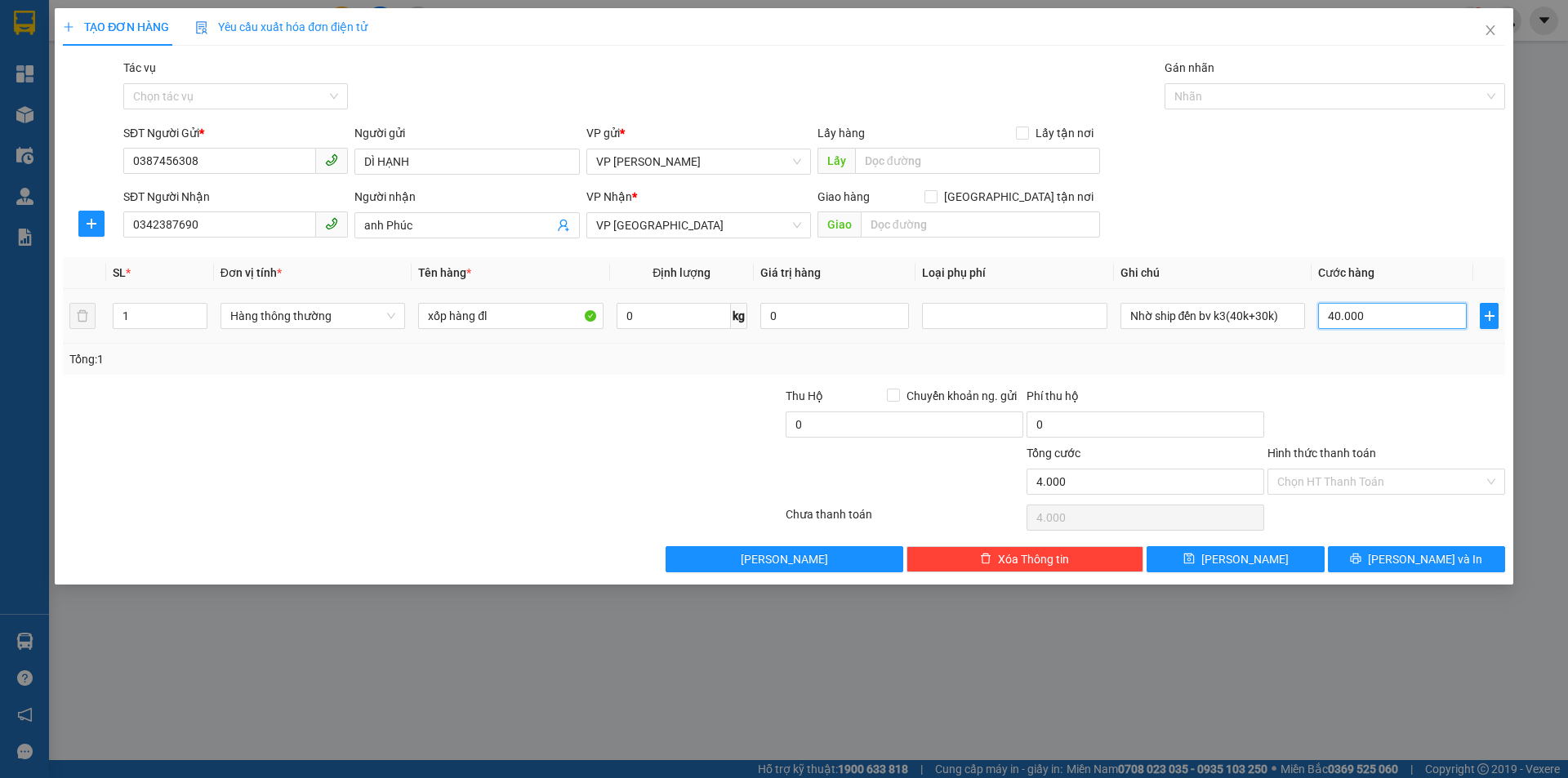
type input "40.000"
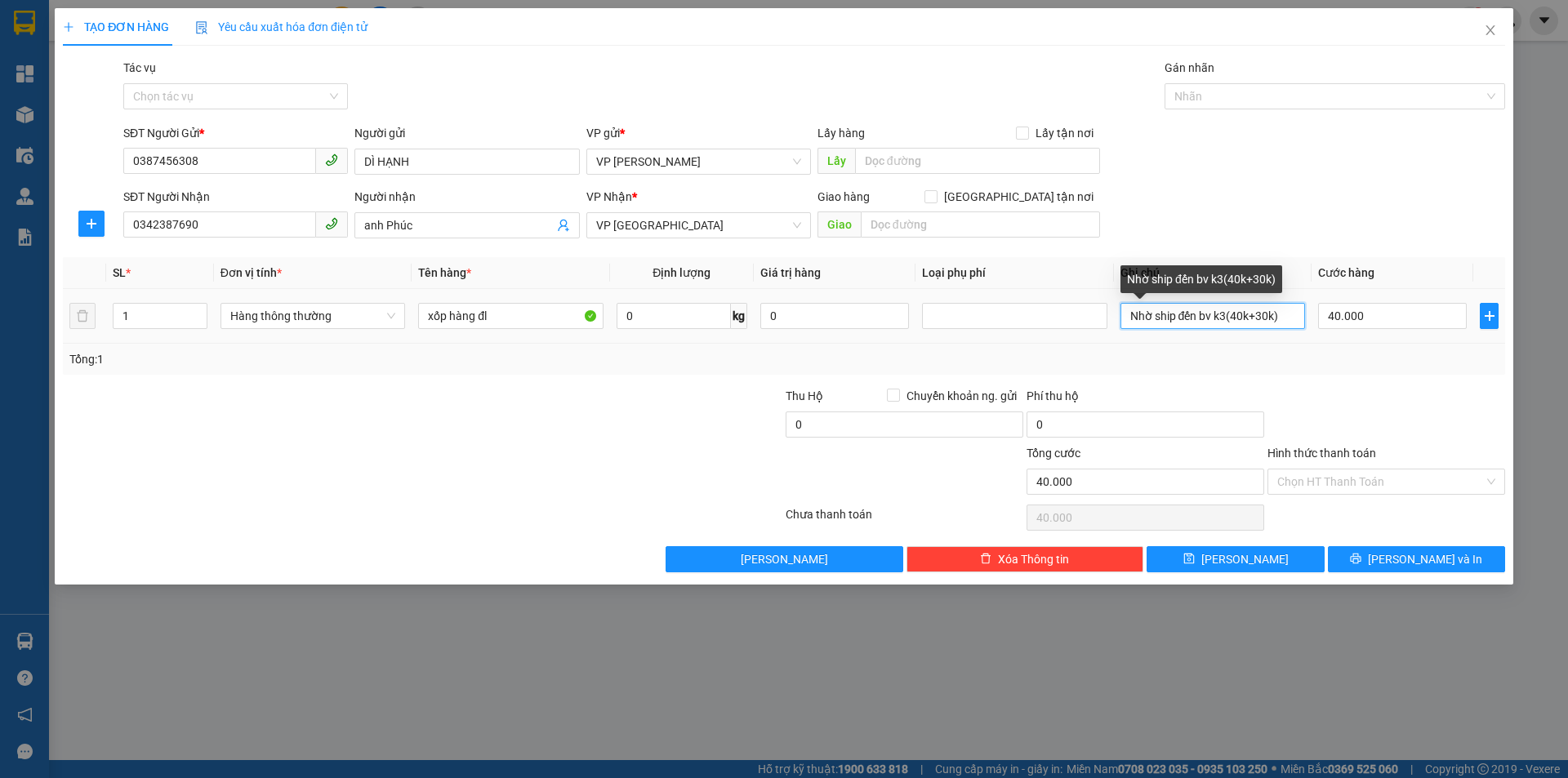
drag, startPoint x: 1227, startPoint y: 315, endPoint x: 1283, endPoint y: 318, distance: 56.1
click at [1283, 318] on input "Nhờ ship đến bv k3(40k+30k)" at bounding box center [1212, 316] width 185 height 26
type input "Nhờ ship đến bv k3, chưa thanh toán shipper"
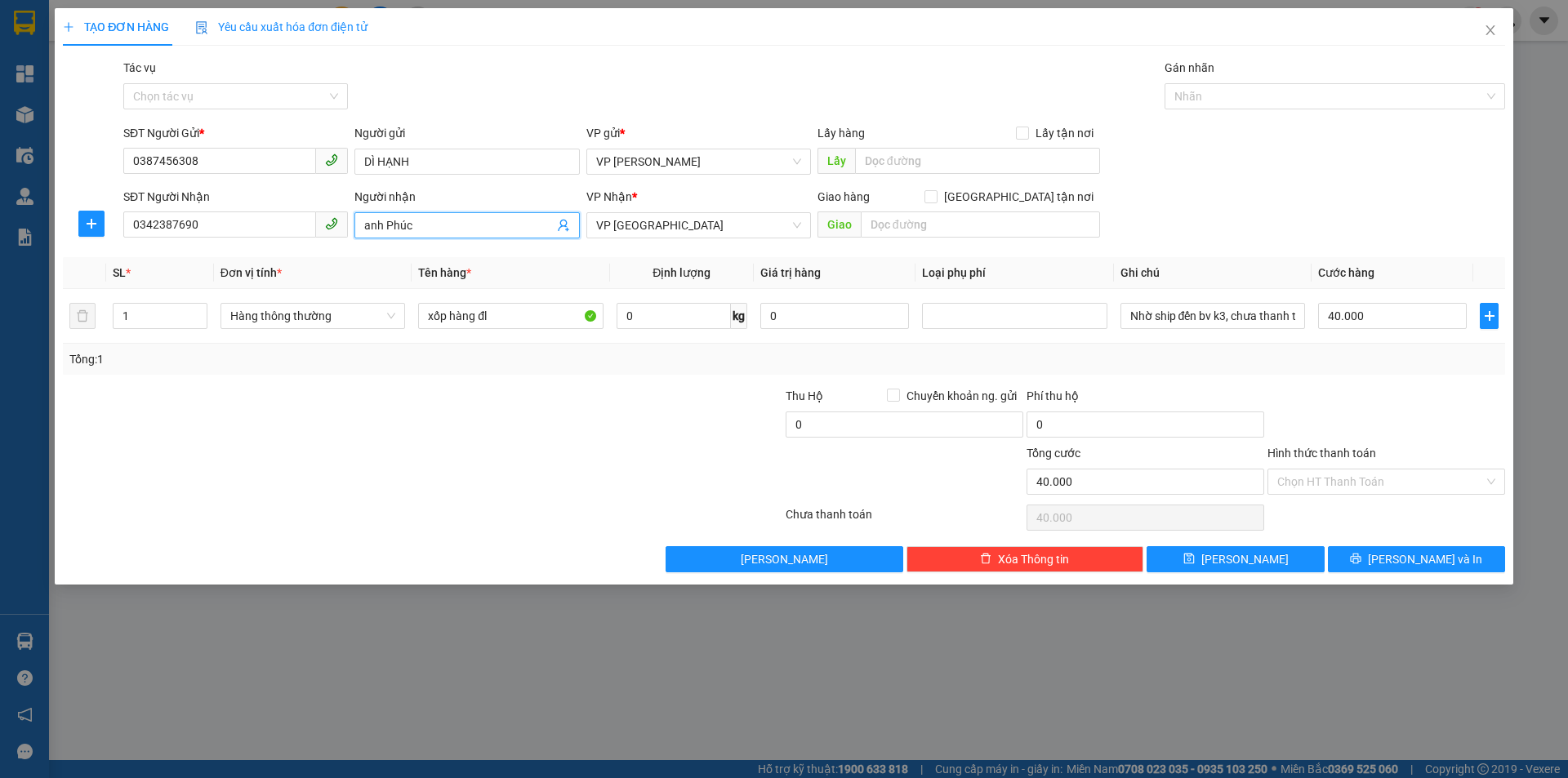
click at [369, 224] on input "anh Phúc" at bounding box center [459, 226] width 189 height 18
type input "[PERSON_NAME]"
drag, startPoint x: 449, startPoint y: 163, endPoint x: 275, endPoint y: 158, distance: 174.1
click at [275, 158] on div "SĐT Người Gửi * 0387456308 Người gửi DÌ HẠNH VP gửi * VP Cương Gián Lấy hàng Lấ…" at bounding box center [814, 153] width 1388 height 57
type input "Dì Hạnh"
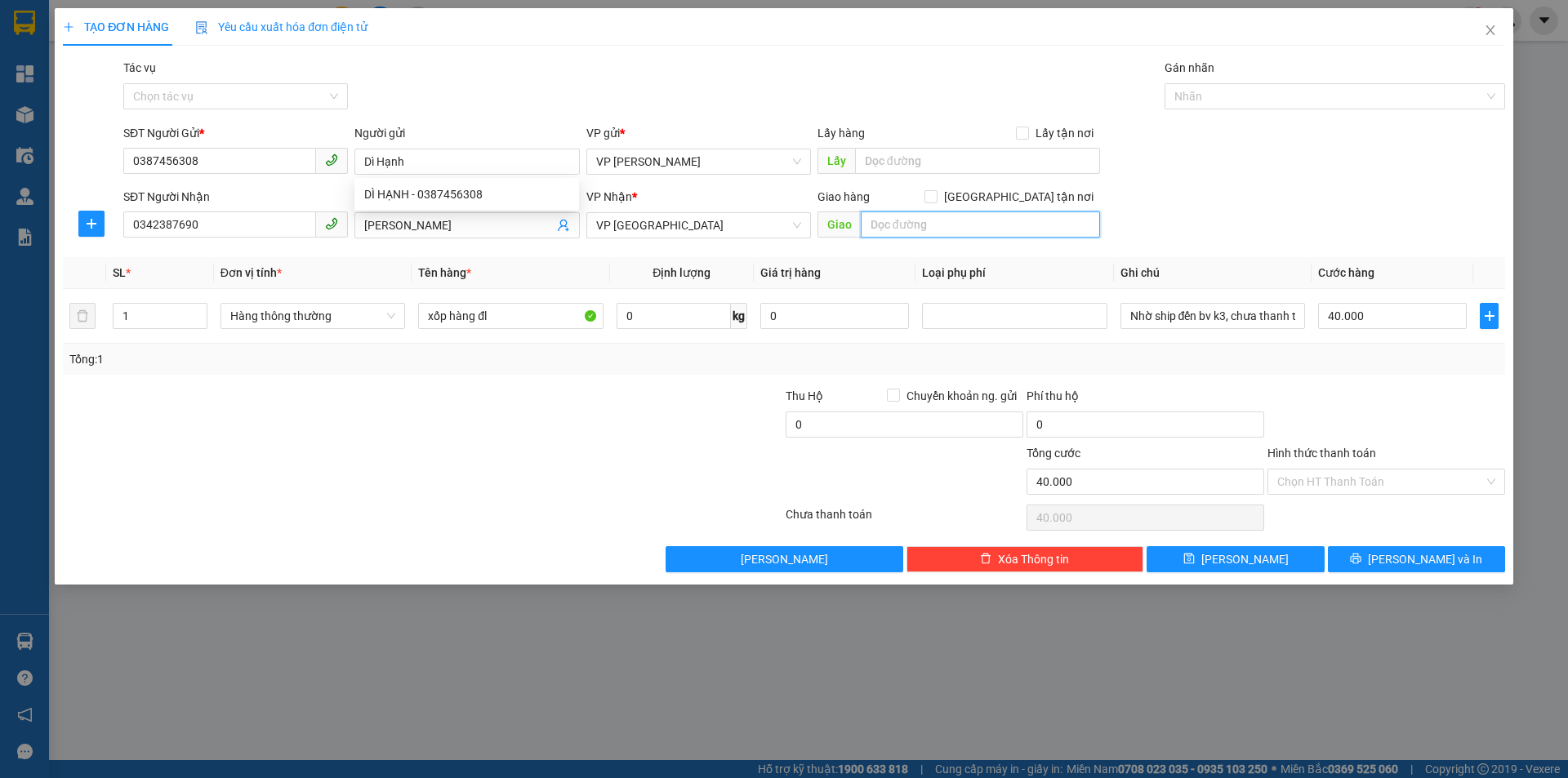
click at [962, 228] on input "text" at bounding box center [980, 225] width 240 height 26
type input "N"
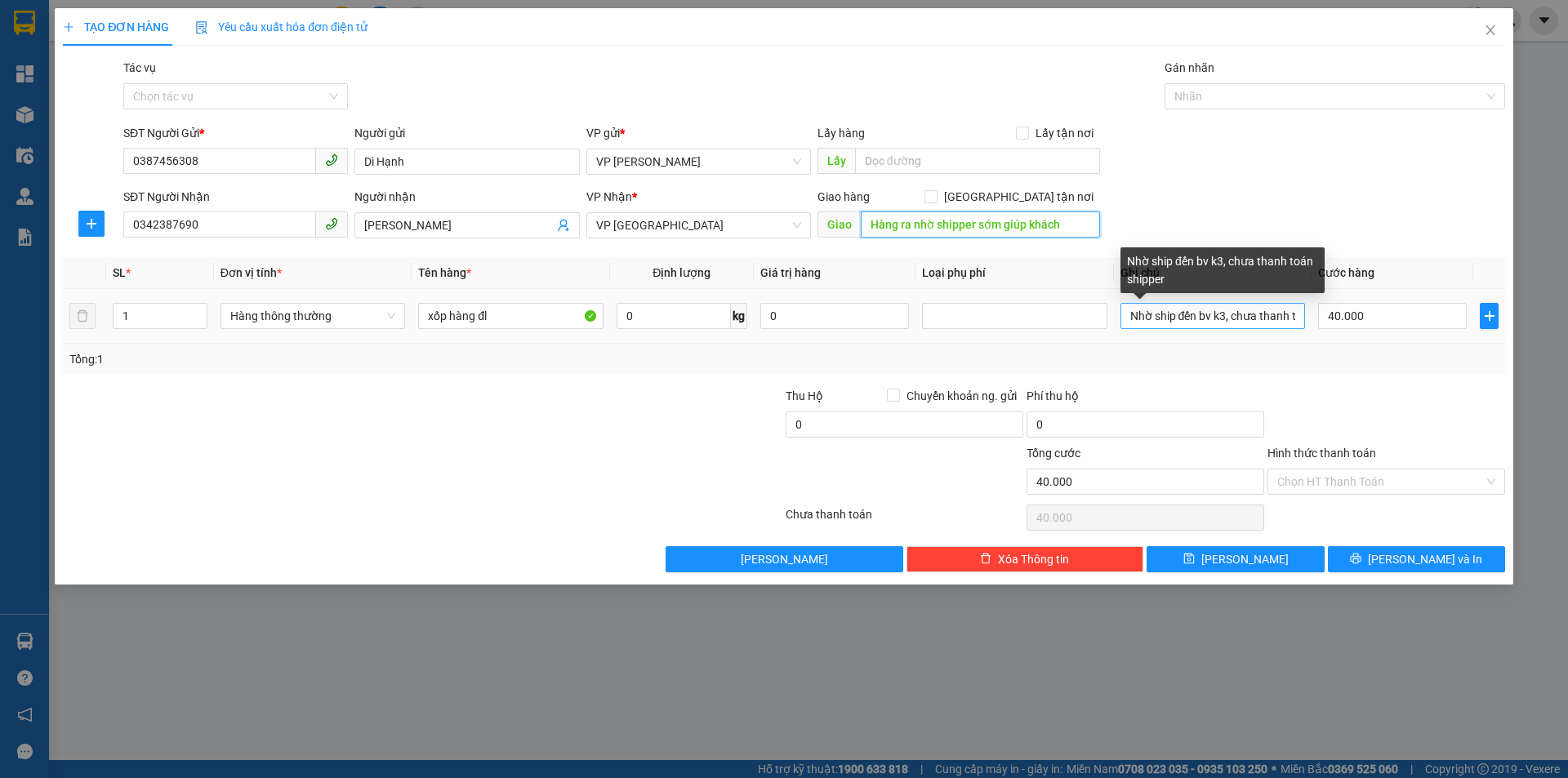
type input "Hàng ra nhờ shipper sớm giúp khách"
click at [1172, 319] on input "Nhờ ship đến bv k3, chưa thanh toán shipper" at bounding box center [1212, 316] width 185 height 26
click at [1213, 317] on input "Nhờ ship đến bv k3, chưa thanh toán shipper" at bounding box center [1212, 316] width 185 height 26
click at [1221, 319] on input "Nhờ ship đến BV k3, chưa thanh toán shipper" at bounding box center [1212, 316] width 185 height 26
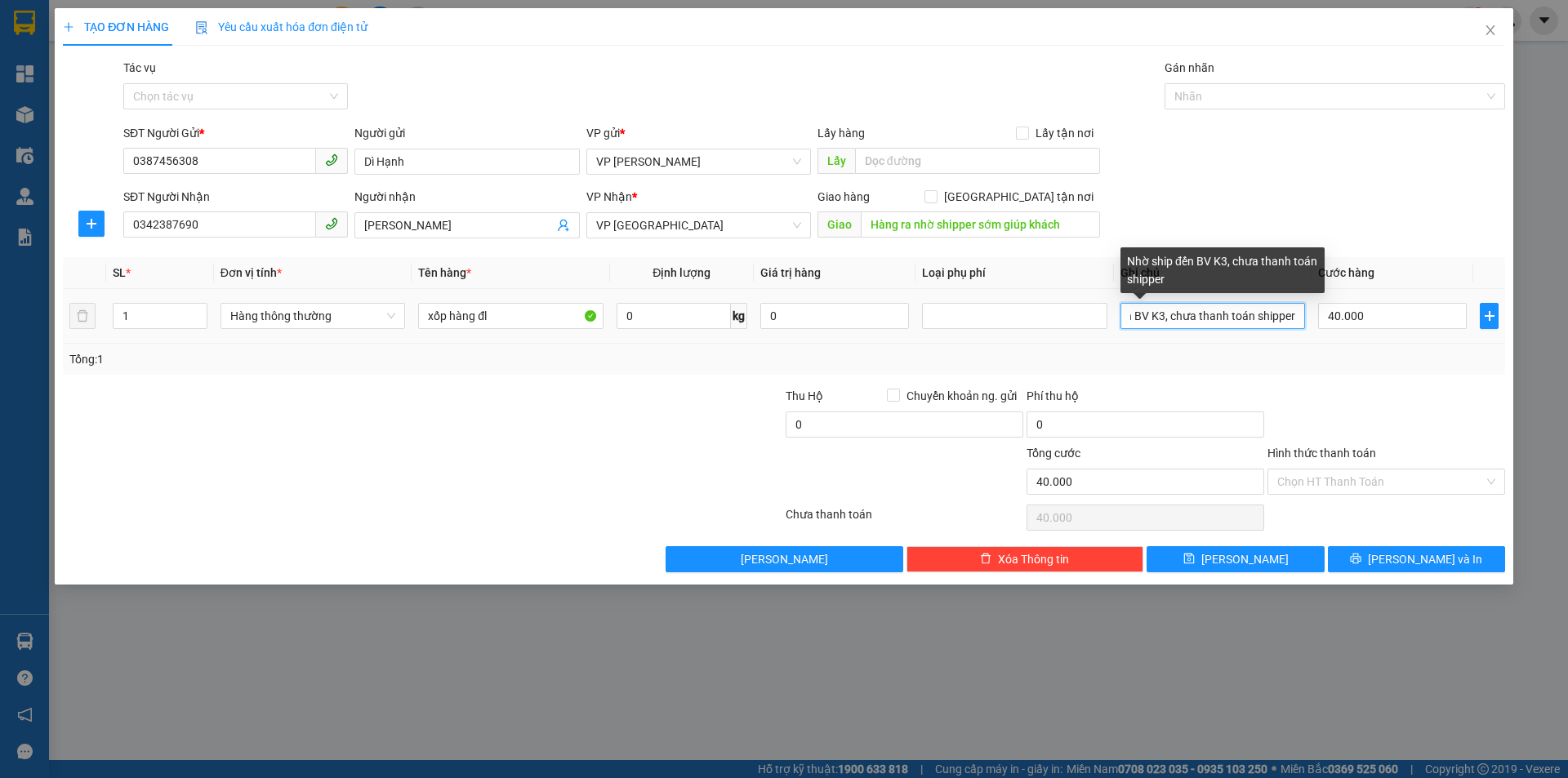
drag, startPoint x: 1236, startPoint y: 308, endPoint x: 1197, endPoint y: 324, distance: 42.2
click at [1197, 324] on input "Nhờ ship đến BV K3, chưa thanh toán shipper" at bounding box center [1212, 316] width 185 height 26
click at [1279, 320] on input "Nhờ ship đến BV K3, Đã thanh toán shipper" at bounding box center [1212, 316] width 185 height 26
click at [1270, 316] on input "Nhờ ship đến BV K3, Đã thanh toán shipper" at bounding box center [1212, 316] width 185 height 26
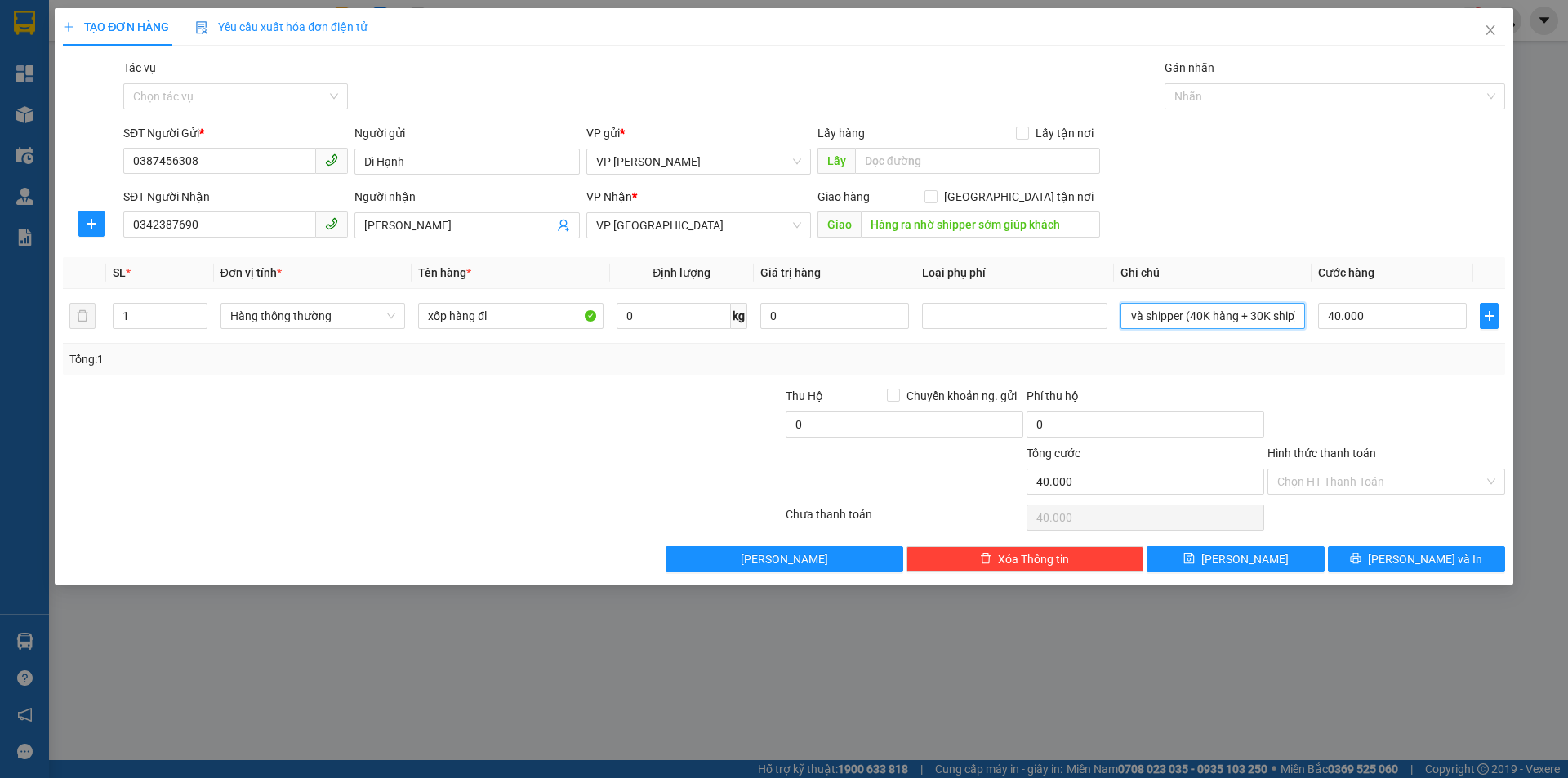
scroll to position [0, 234]
type input "Nhờ ship đến BV K3, Đã thanh toán tiền hàng và shipper (40K hàng + 30K ship)"
click at [1567, 298] on div "TẠO ĐƠN HÀNG Yêu cầu xuất hóa đơn điện tử Transit Pickup Surcharge Ids Transit …" at bounding box center [784, 389] width 1568 height 778
click at [1359, 315] on input "40.000" at bounding box center [1392, 316] width 149 height 26
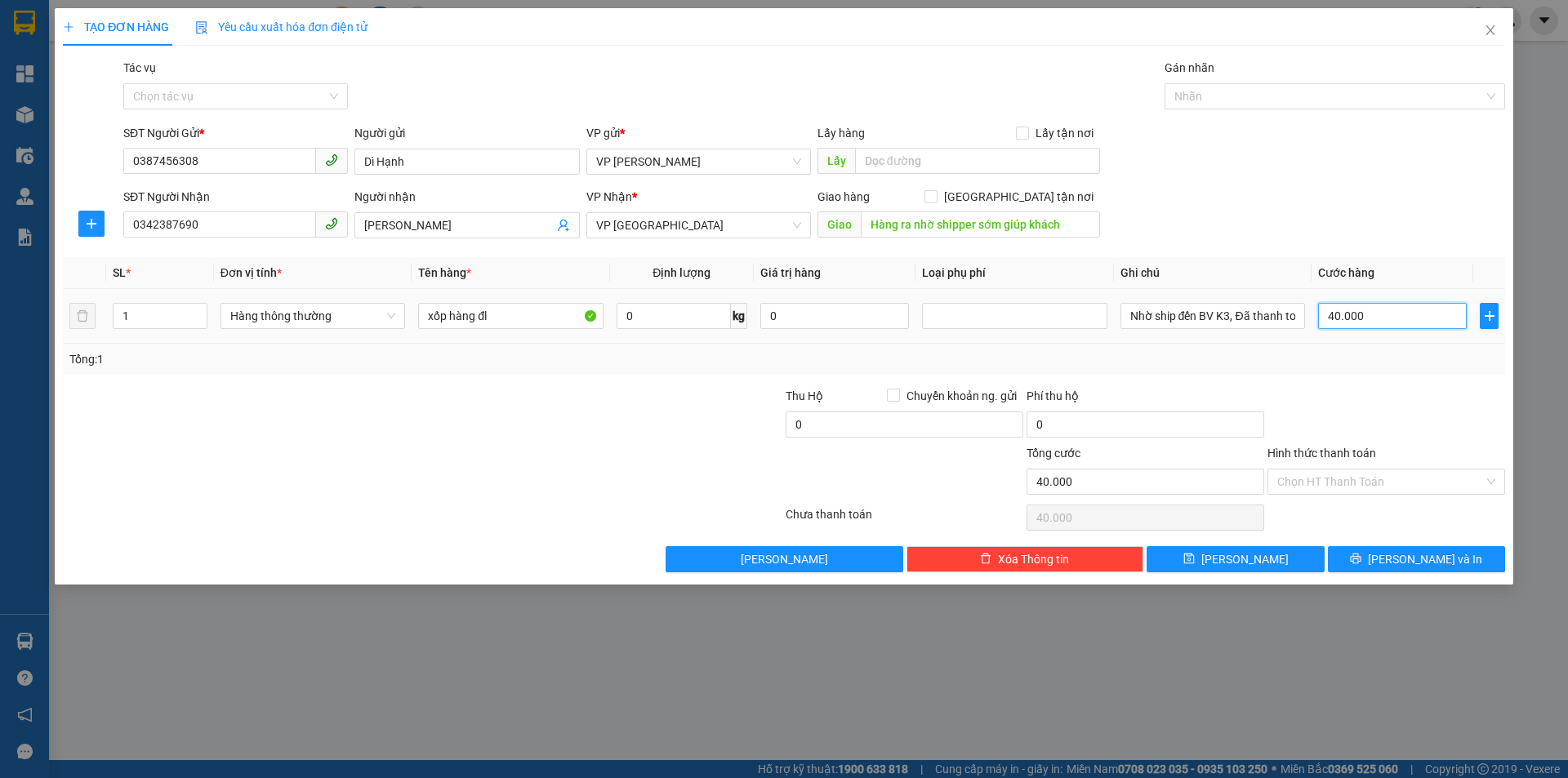
type input "7"
type input "70"
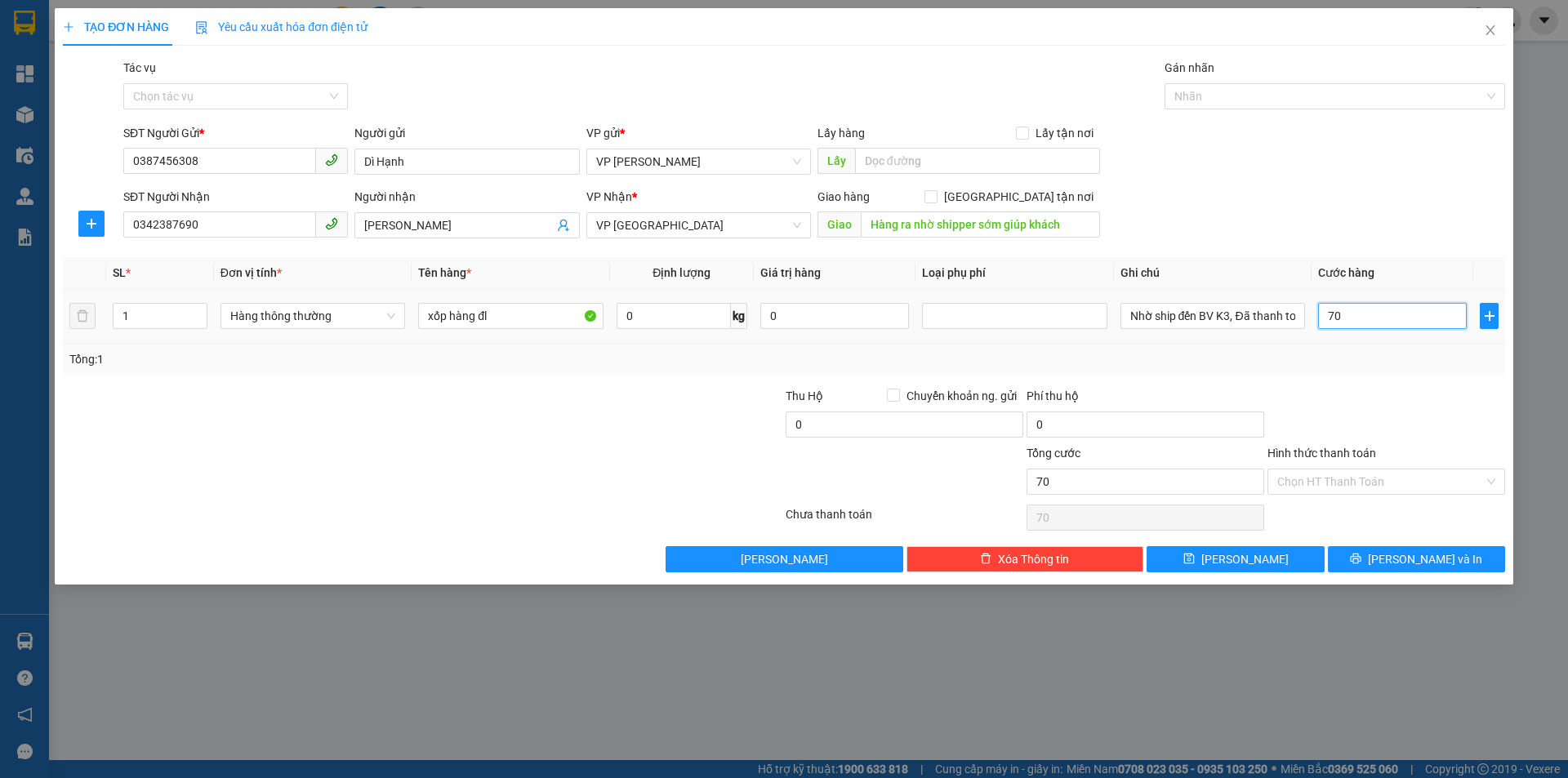
type input "700"
type input "7.000"
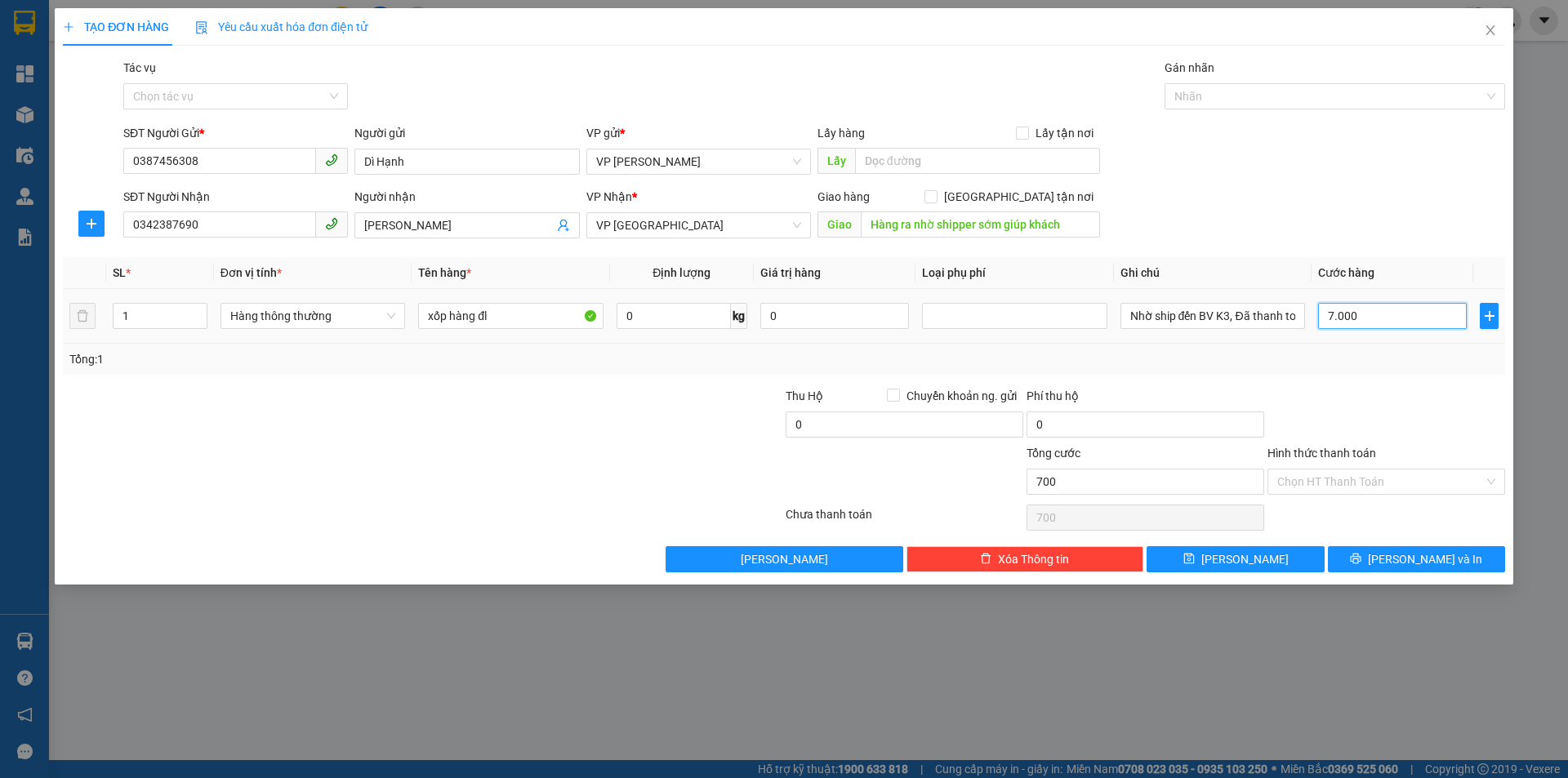
type input "7.000"
type input "70.000"
click at [1288, 470] on input "Hình thức thanh toán" at bounding box center [1380, 481] width 207 height 25
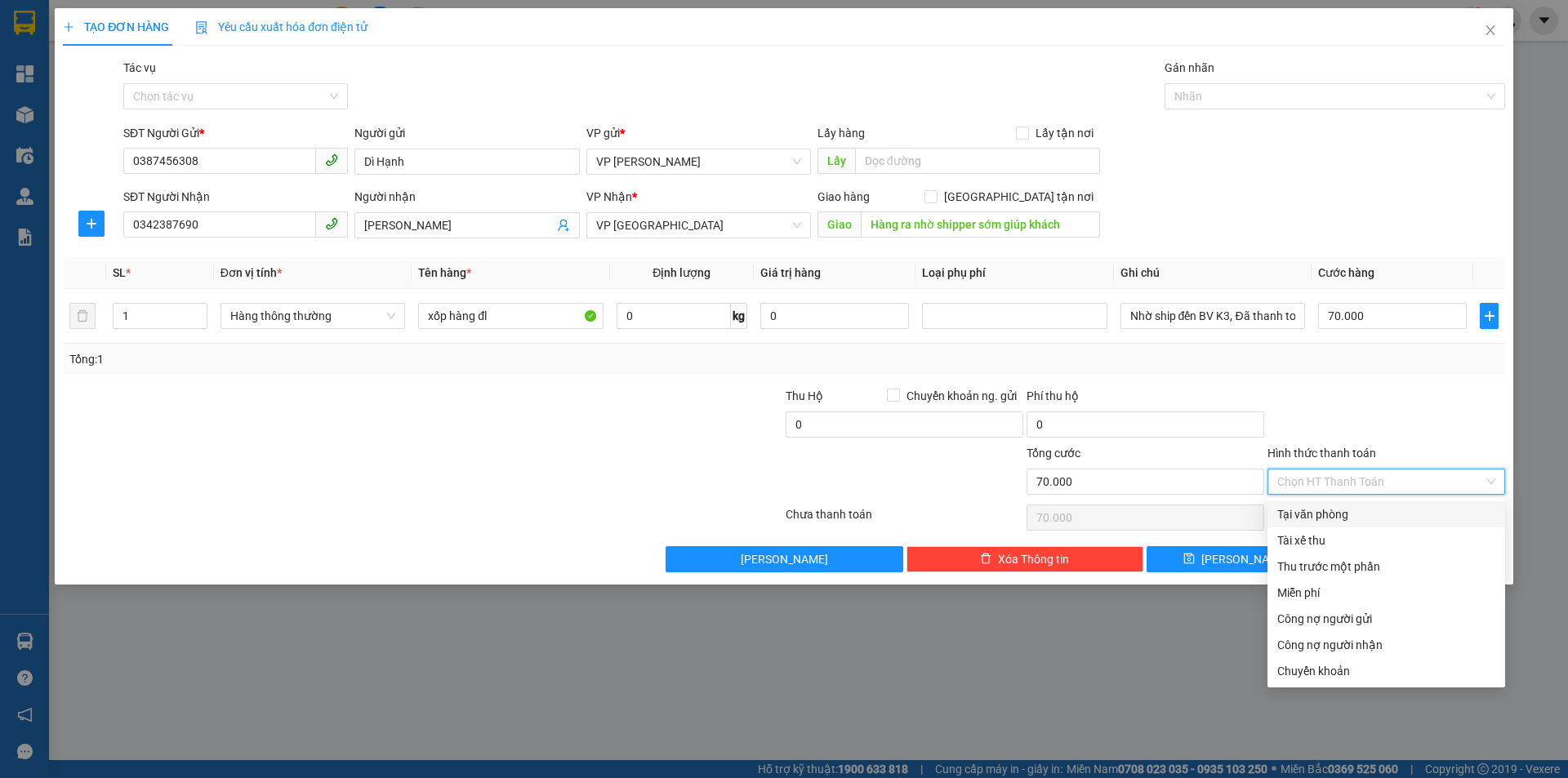
click at [1375, 512] on div "Tại văn phòng" at bounding box center [1386, 514] width 218 height 18
type input "0"
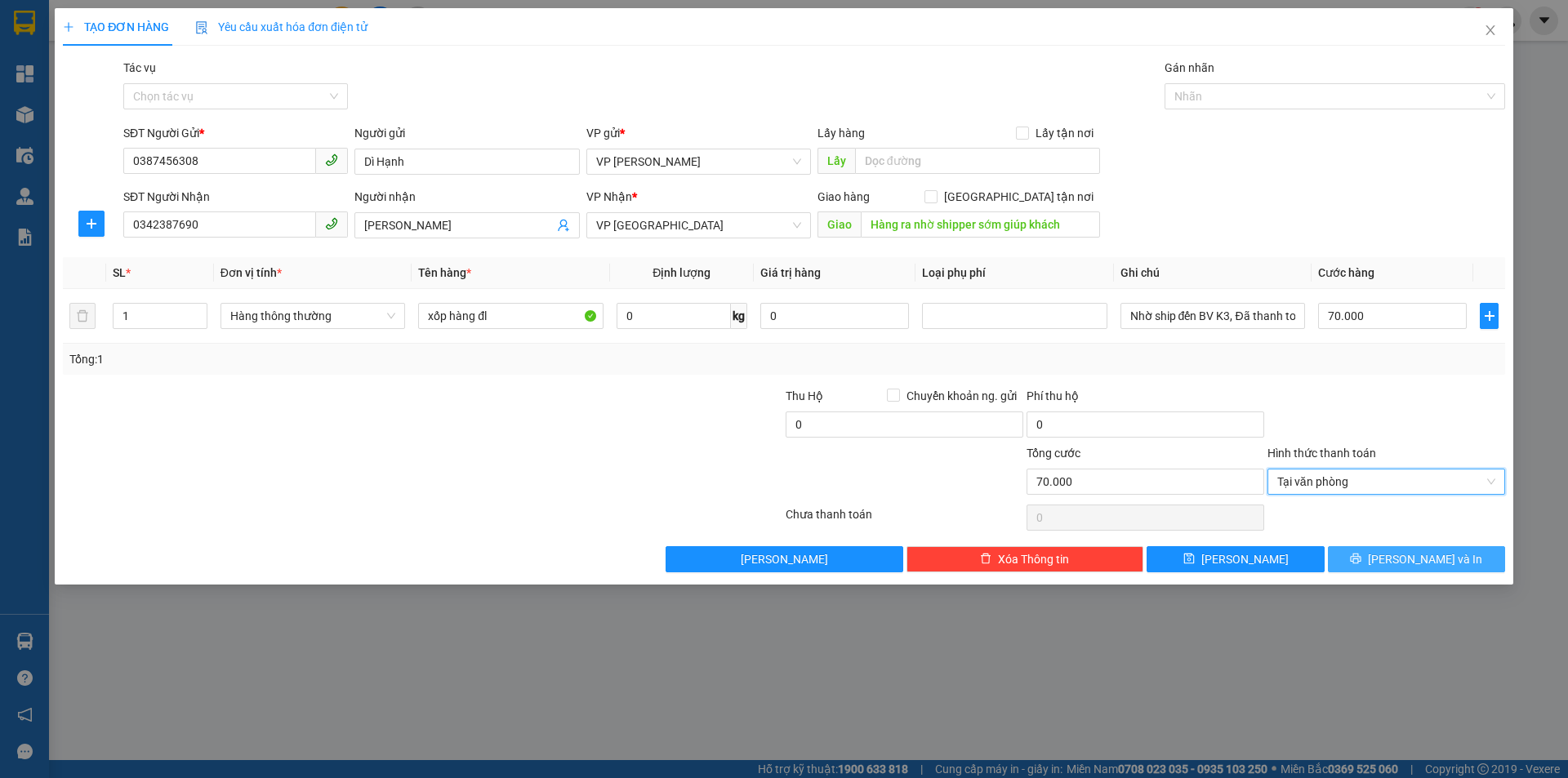
click at [1361, 559] on icon "printer" at bounding box center [1355, 558] width 11 height 11
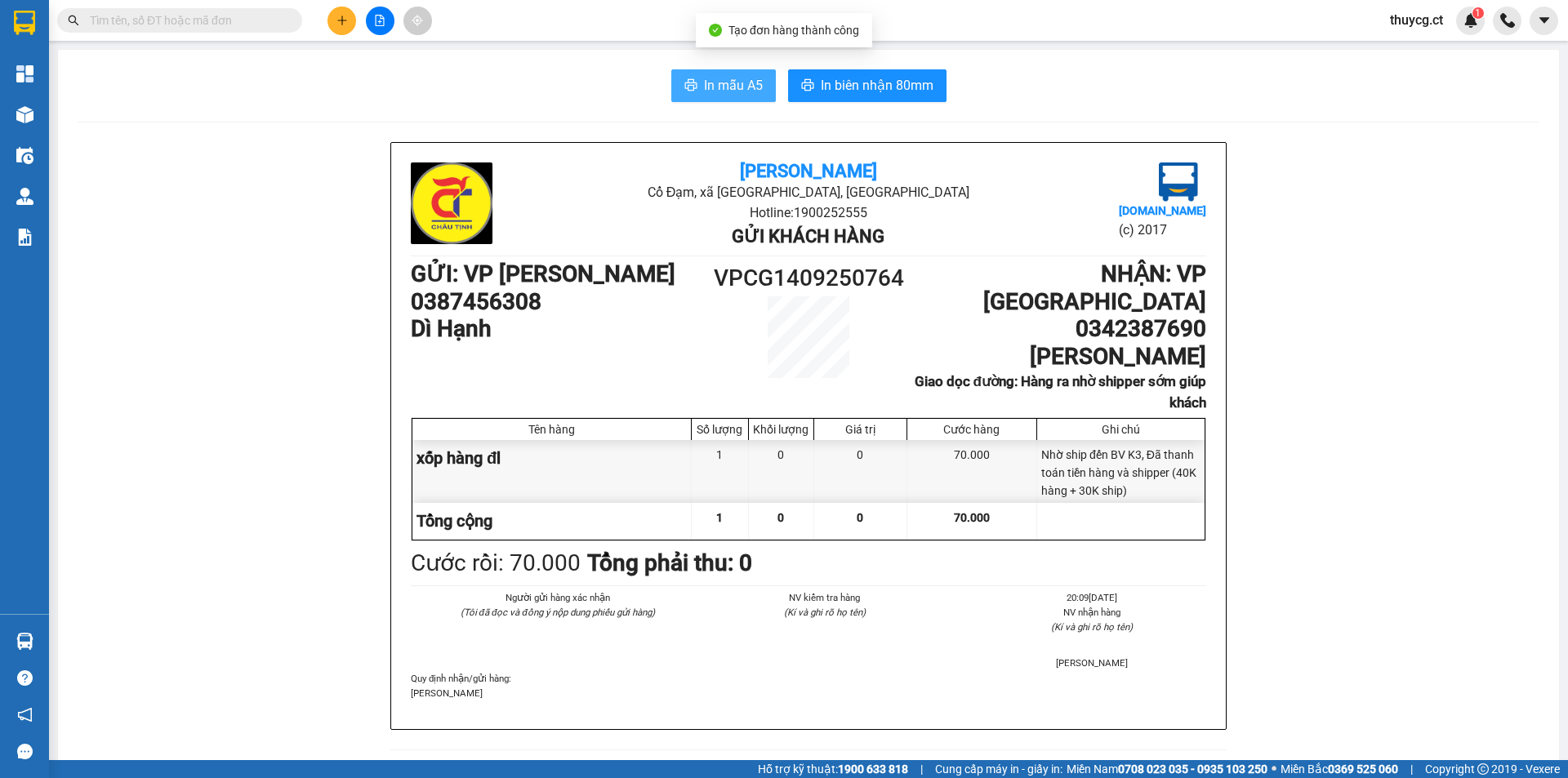
click at [726, 82] on span "In mẫu A5" at bounding box center [733, 85] width 59 height 20
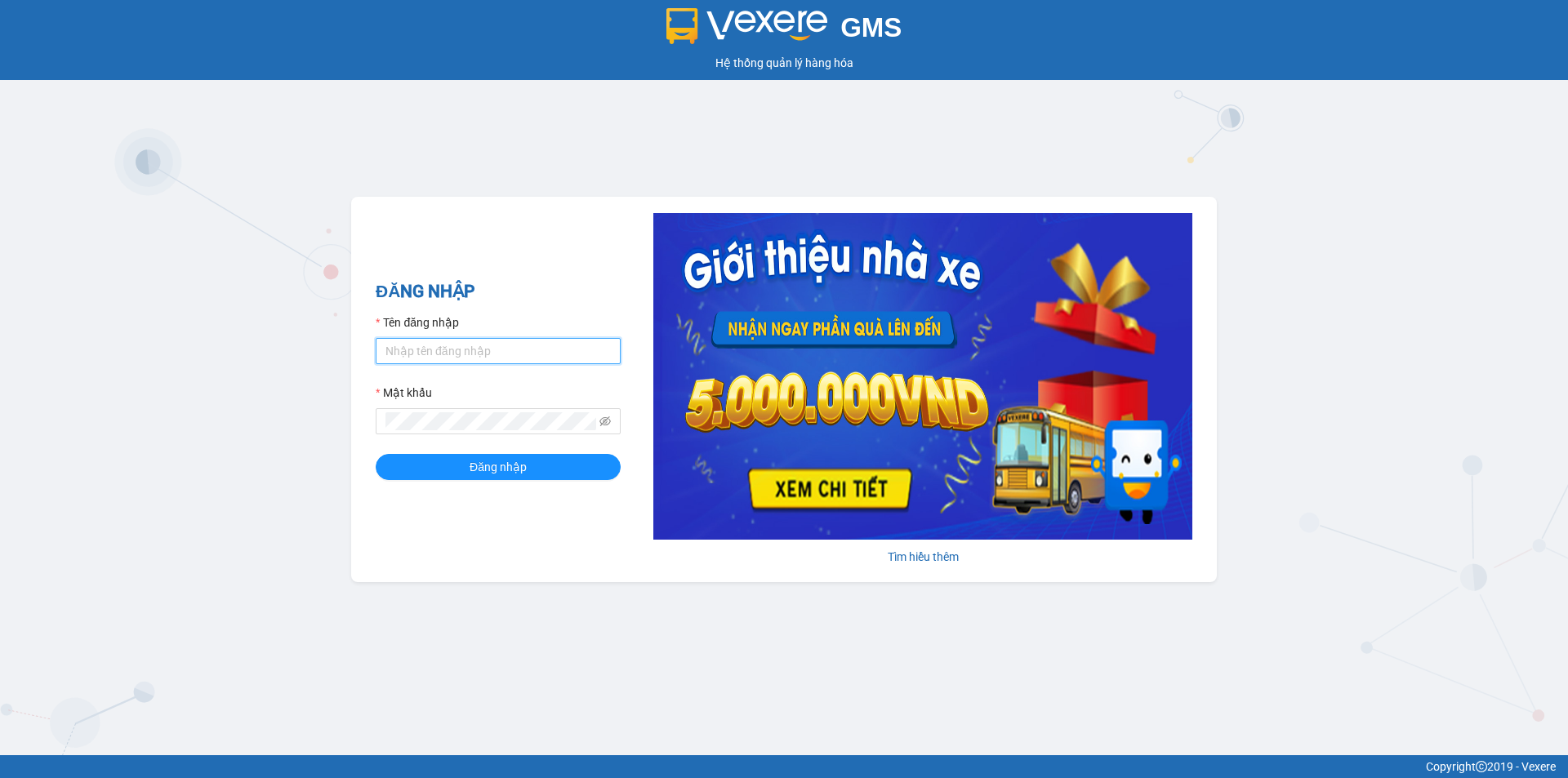
click at [417, 350] on input "Tên đăng nhập" at bounding box center [498, 351] width 245 height 26
type input "thuycg.ct"
click at [375, 454] on button "Đăng nhập" at bounding box center [498, 467] width 245 height 26
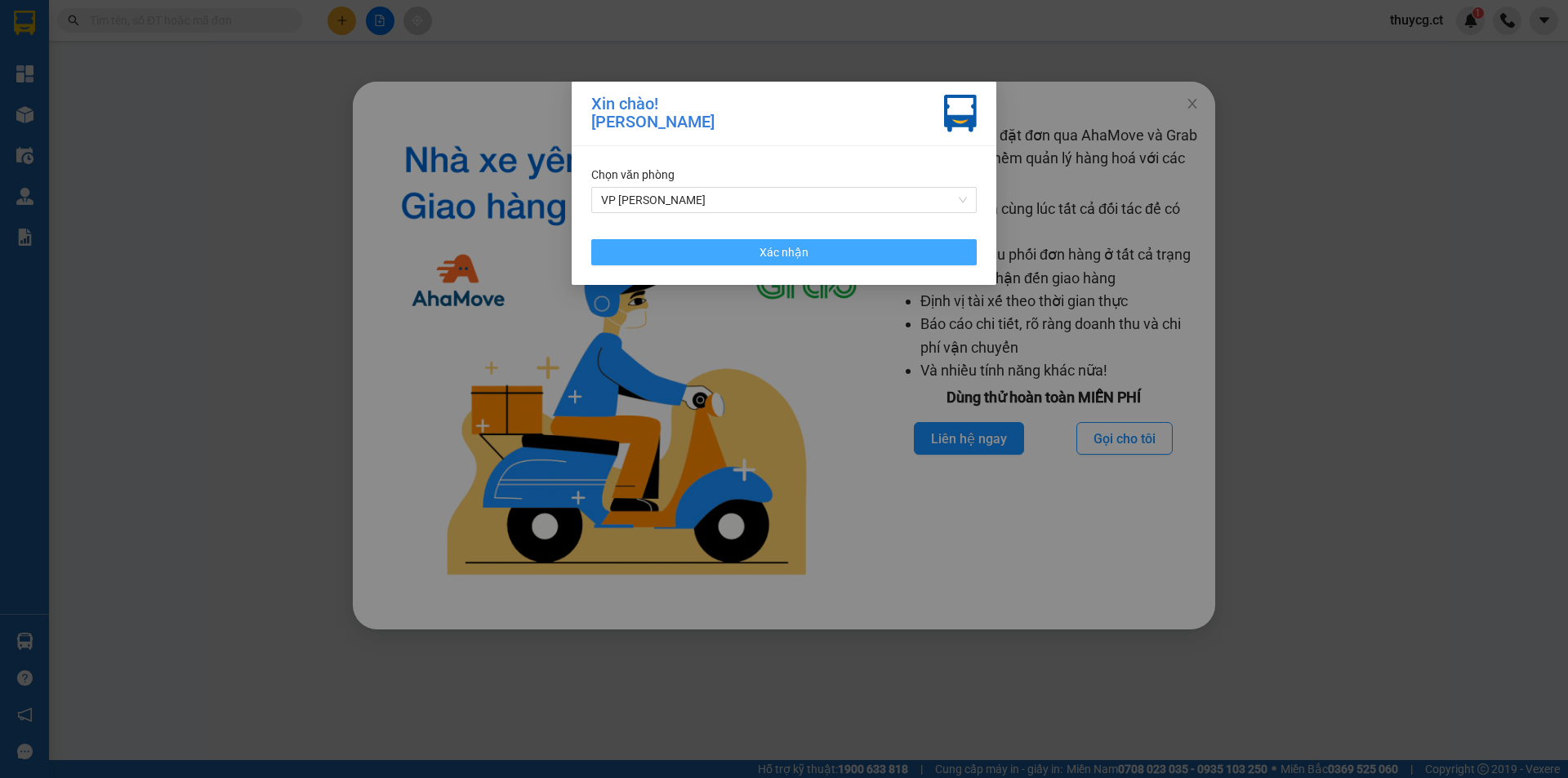
click at [762, 252] on span "Xác nhận" at bounding box center [784, 253] width 49 height 18
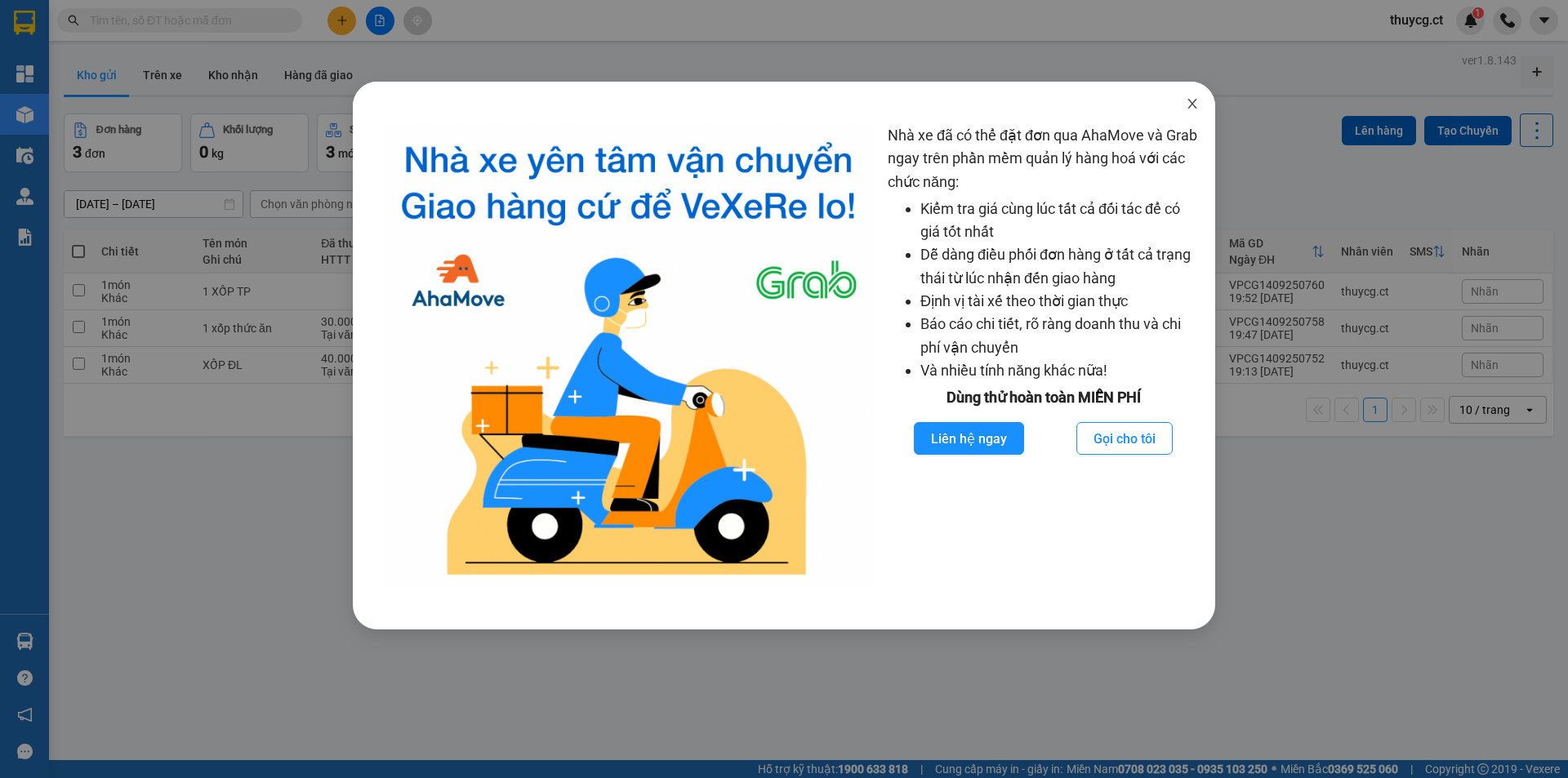
drag, startPoint x: 1194, startPoint y: 105, endPoint x: 379, endPoint y: 102, distance: 815.0
click at [1194, 105] on icon "close" at bounding box center [1192, 104] width 13 height 13
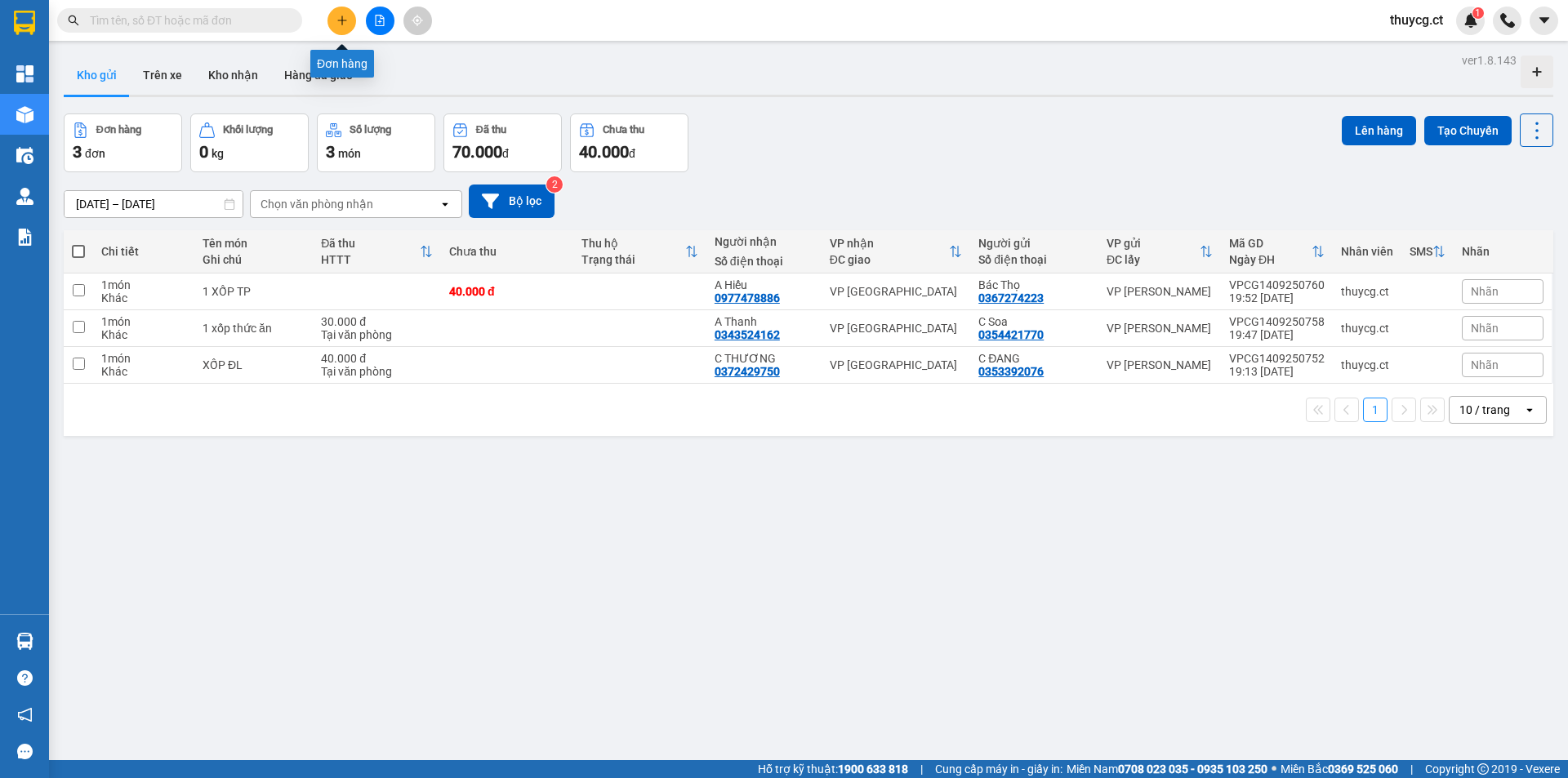
click at [338, 20] on icon "plus" at bounding box center [343, 20] width 11 height 11
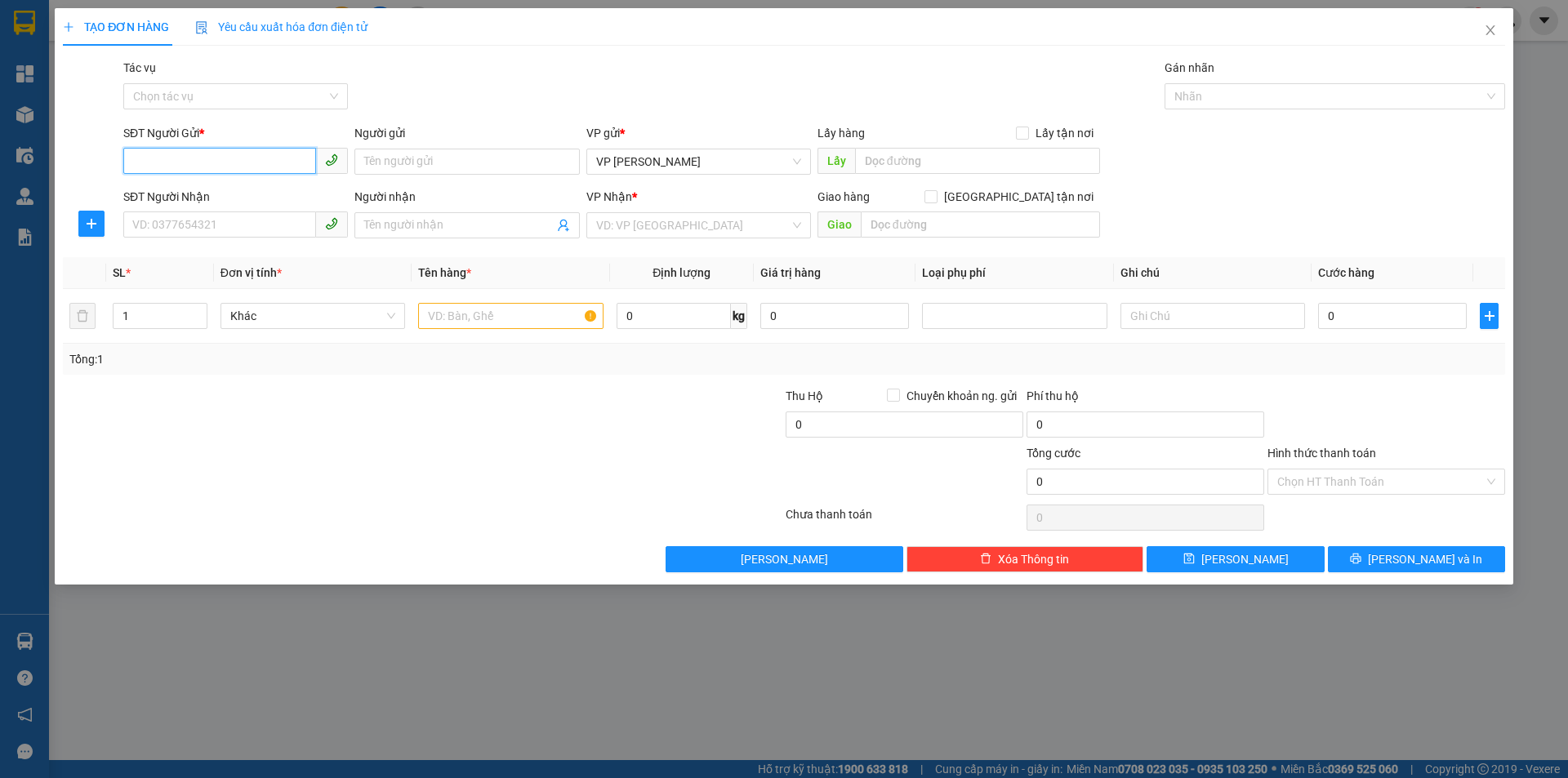
click at [207, 154] on input "SĐT Người Gửi *" at bounding box center [220, 161] width 193 height 26
click at [171, 195] on div "0362512147 - mèo yêu" at bounding box center [235, 194] width 205 height 18
type input "0362512147"
type input "mèo yêu"
type input "0362512147"
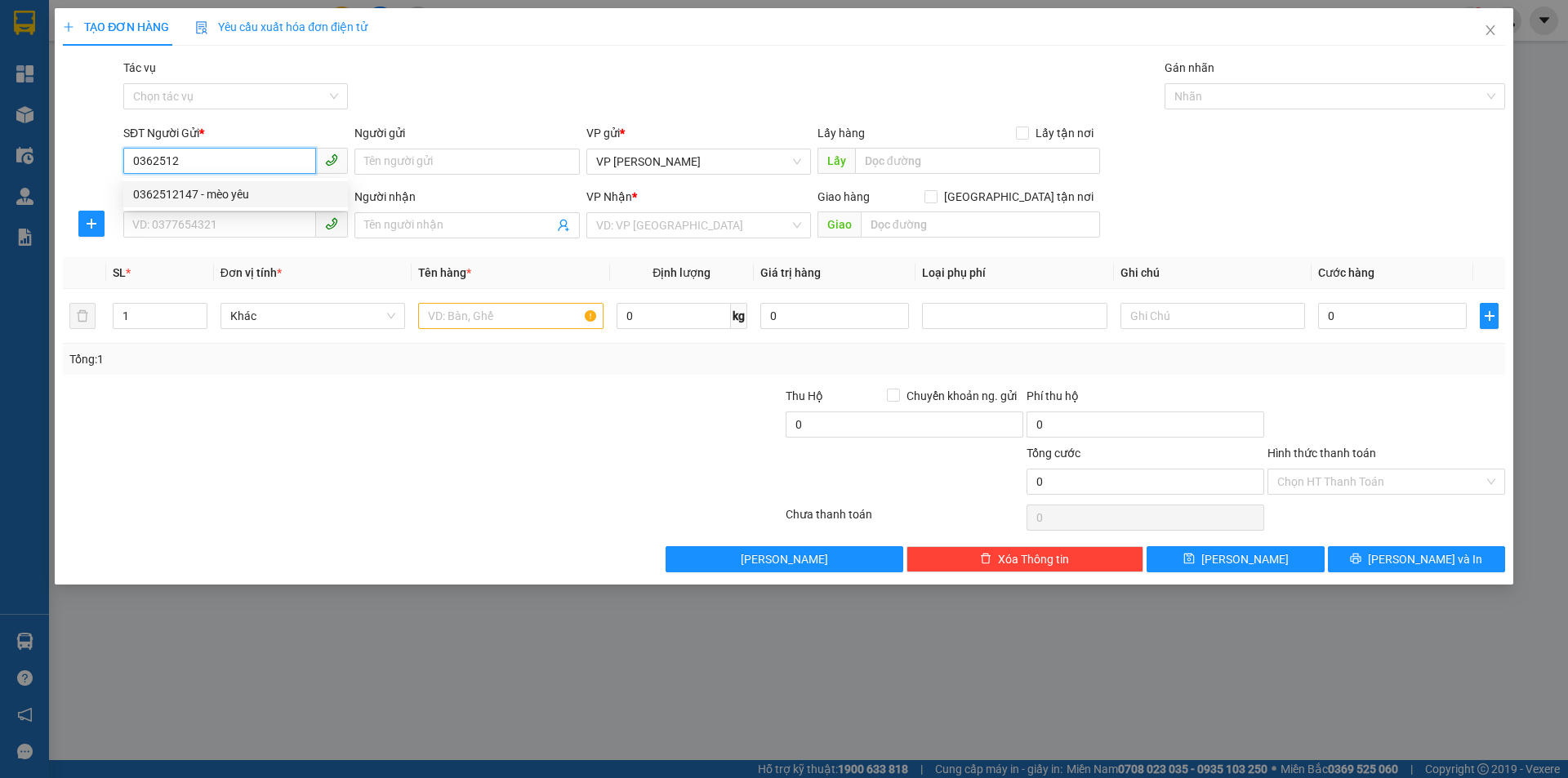
type input "mèo yêu"
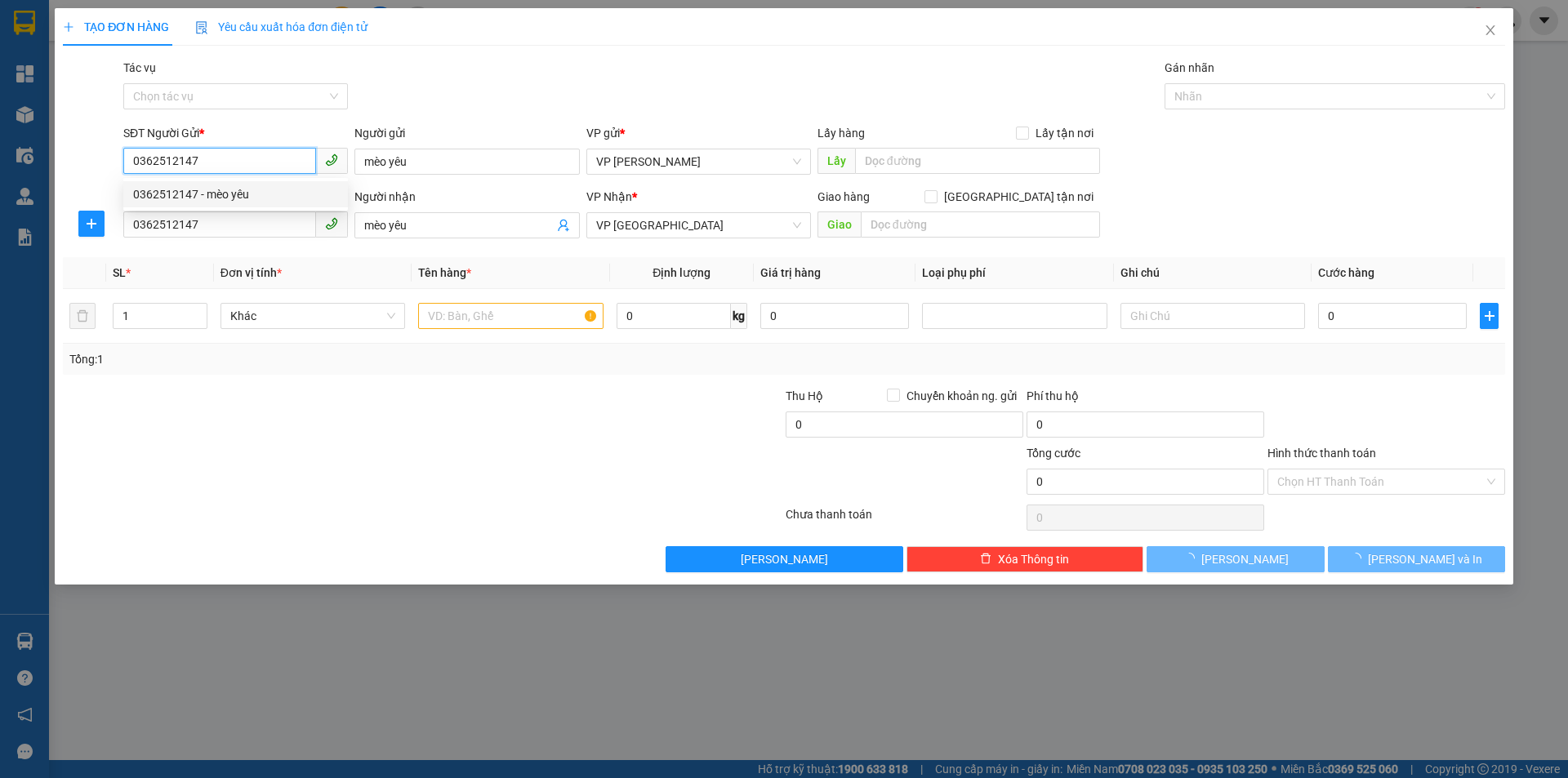
type input "90.000"
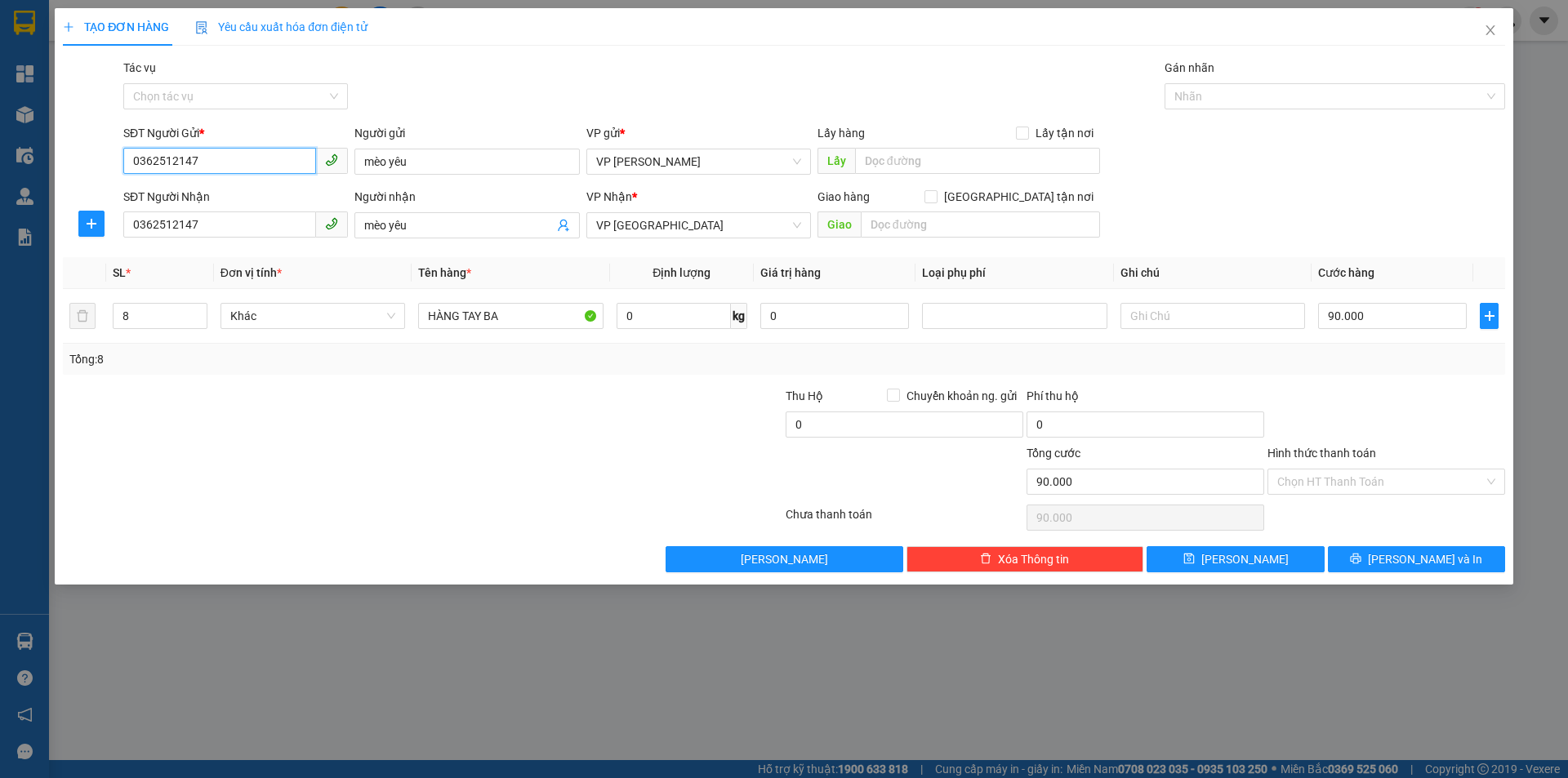
type input "0362512147"
click at [142, 318] on input "8" at bounding box center [160, 316] width 93 height 25
type input "10"
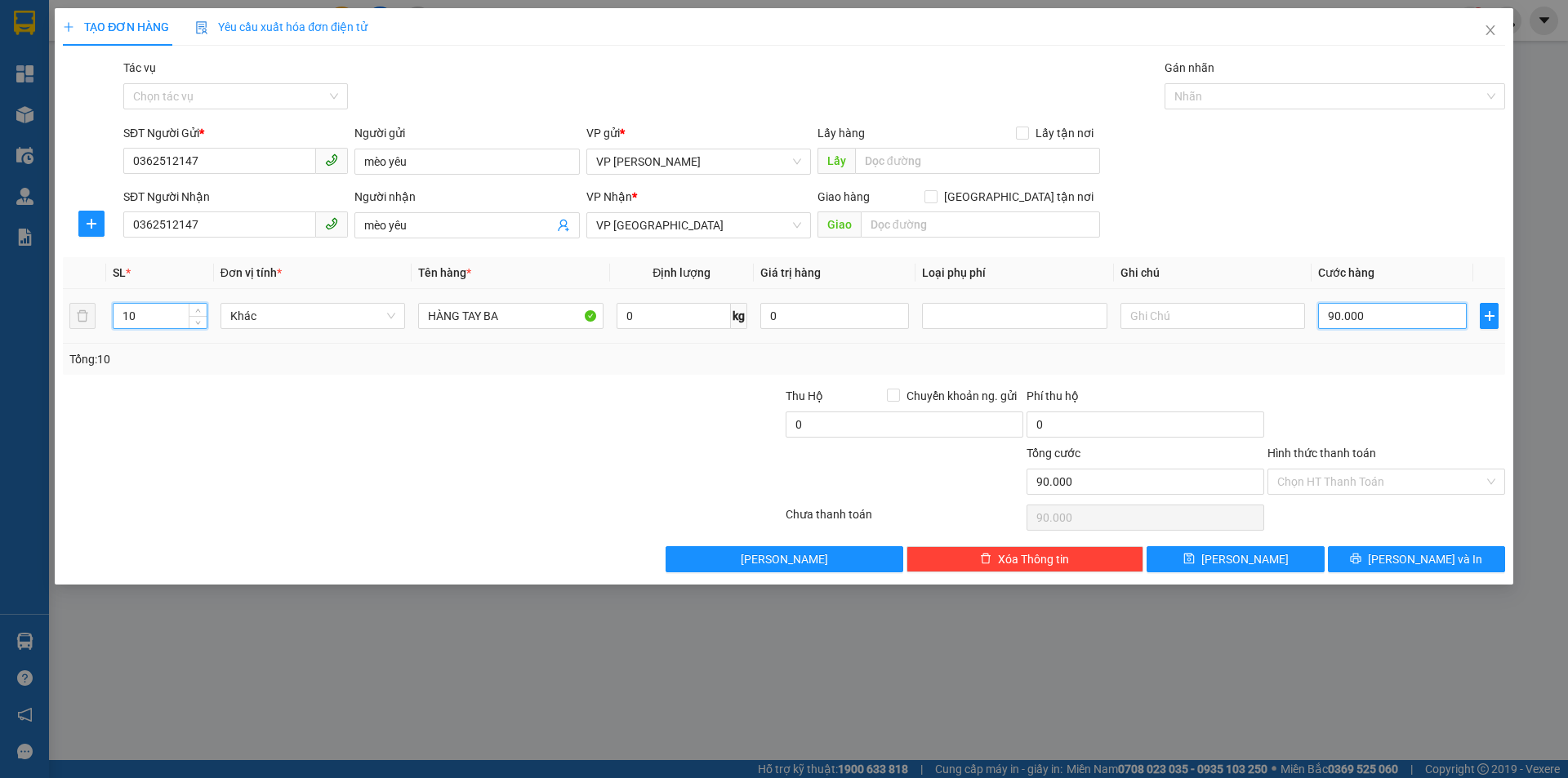
click at [1394, 312] on input "90.000" at bounding box center [1392, 316] width 149 height 26
type input "0"
type input "1"
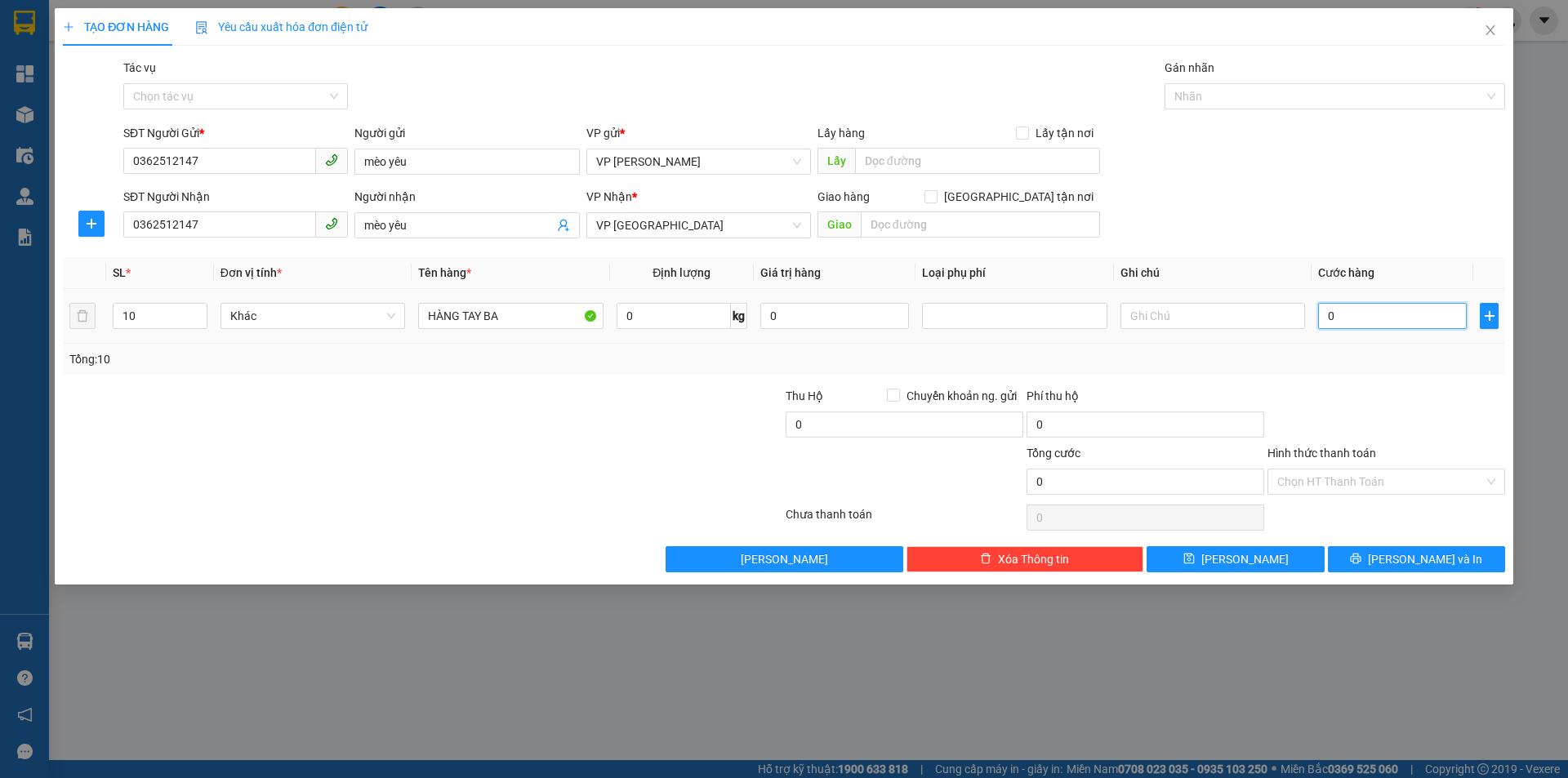
type input "1"
type input "01"
type input "12"
type input "012"
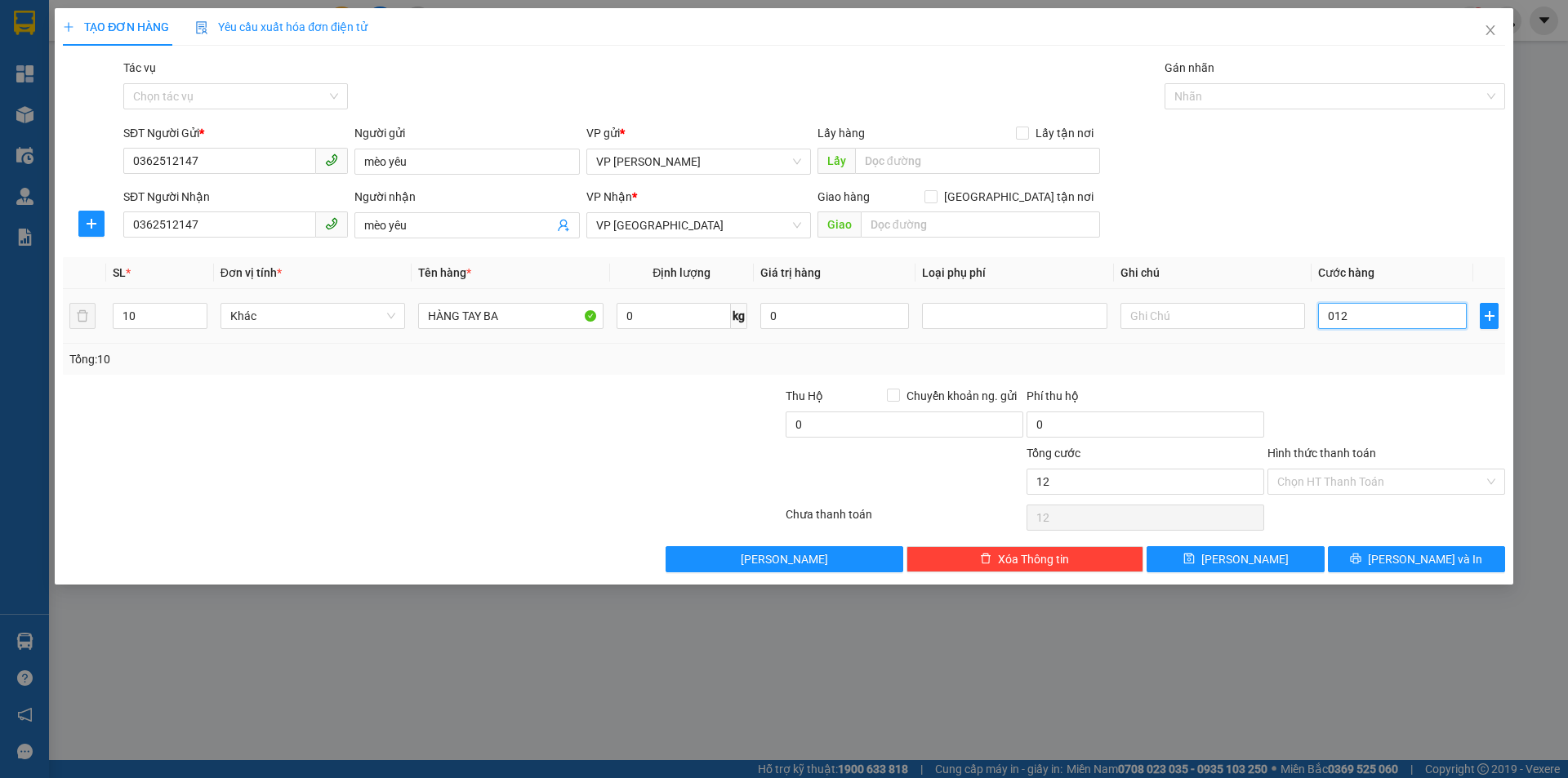
type input "120"
type input "0.120"
click at [1355, 323] on input "0.120" at bounding box center [1392, 316] width 149 height 26
type input "12"
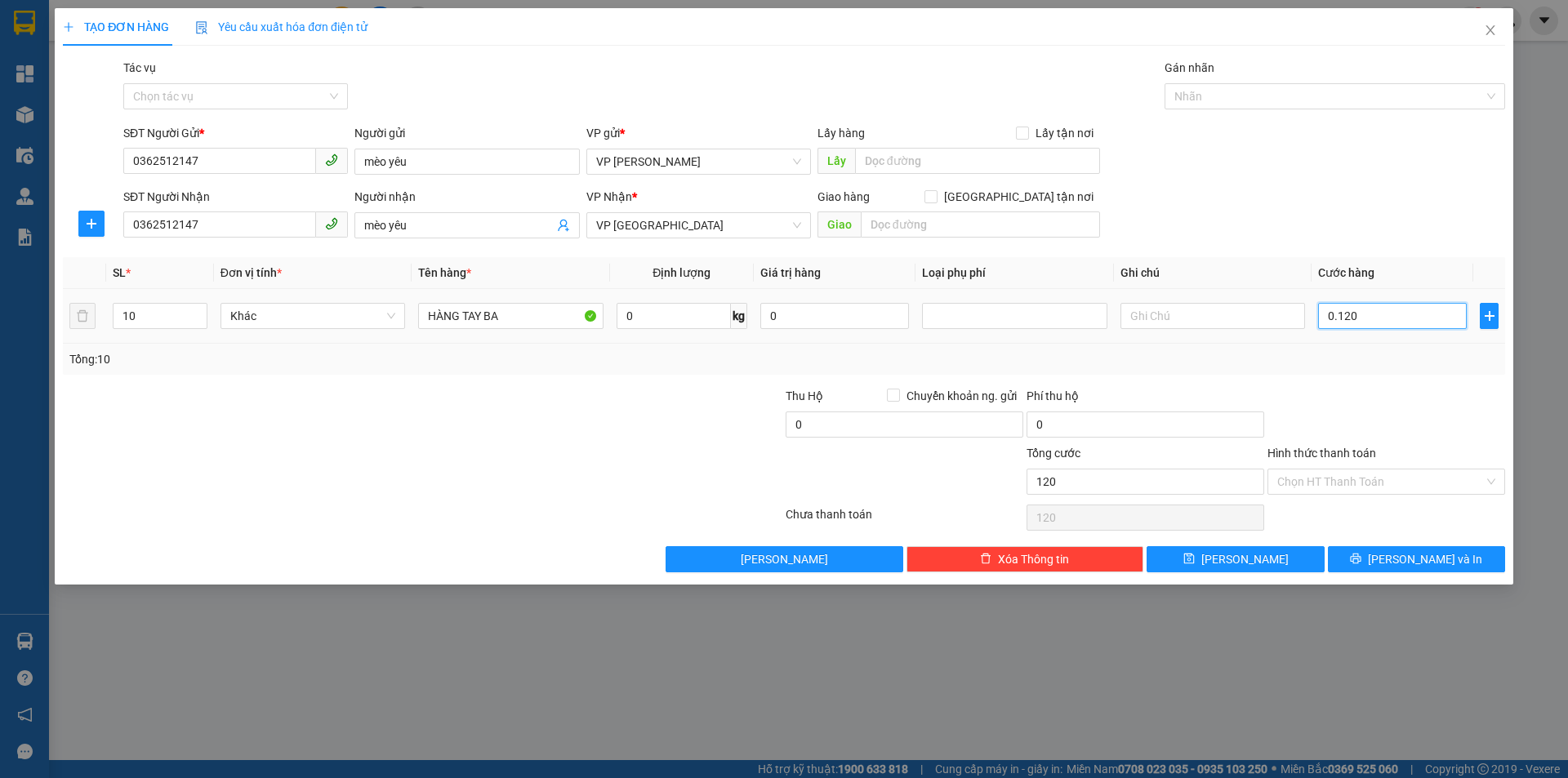
type input "12"
type input "012"
type input "1"
type input "01"
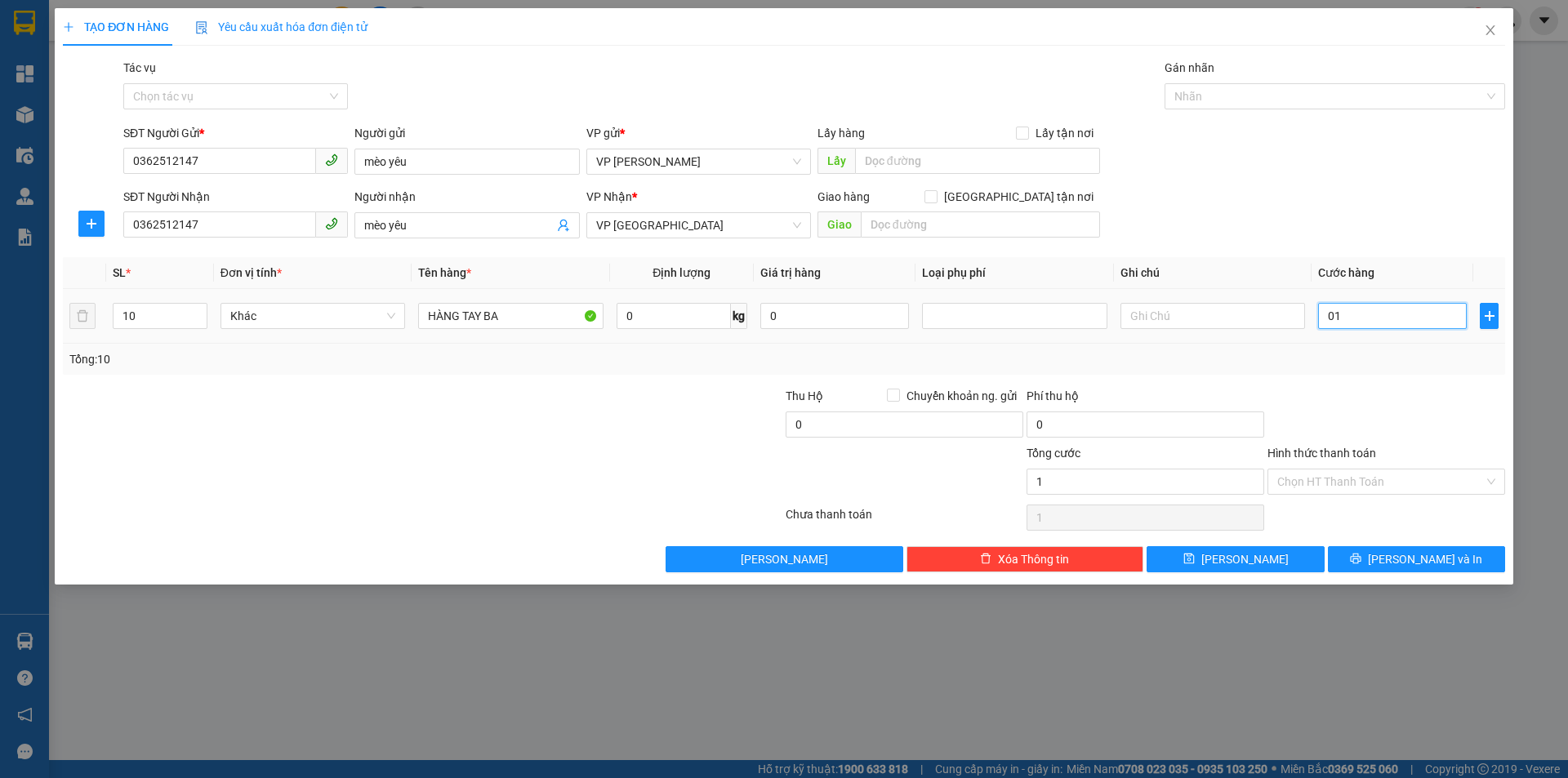
type input "0"
click at [664, 315] on input "0" at bounding box center [674, 316] width 114 height 26
type input "60"
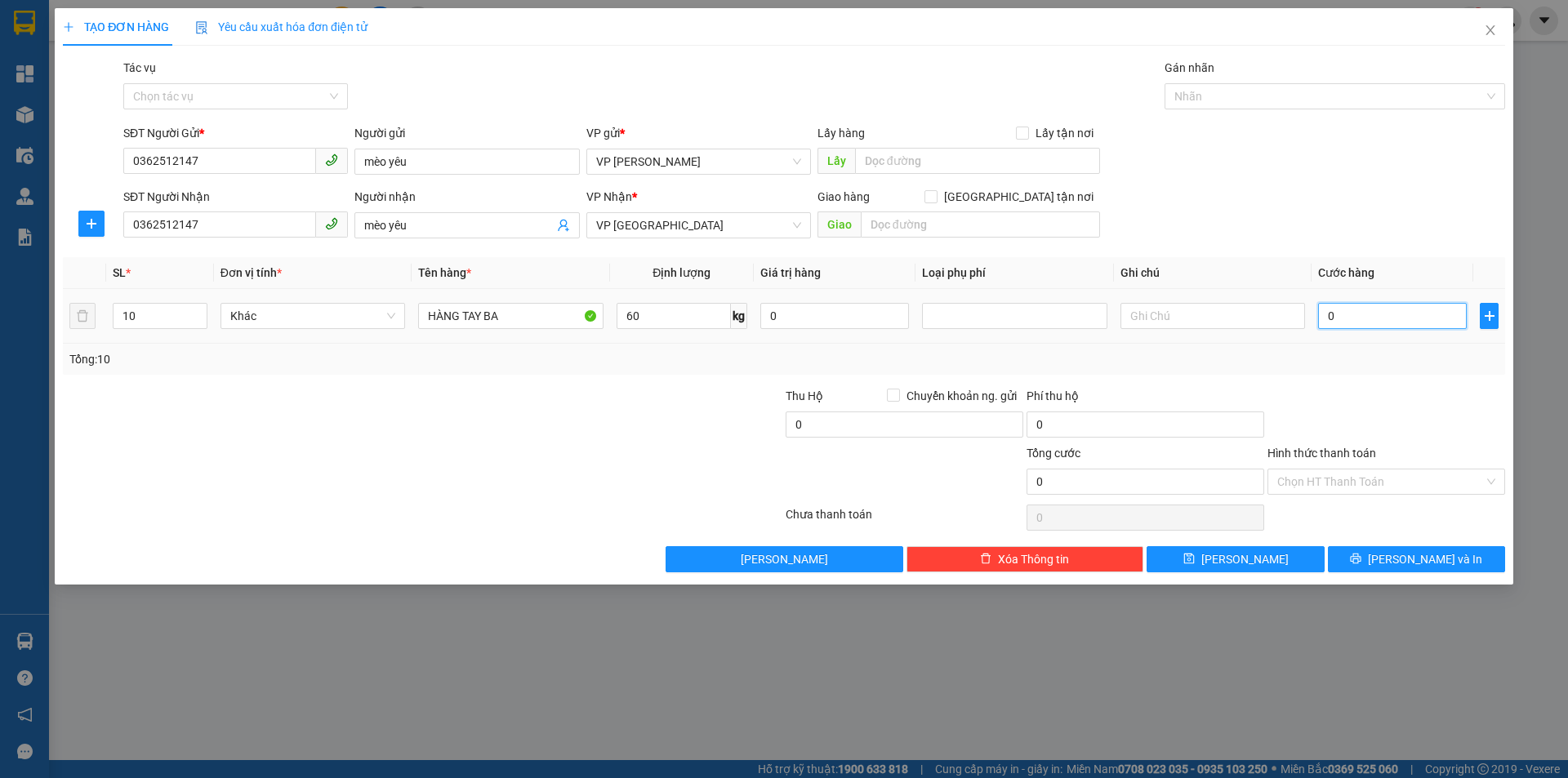
click at [1328, 313] on input "0" at bounding box center [1392, 316] width 149 height 26
type input "1"
type input "12"
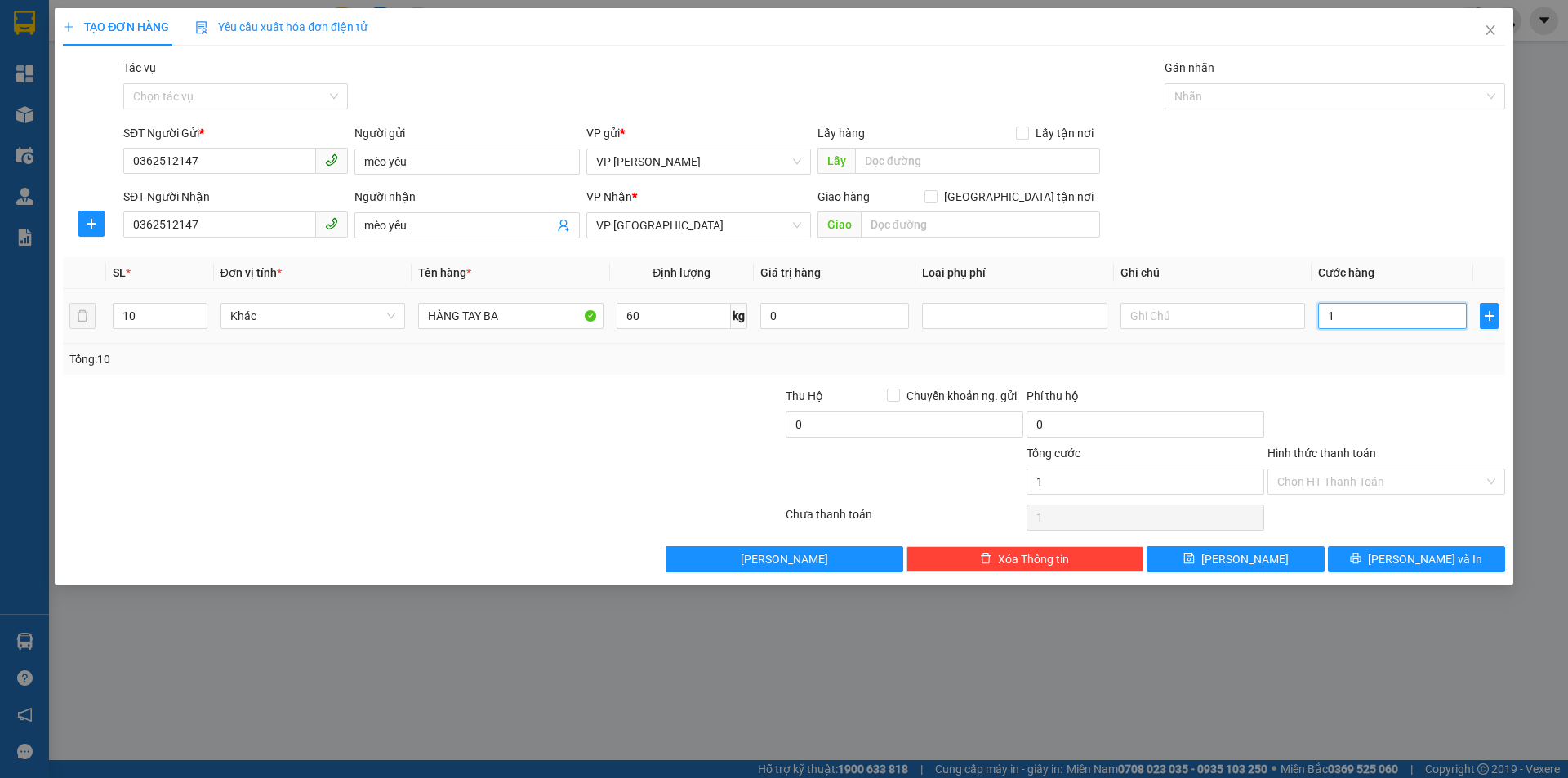
type input "12"
type input "120"
type input "1.200"
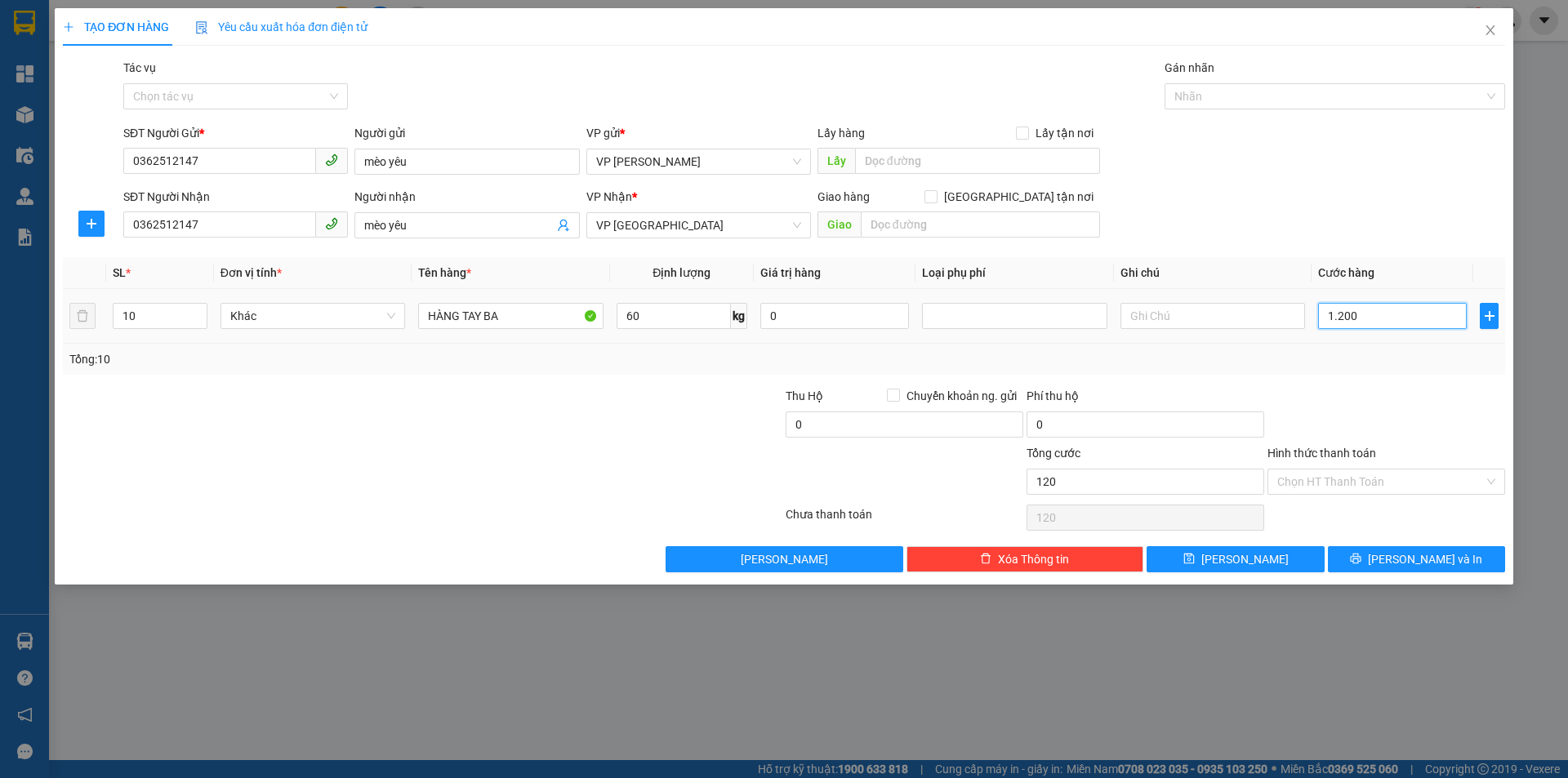
type input "1.200"
type input "12.000"
type input "120.000"
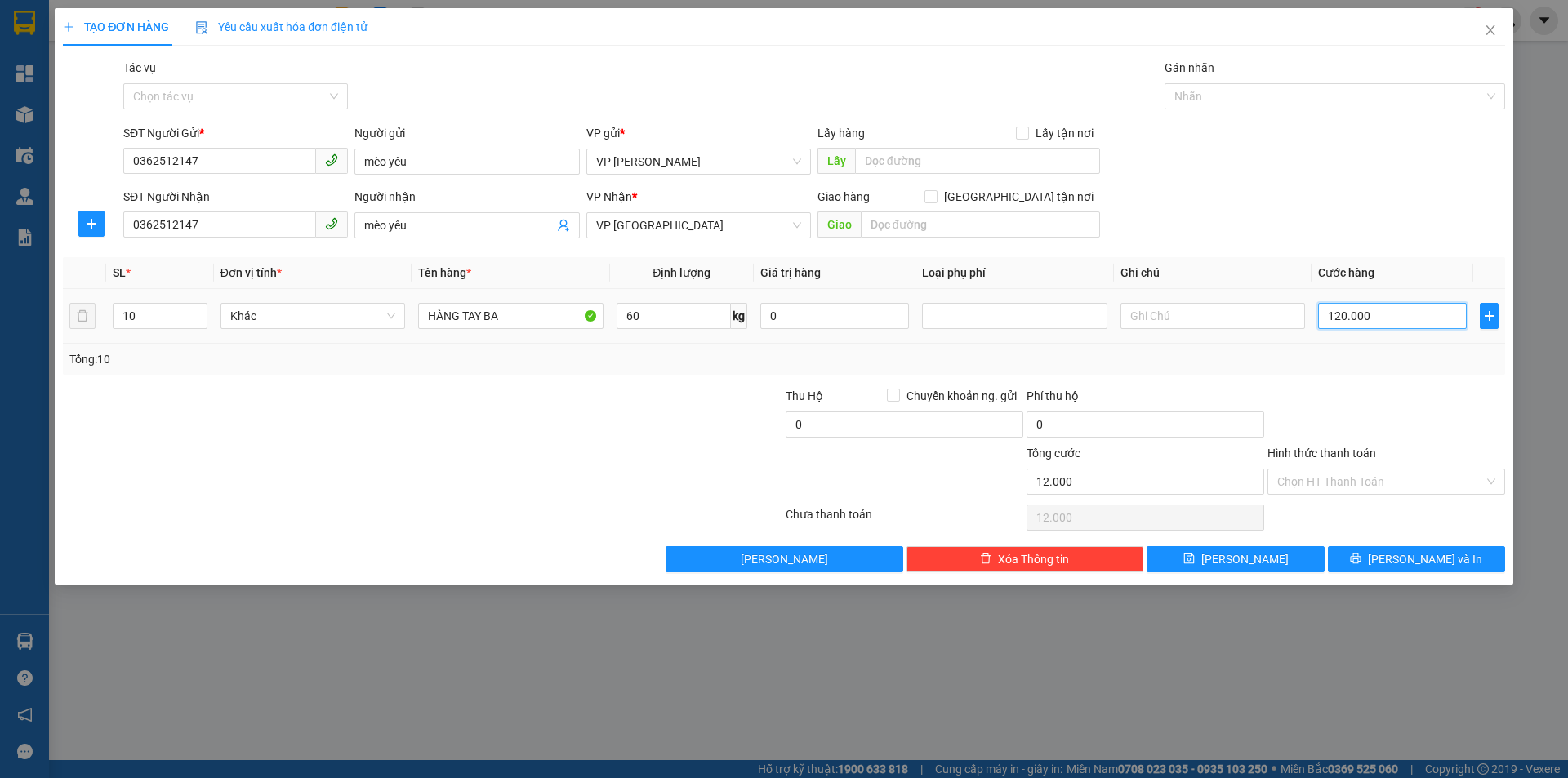
type input "120.000"
click at [1330, 481] on input "Hình thức thanh toán" at bounding box center [1380, 481] width 207 height 25
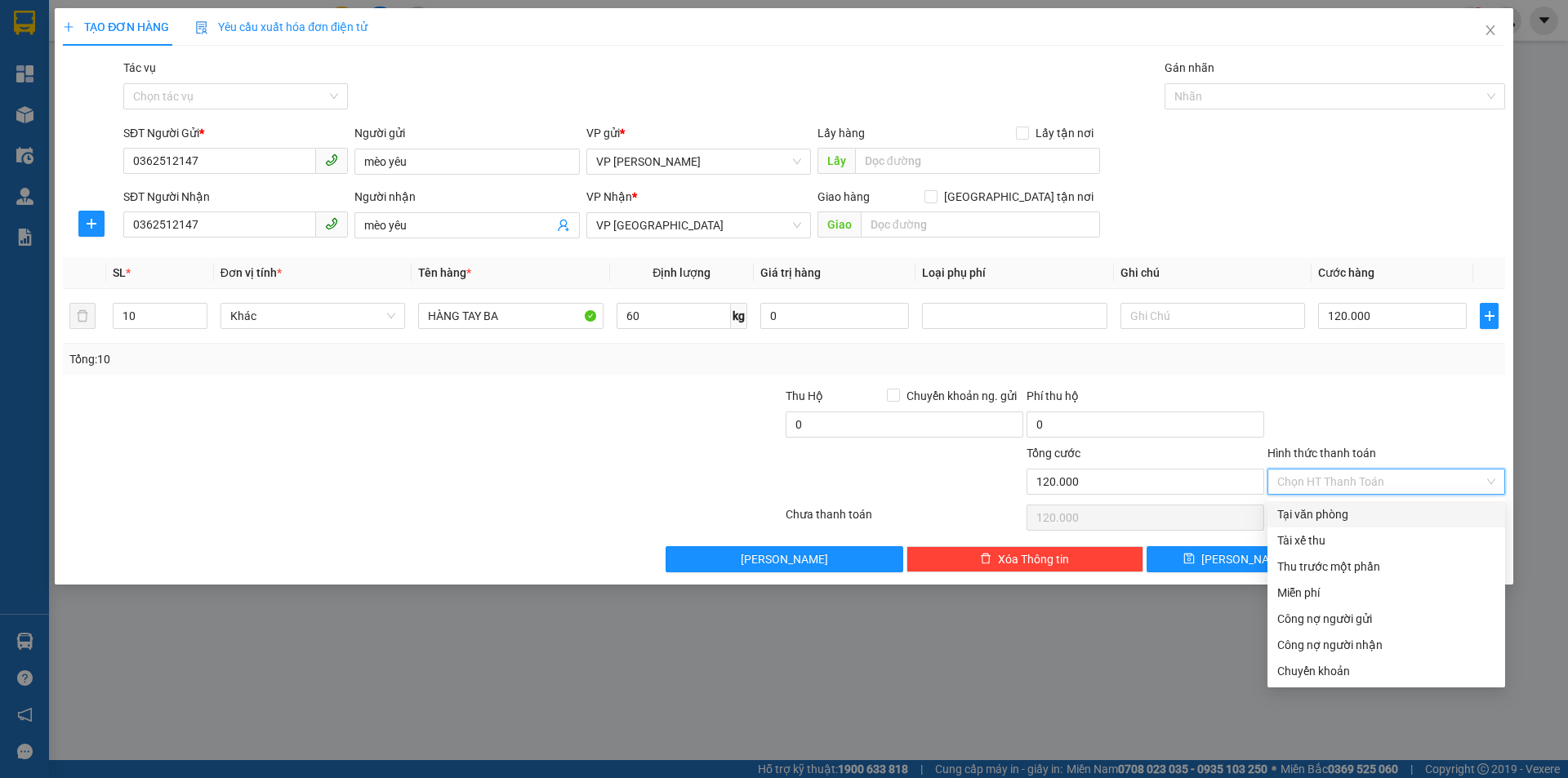
click at [1317, 515] on div "Tại văn phòng" at bounding box center [1386, 514] width 218 height 18
type input "0"
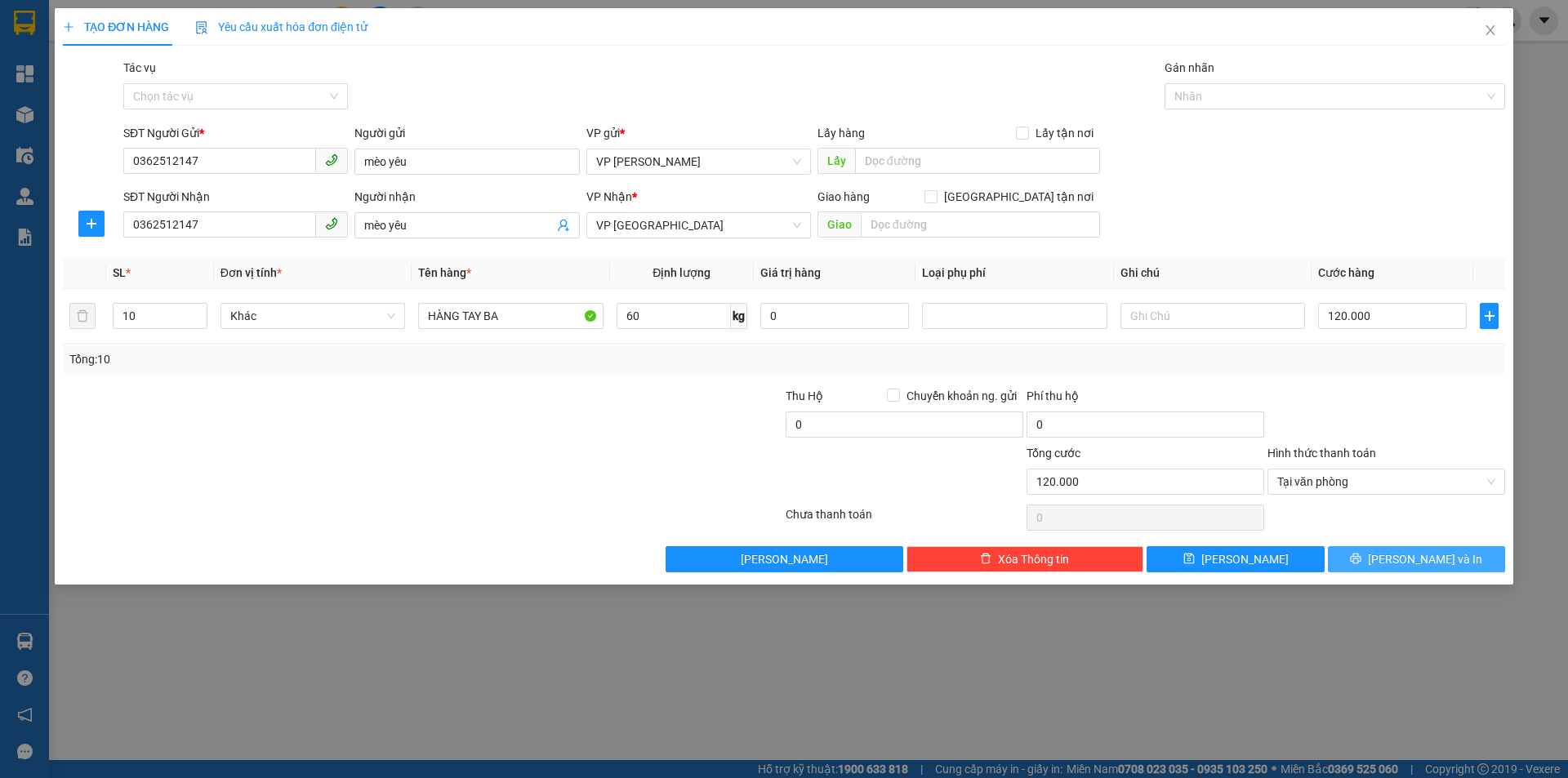
click at [1422, 564] on span "[PERSON_NAME] và In" at bounding box center [1425, 559] width 114 height 18
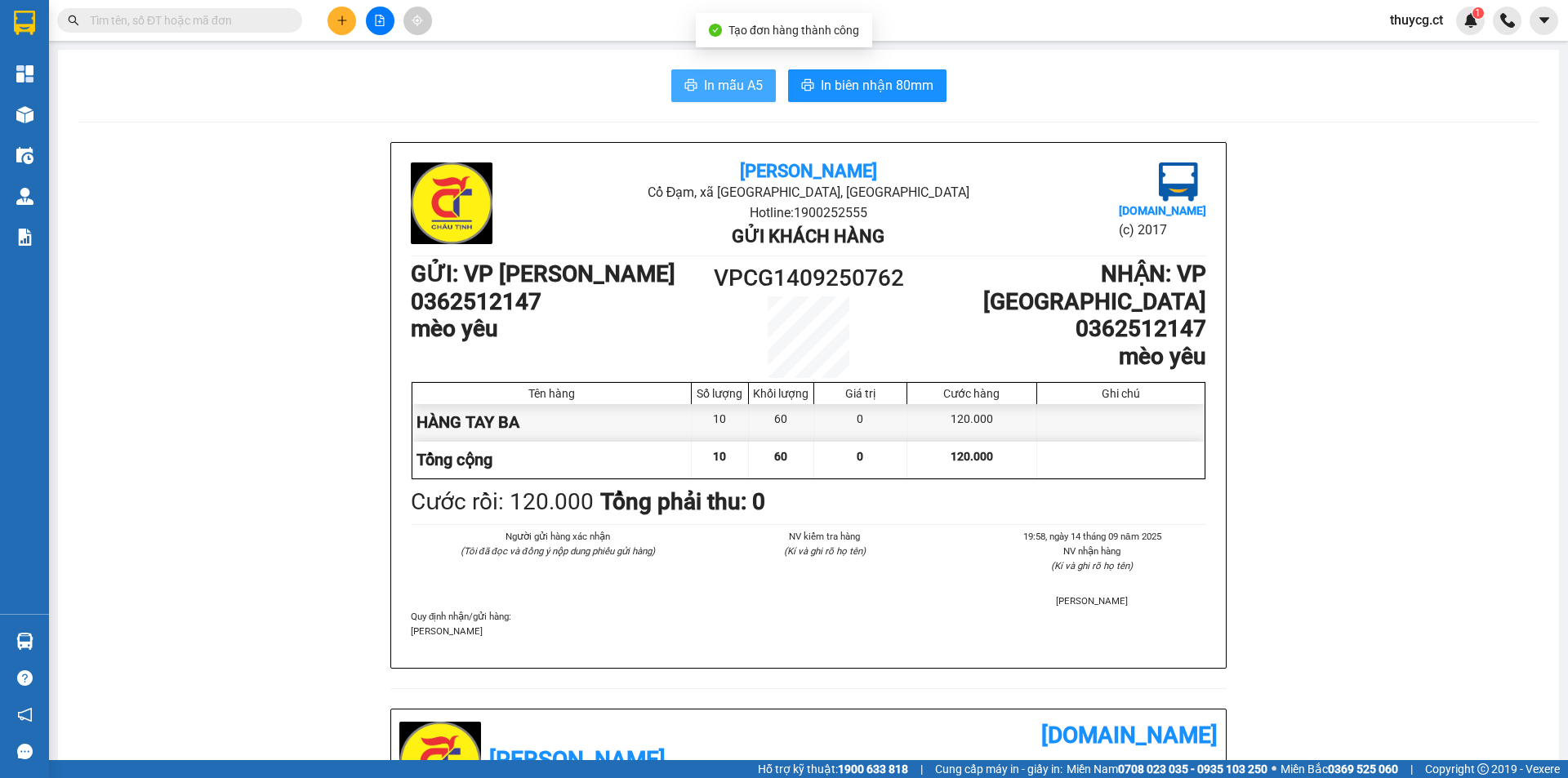
click at [710, 81] on span "In mẫu A5" at bounding box center [733, 85] width 59 height 20
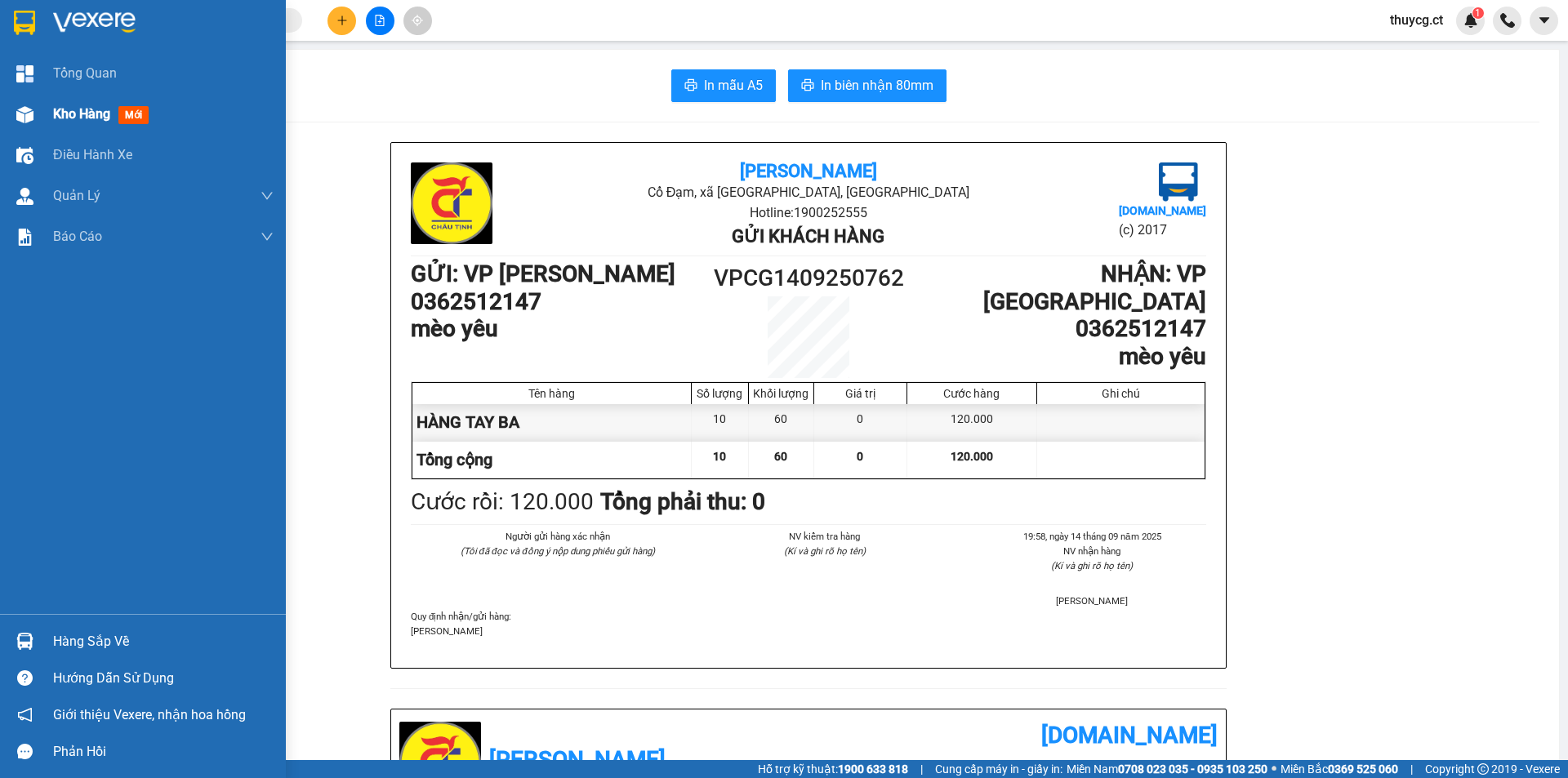
click at [69, 115] on span "Kho hàng" at bounding box center [82, 114] width 57 height 16
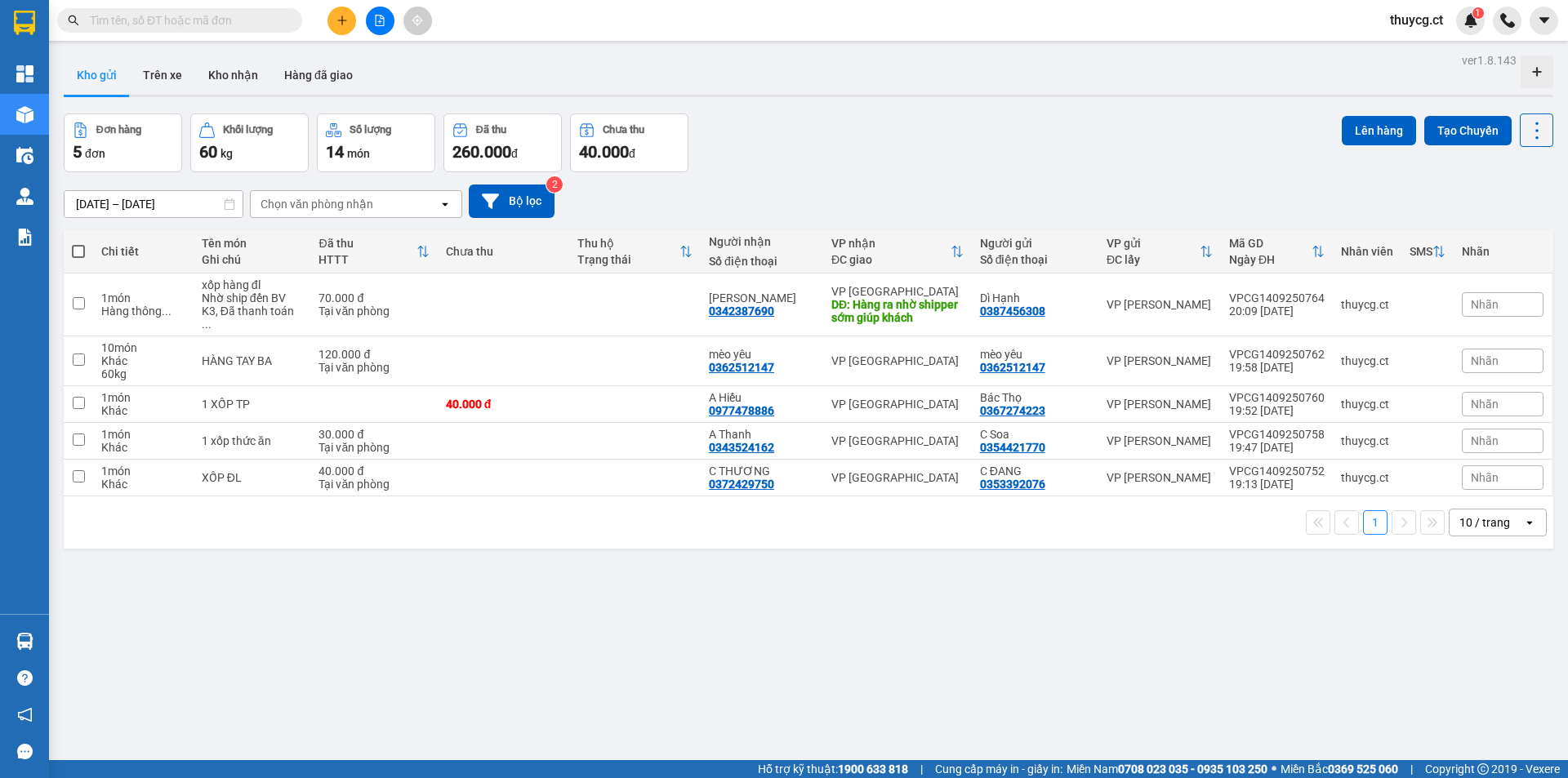
click at [81, 249] on span at bounding box center [78, 252] width 13 height 13
click at [78, 244] on input "checkbox" at bounding box center [78, 244] width 0 height 0
checkbox input "true"
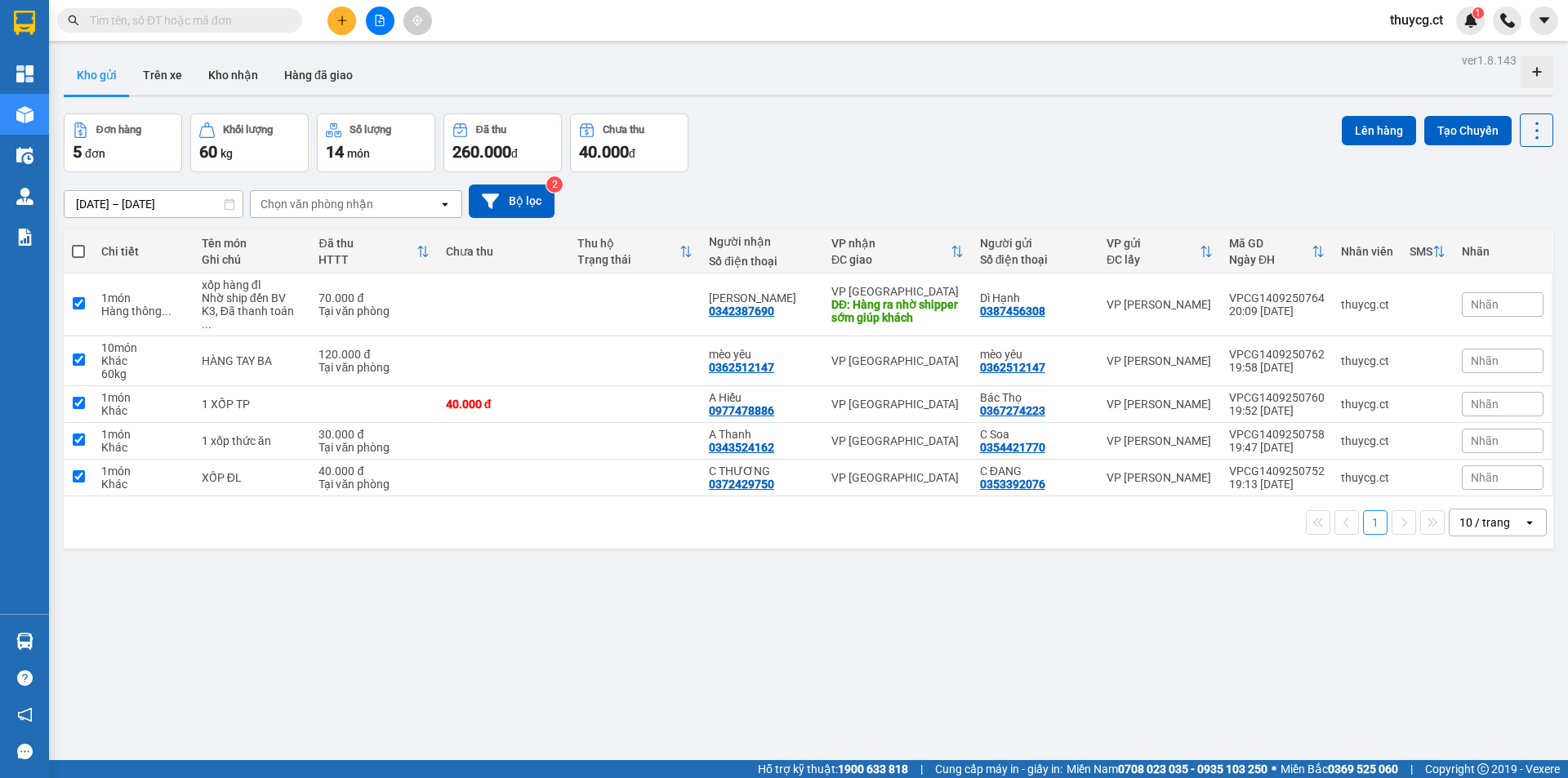
checkbox input "true"
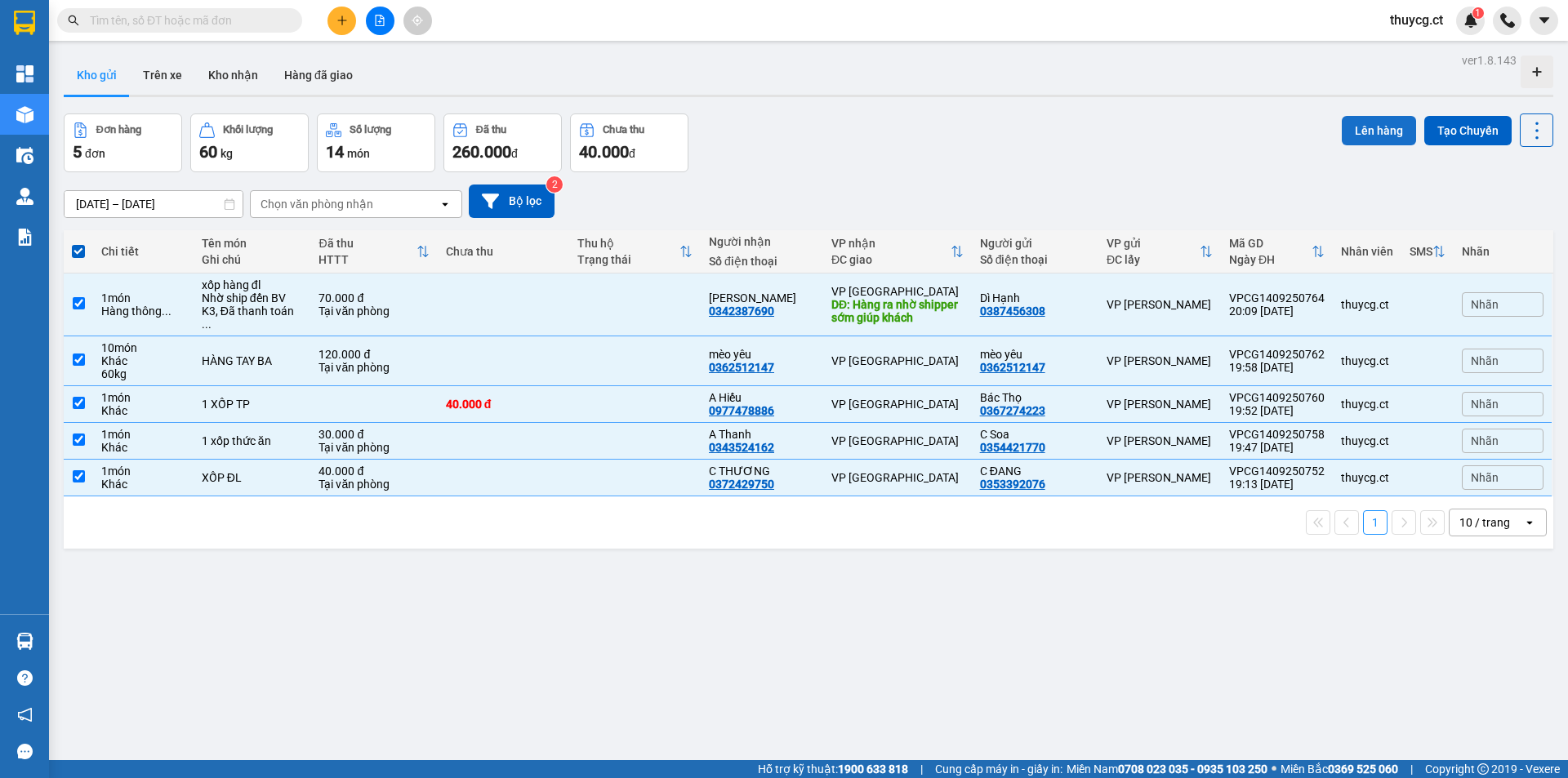
click at [1353, 127] on button "Lên hàng" at bounding box center [1378, 131] width 74 height 29
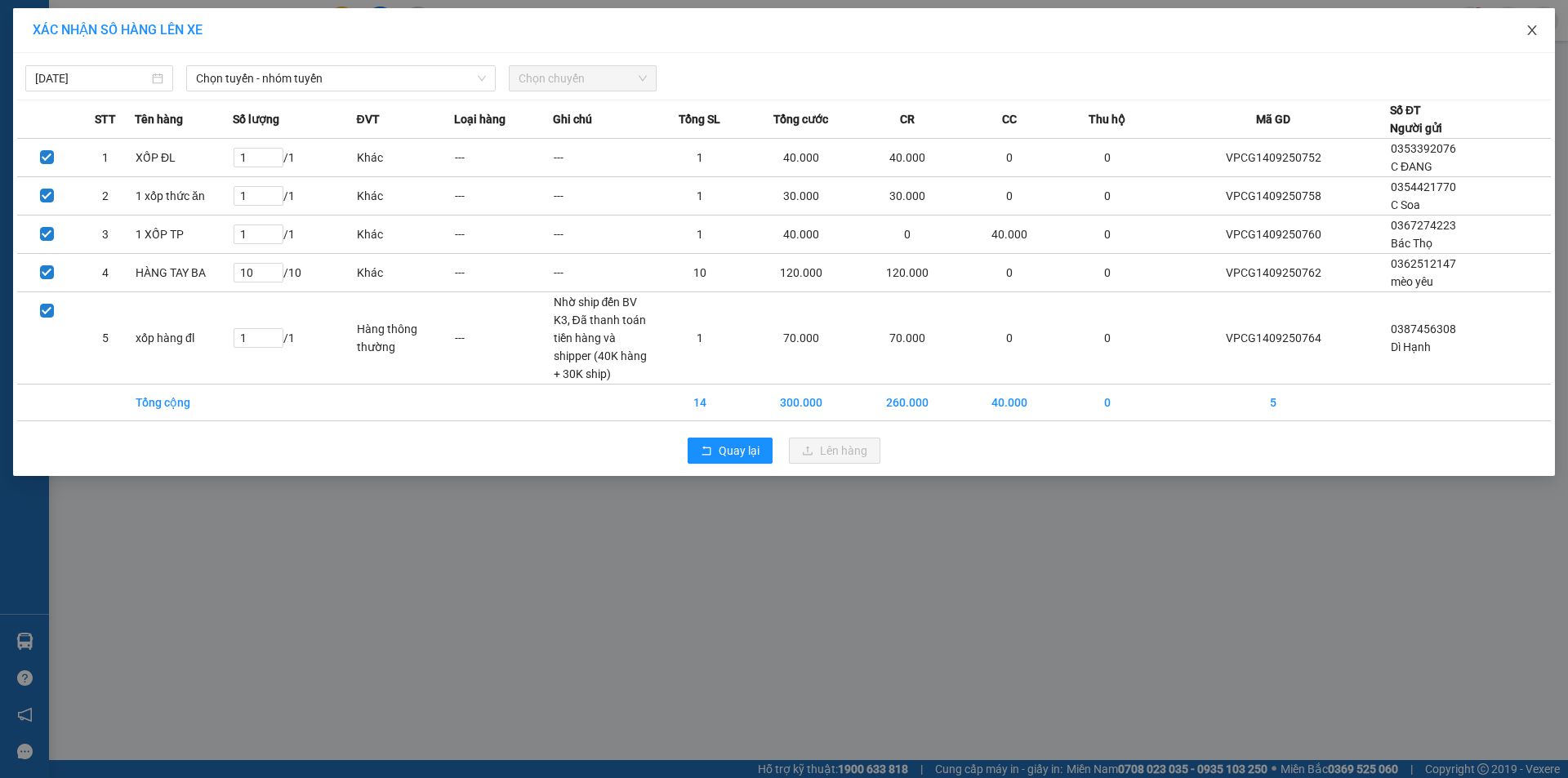
click at [1530, 27] on icon "close" at bounding box center [1532, 30] width 13 height 13
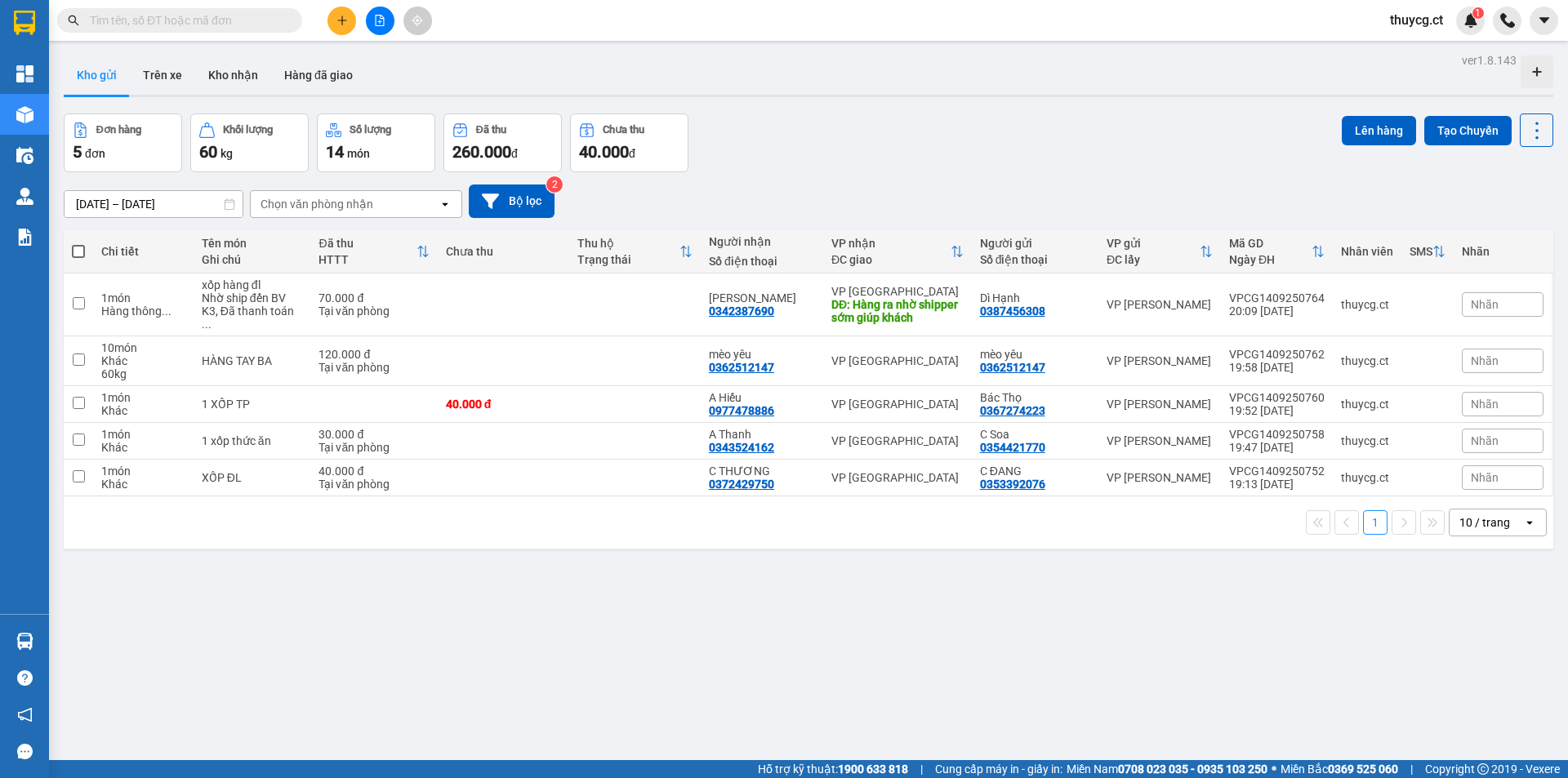
click at [74, 251] on span at bounding box center [78, 252] width 13 height 13
click at [78, 244] on input "checkbox" at bounding box center [78, 244] width 0 height 0
checkbox input "true"
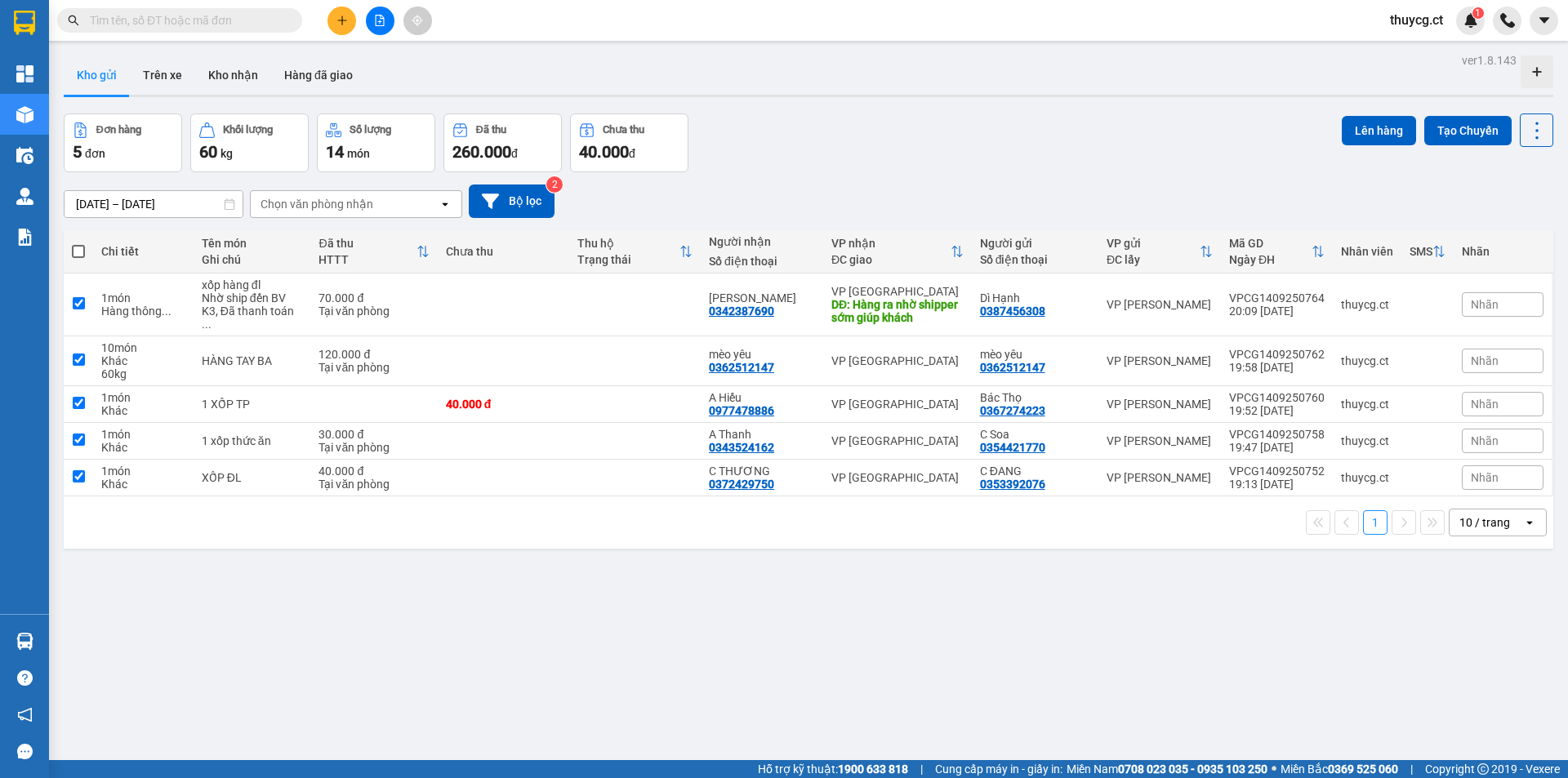
checkbox input "true"
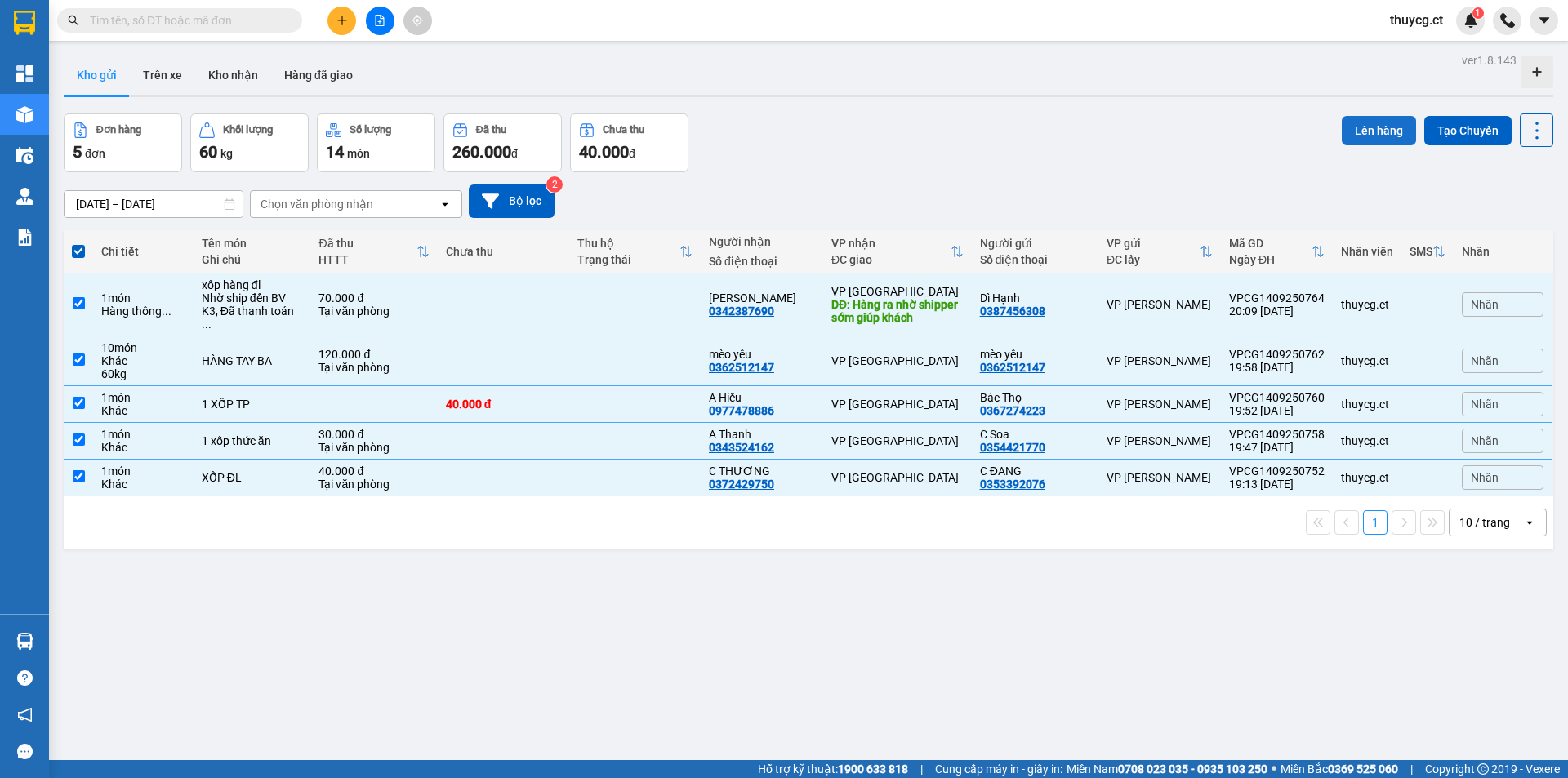
click at [1360, 127] on button "Lên hàng" at bounding box center [1378, 131] width 74 height 29
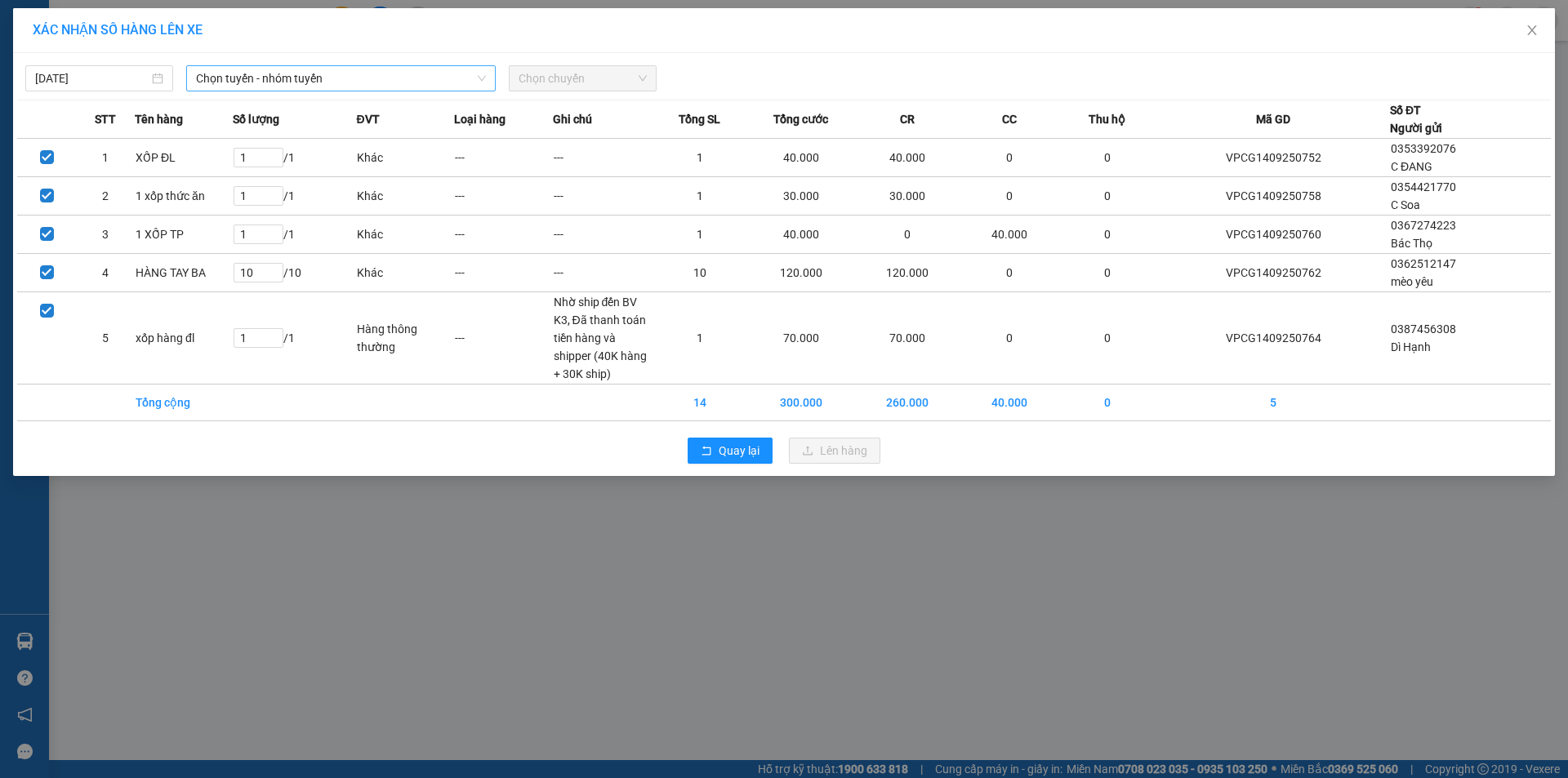
click at [279, 83] on span "Chọn tuyến - nhóm tuyến" at bounding box center [341, 78] width 290 height 25
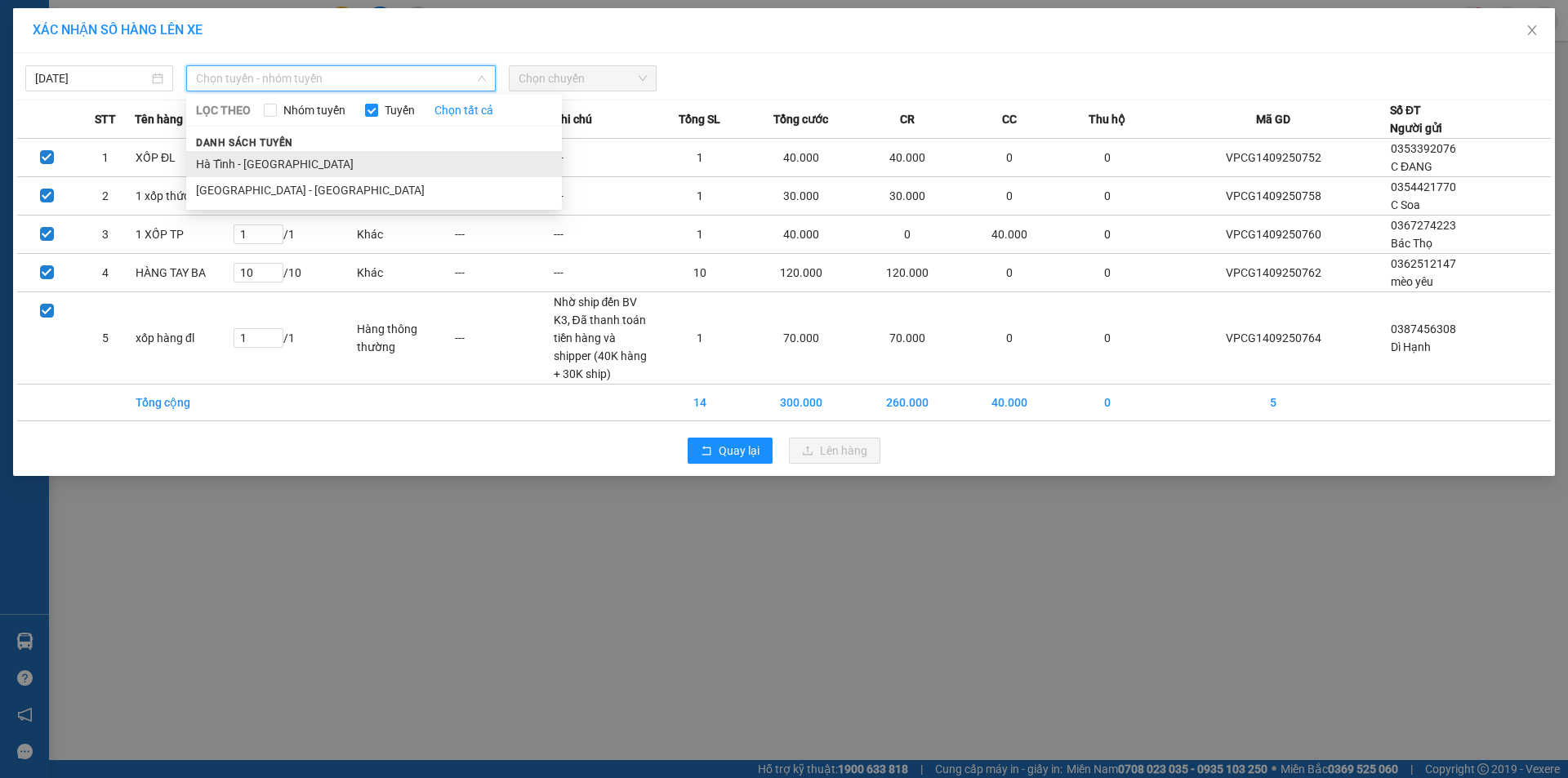
click at [259, 163] on li "Hà Tĩnh - Hà Nội" at bounding box center [374, 164] width 375 height 26
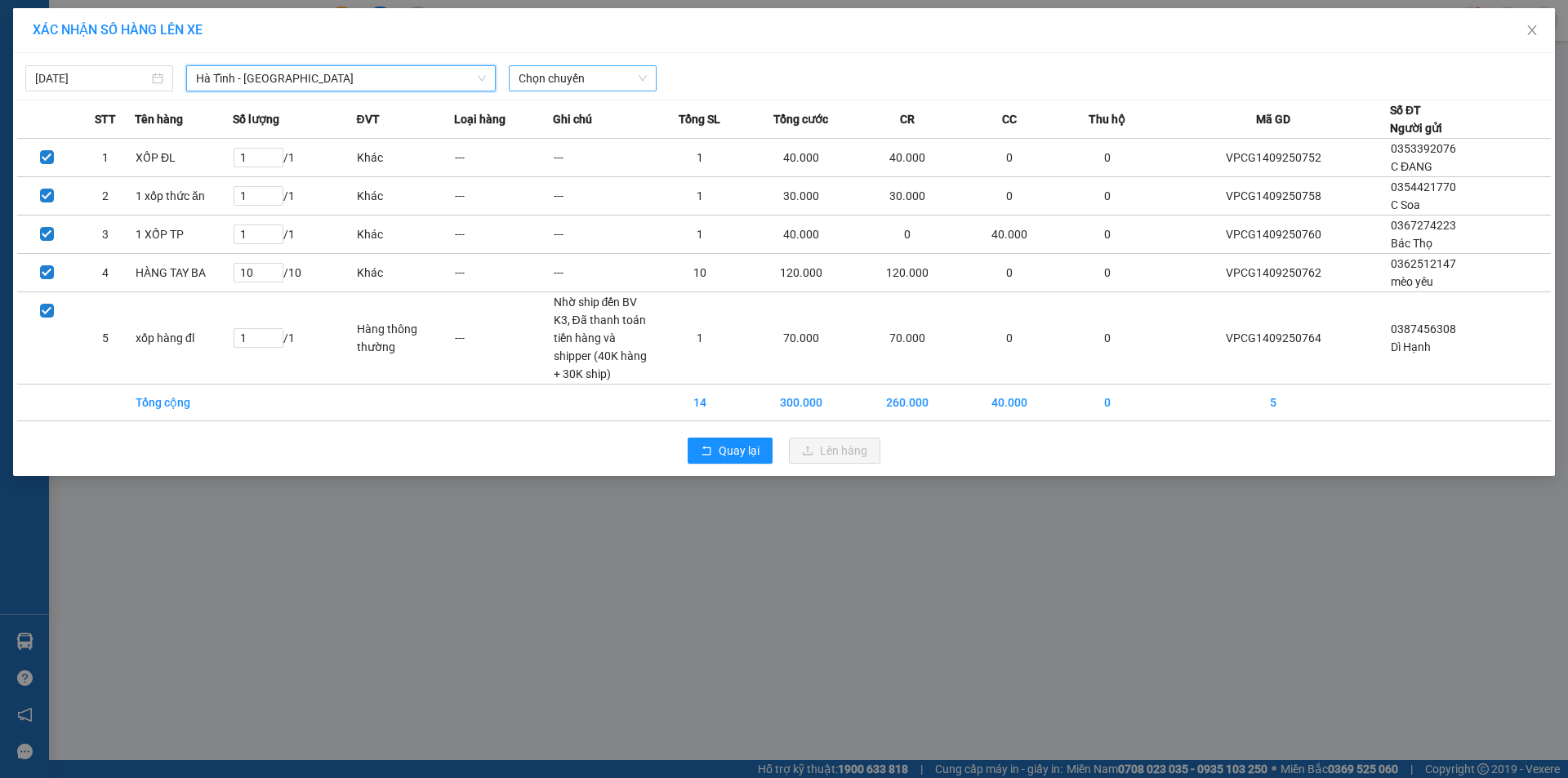
click at [612, 78] on span "Chọn chuyến" at bounding box center [582, 78] width 128 height 25
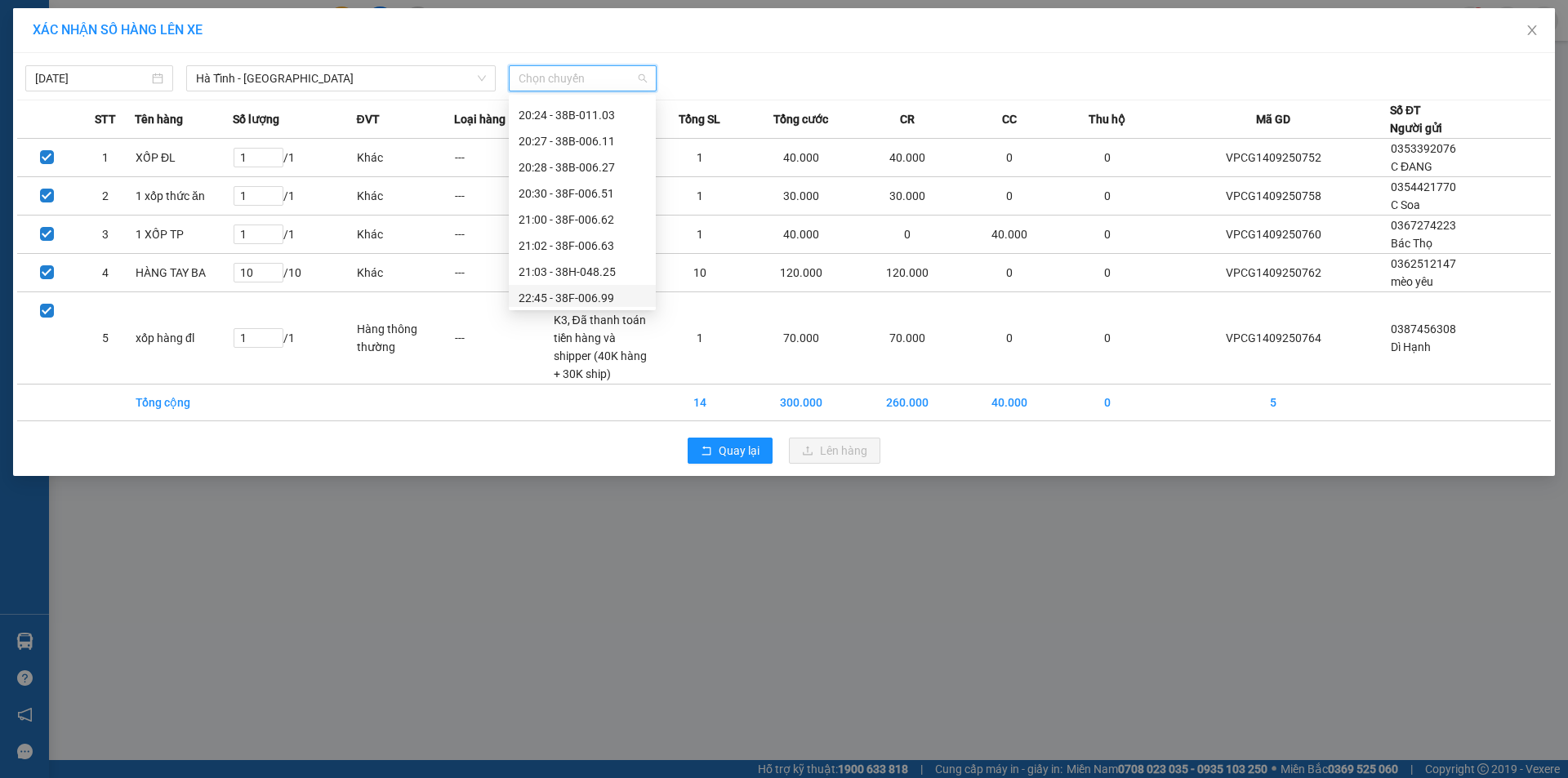
scroll to position [131, 0]
click at [599, 190] on div "20:30 - 38F-006.51" at bounding box center [582, 190] width 128 height 18
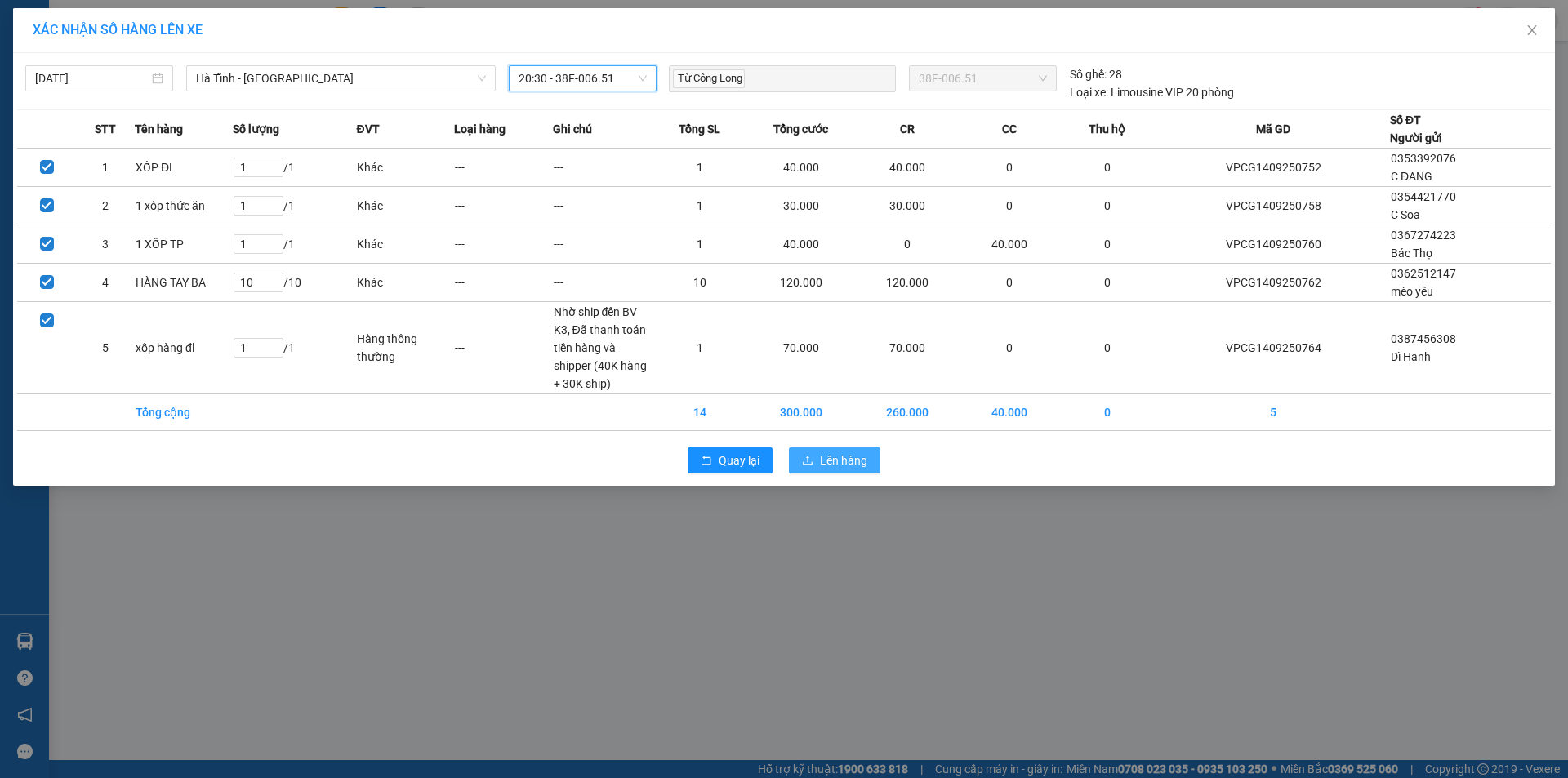
click at [833, 461] on span "Lên hàng" at bounding box center [844, 460] width 47 height 18
